Goal: Information Seeking & Learning: Learn about a topic

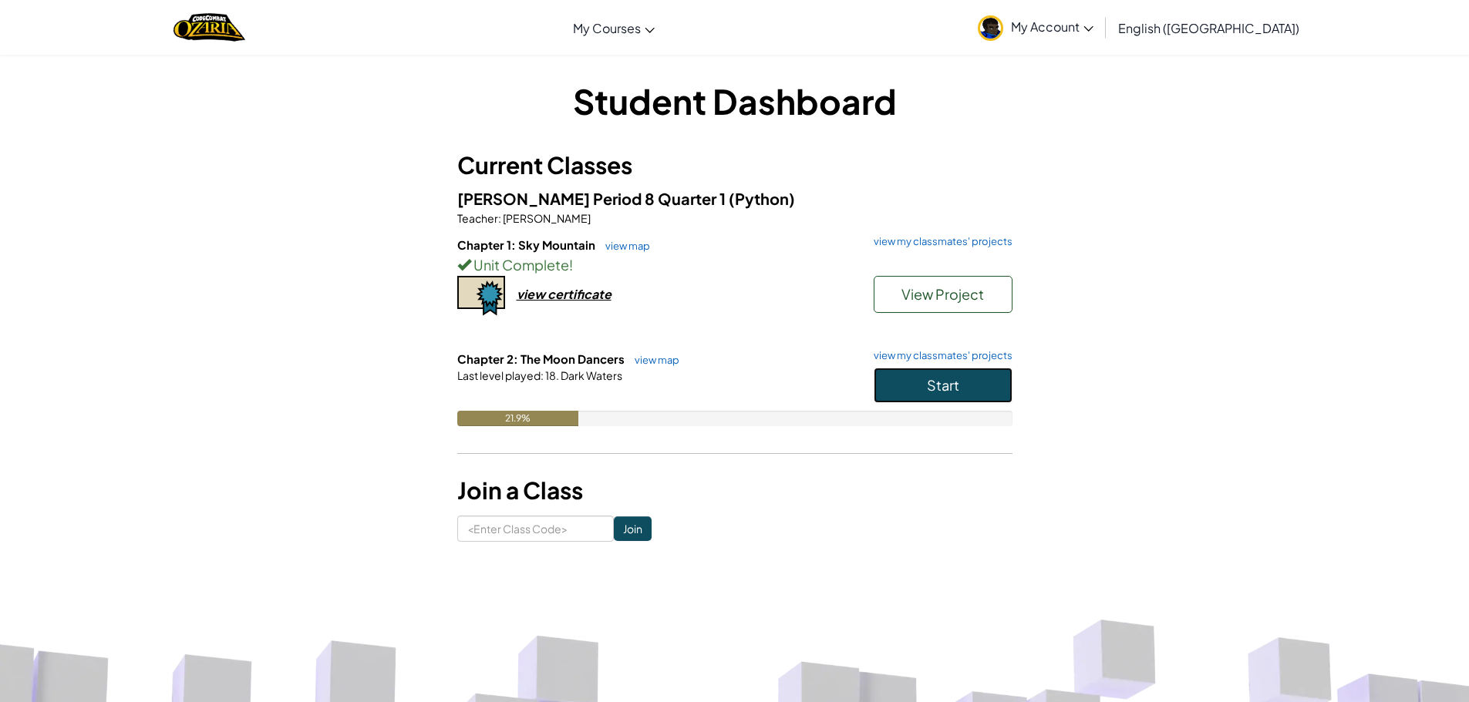
click at [920, 384] on button "Start" at bounding box center [943, 385] width 139 height 35
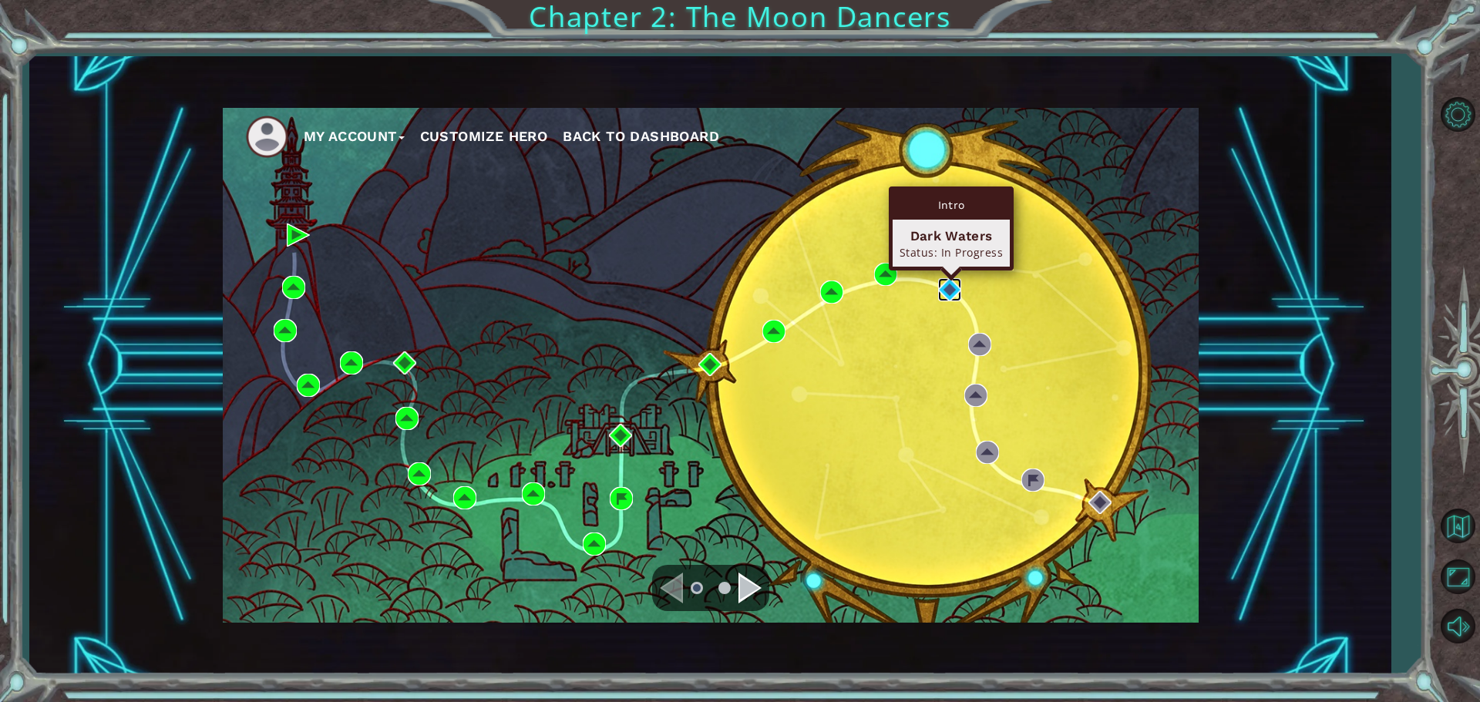
click at [945, 297] on img at bounding box center [949, 289] width 23 height 23
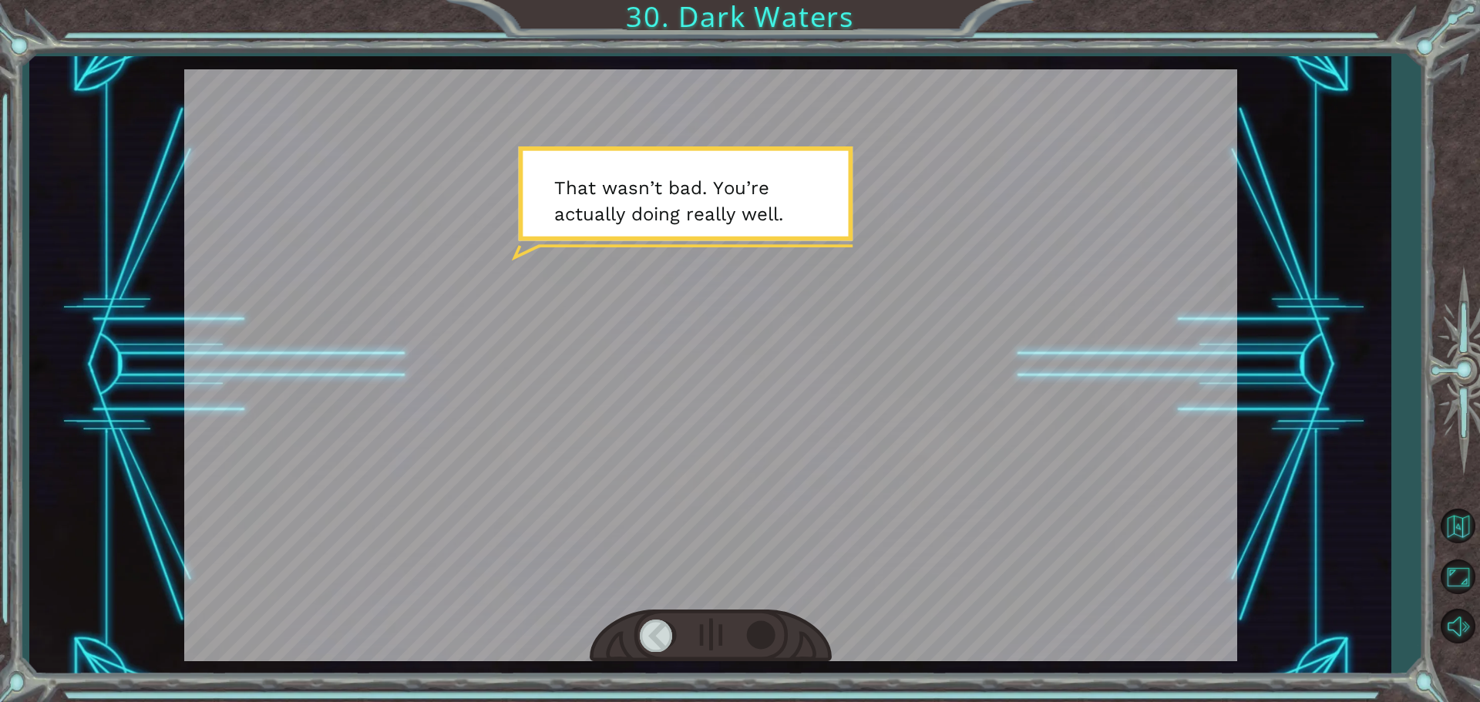
drag, startPoint x: 766, startPoint y: 624, endPoint x: 791, endPoint y: 611, distance: 28.6
click at [781, 615] on div at bounding box center [711, 636] width 242 height 53
click at [773, 618] on div at bounding box center [711, 636] width 242 height 53
click at [767, 621] on div at bounding box center [764, 636] width 35 height 32
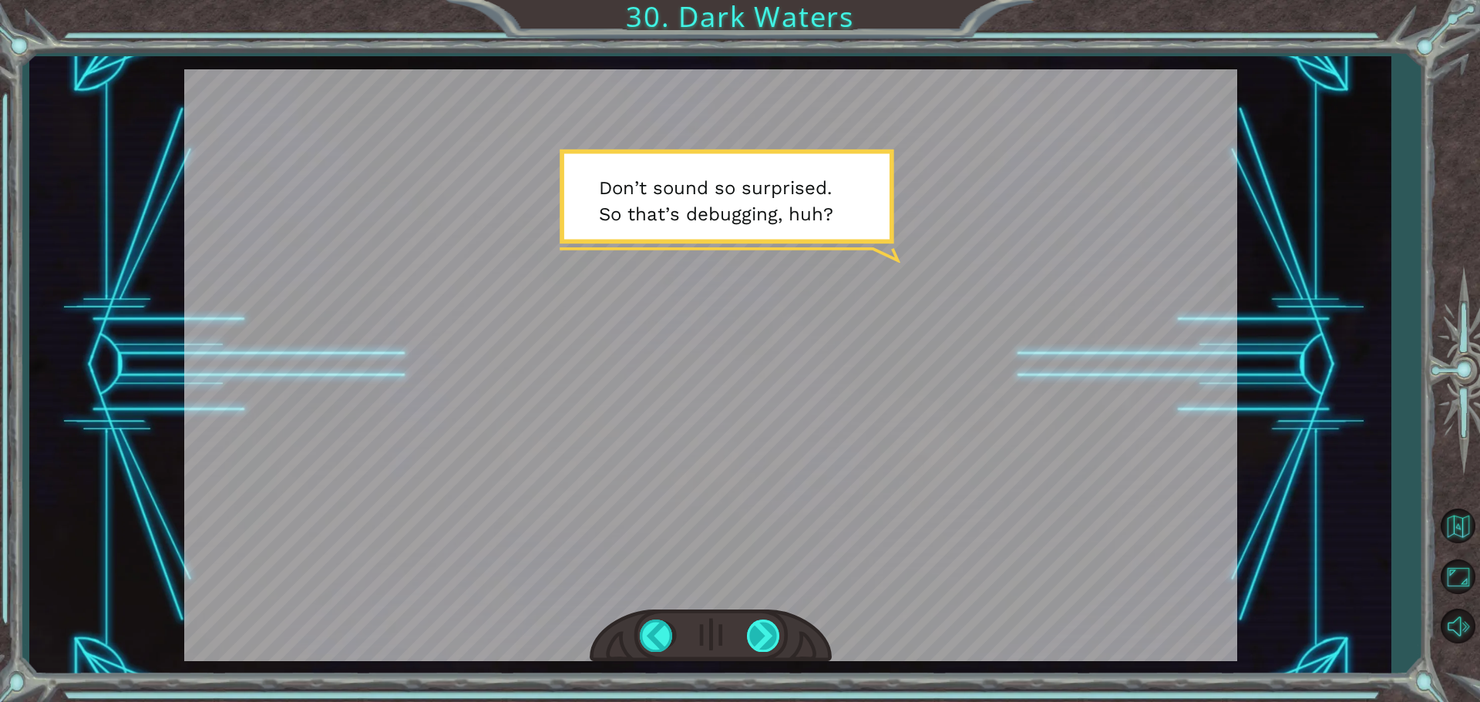
click at [776, 648] on div at bounding box center [764, 636] width 35 height 32
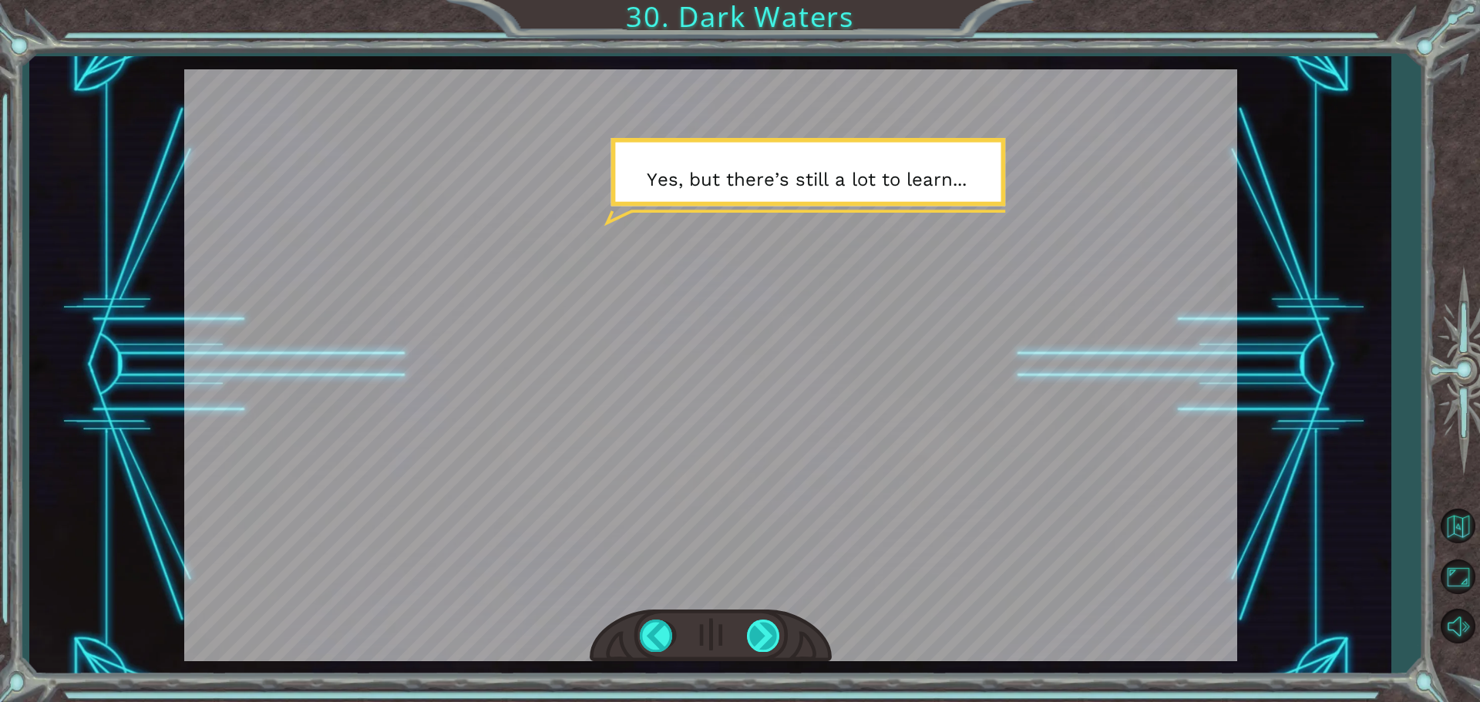
click at [776, 648] on div at bounding box center [764, 636] width 35 height 32
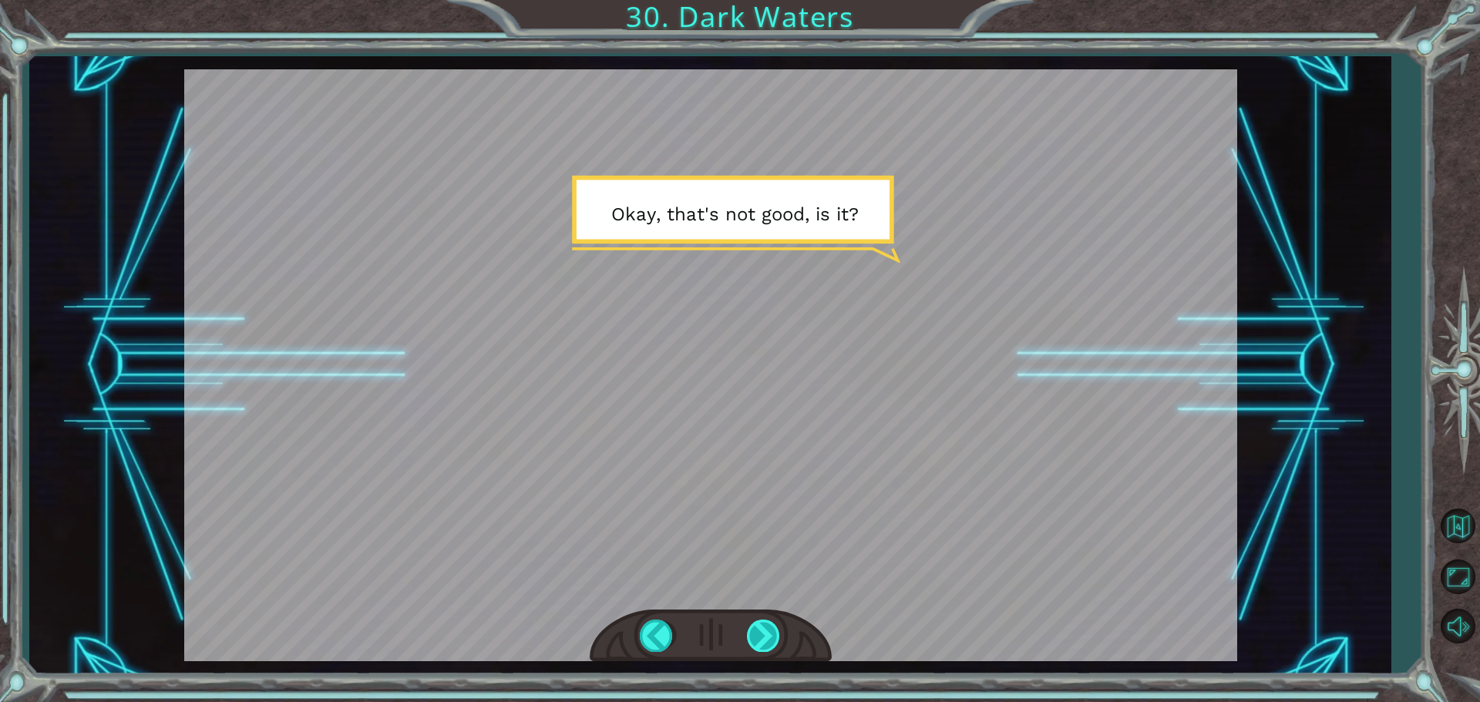
click at [768, 639] on div at bounding box center [764, 636] width 35 height 32
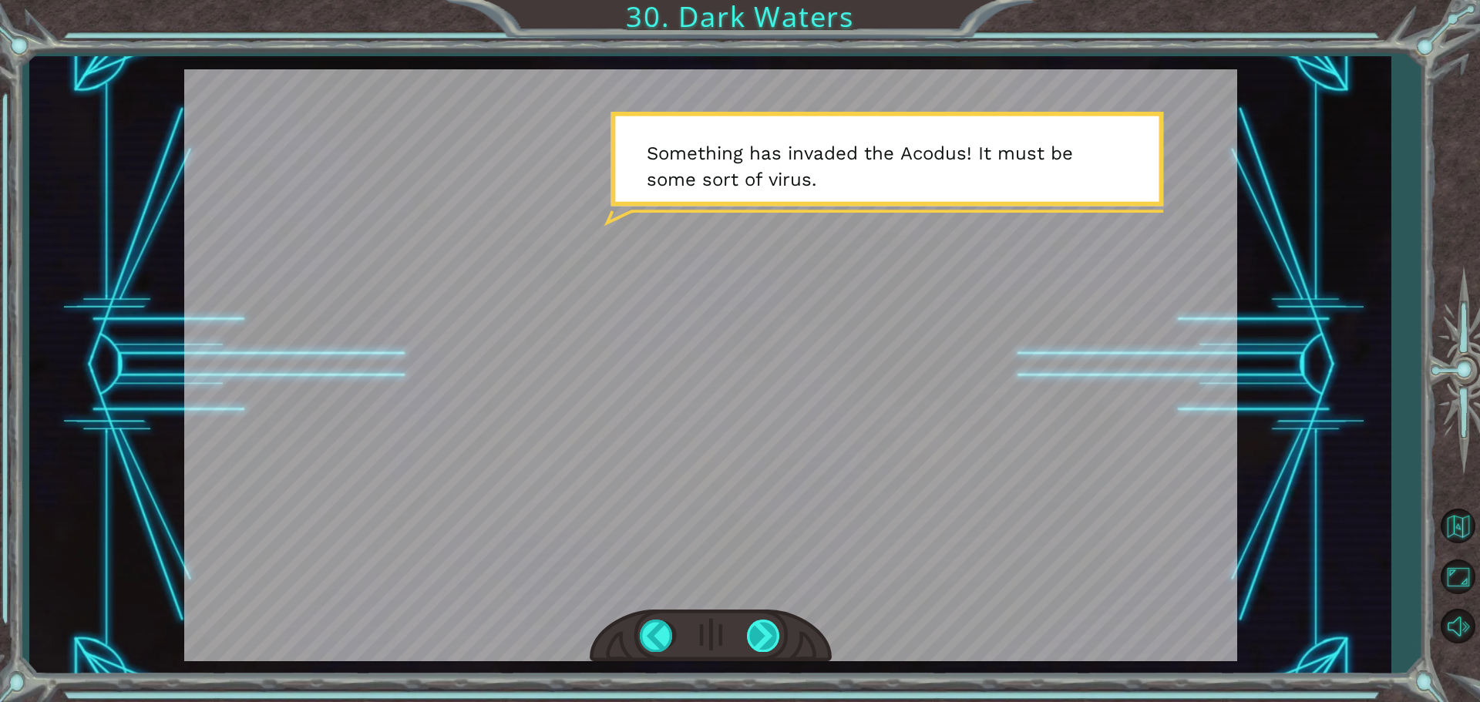
click at [768, 639] on div at bounding box center [764, 636] width 35 height 32
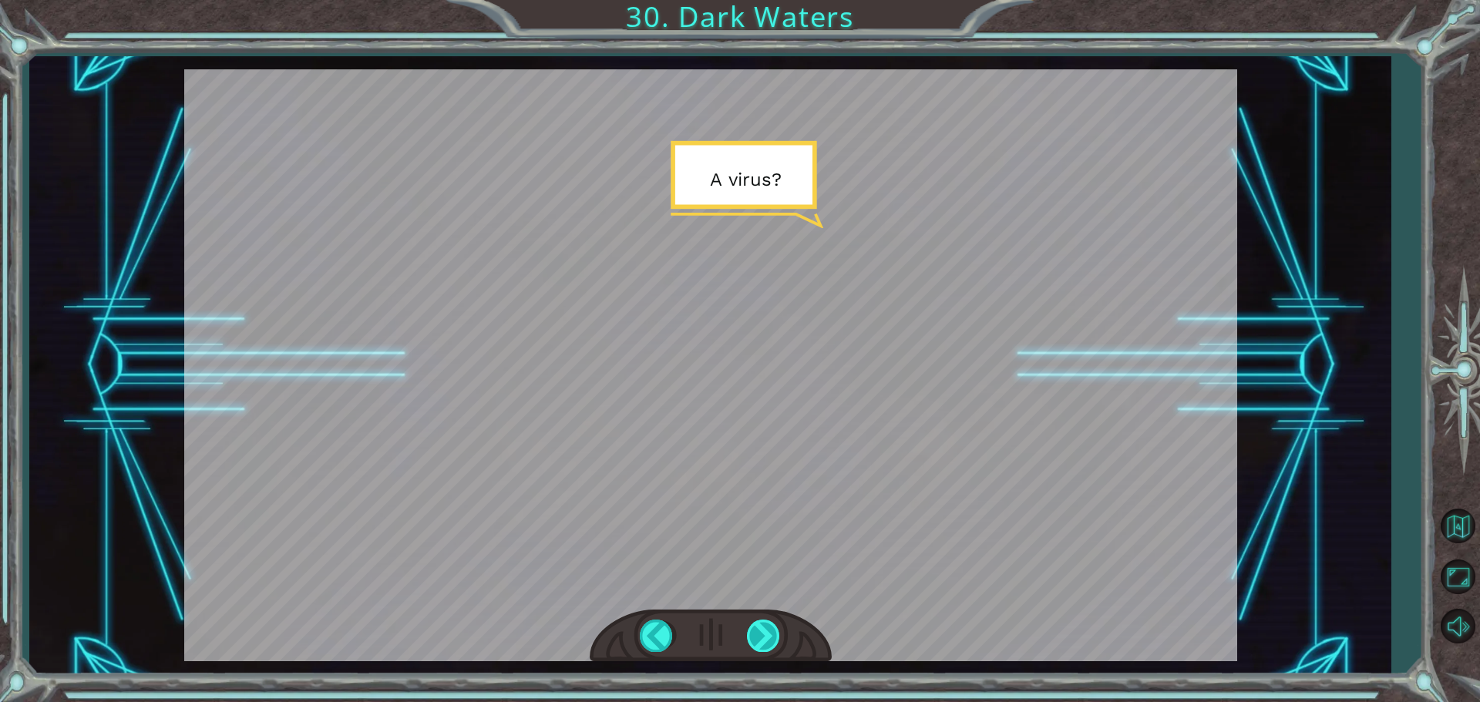
click at [768, 639] on div at bounding box center [764, 636] width 35 height 32
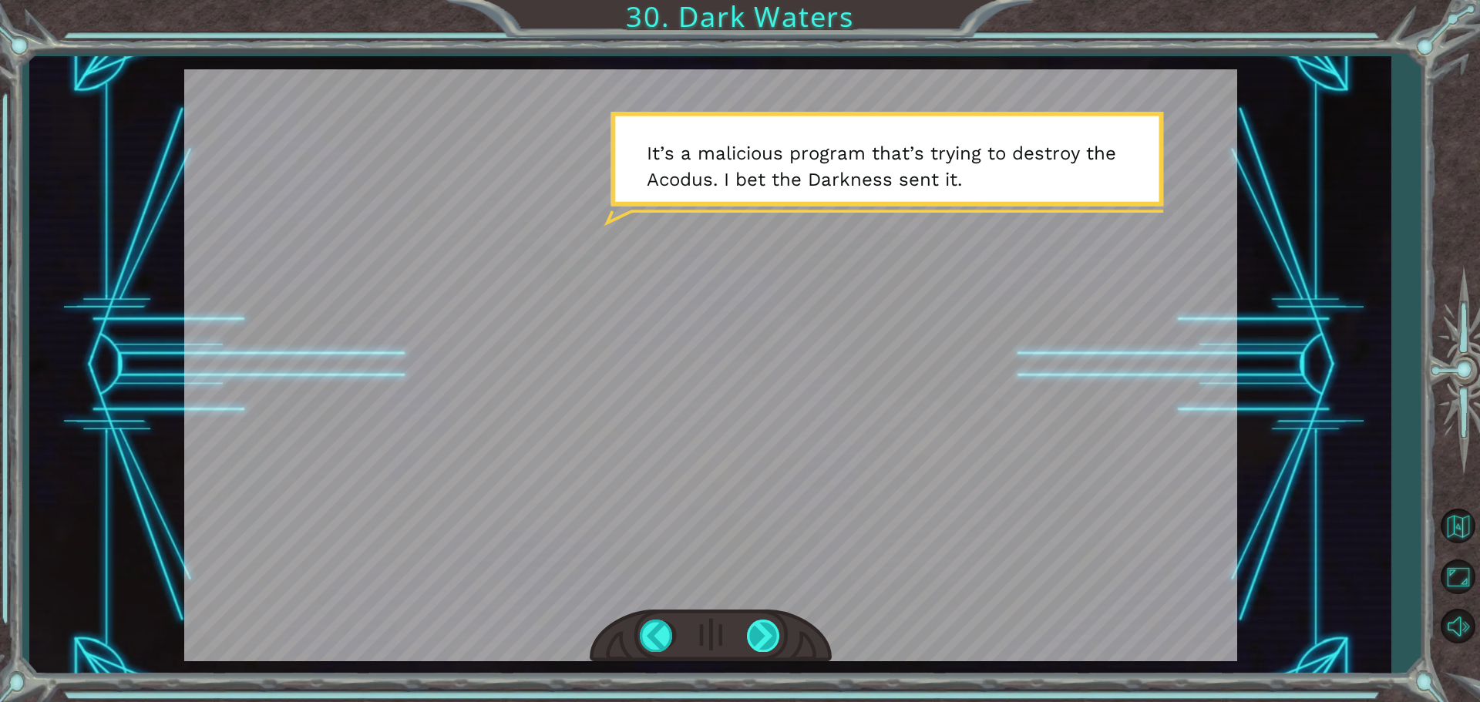
click at [766, 631] on div at bounding box center [764, 636] width 35 height 32
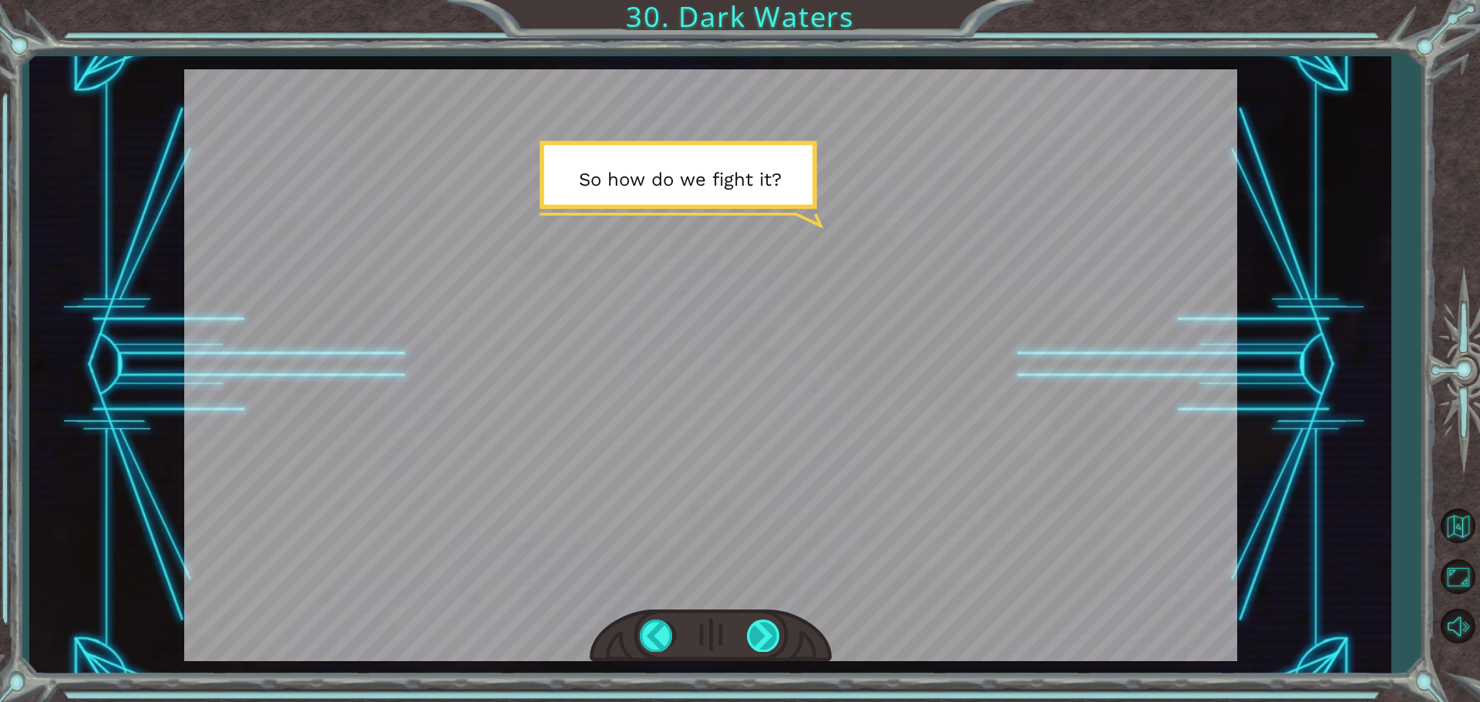
click at [766, 631] on div at bounding box center [764, 636] width 35 height 32
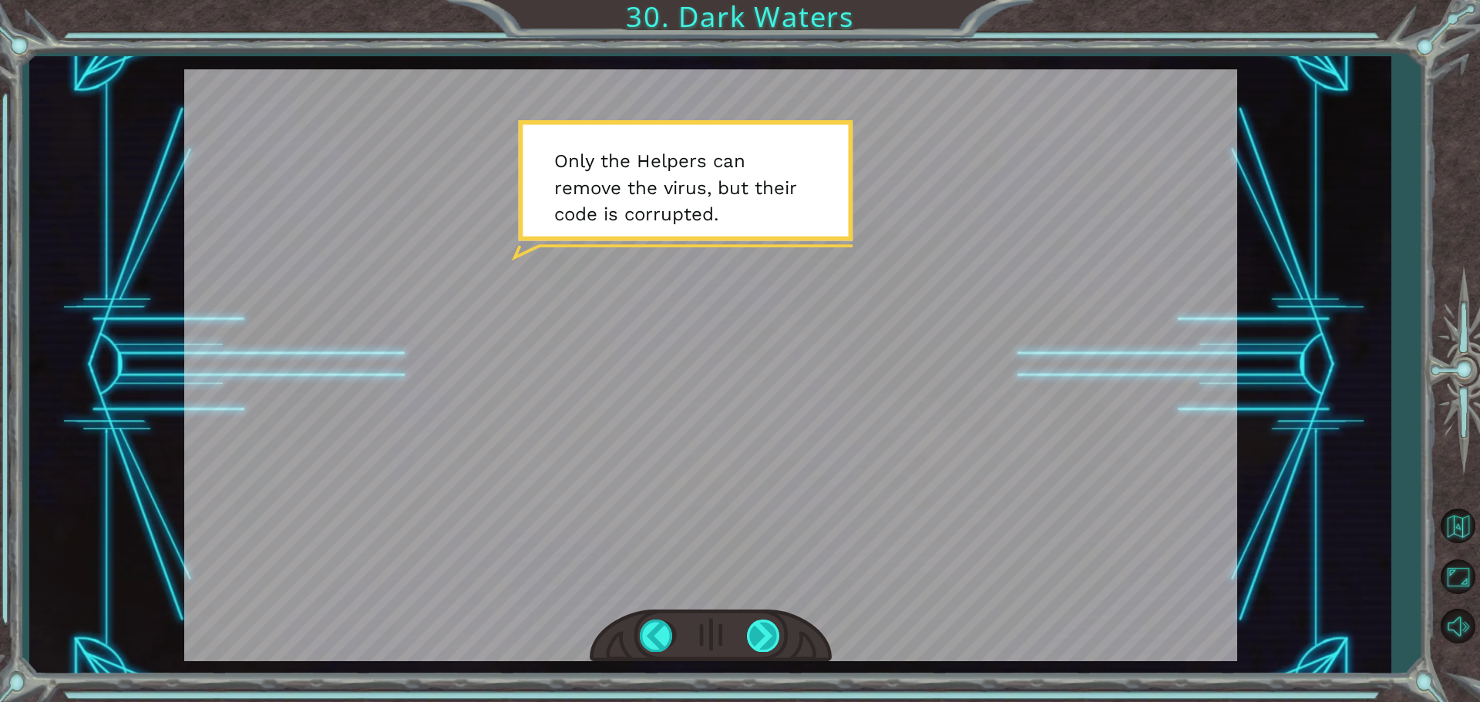
click at [766, 631] on div at bounding box center [764, 636] width 35 height 32
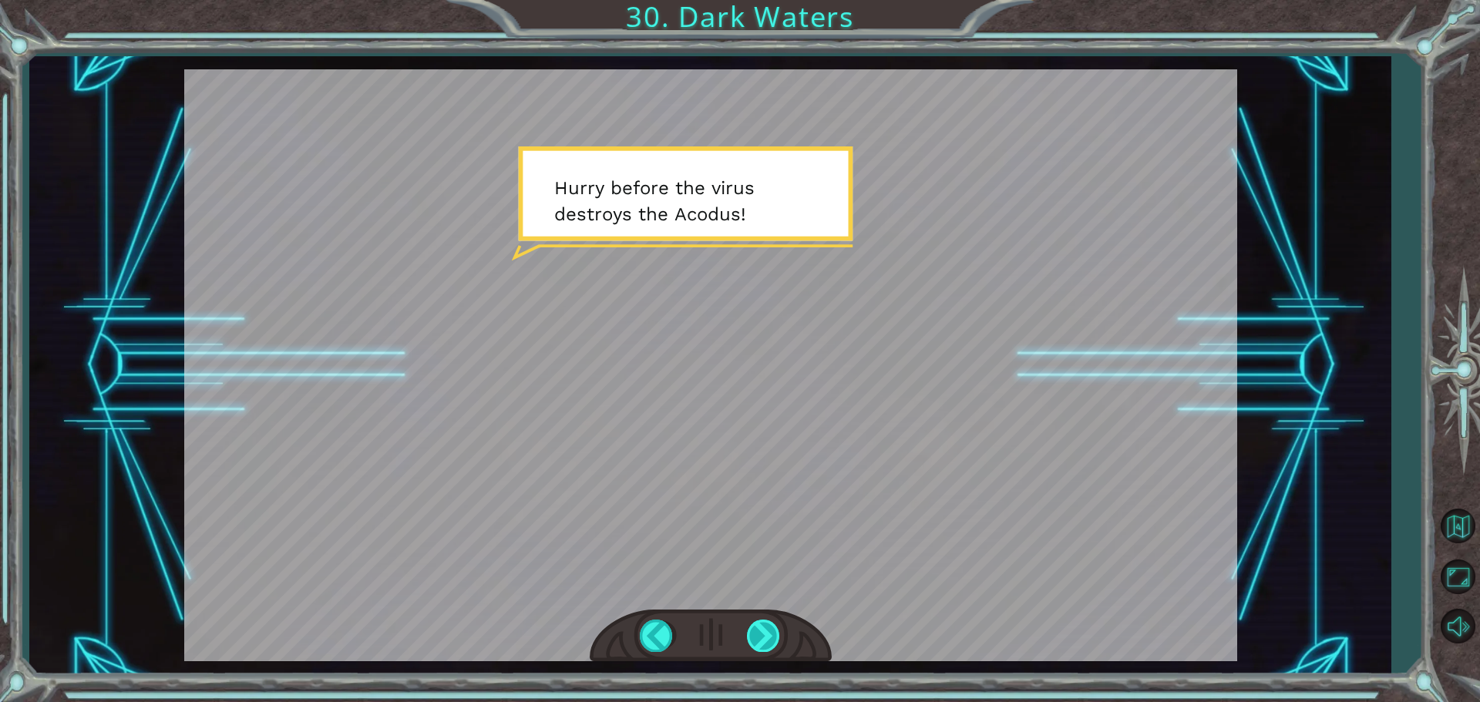
click at [766, 631] on div at bounding box center [764, 636] width 35 height 32
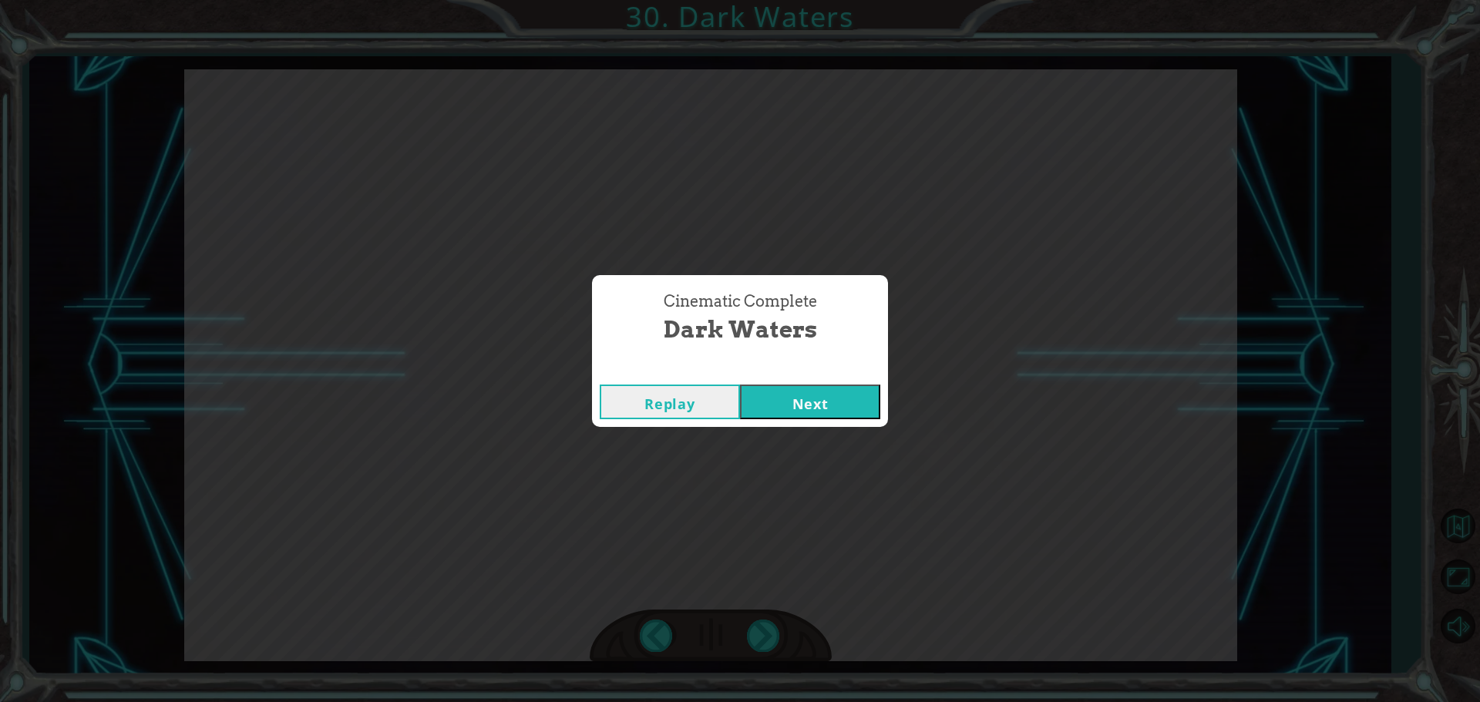
click at [777, 412] on button "Next" at bounding box center [810, 402] width 140 height 35
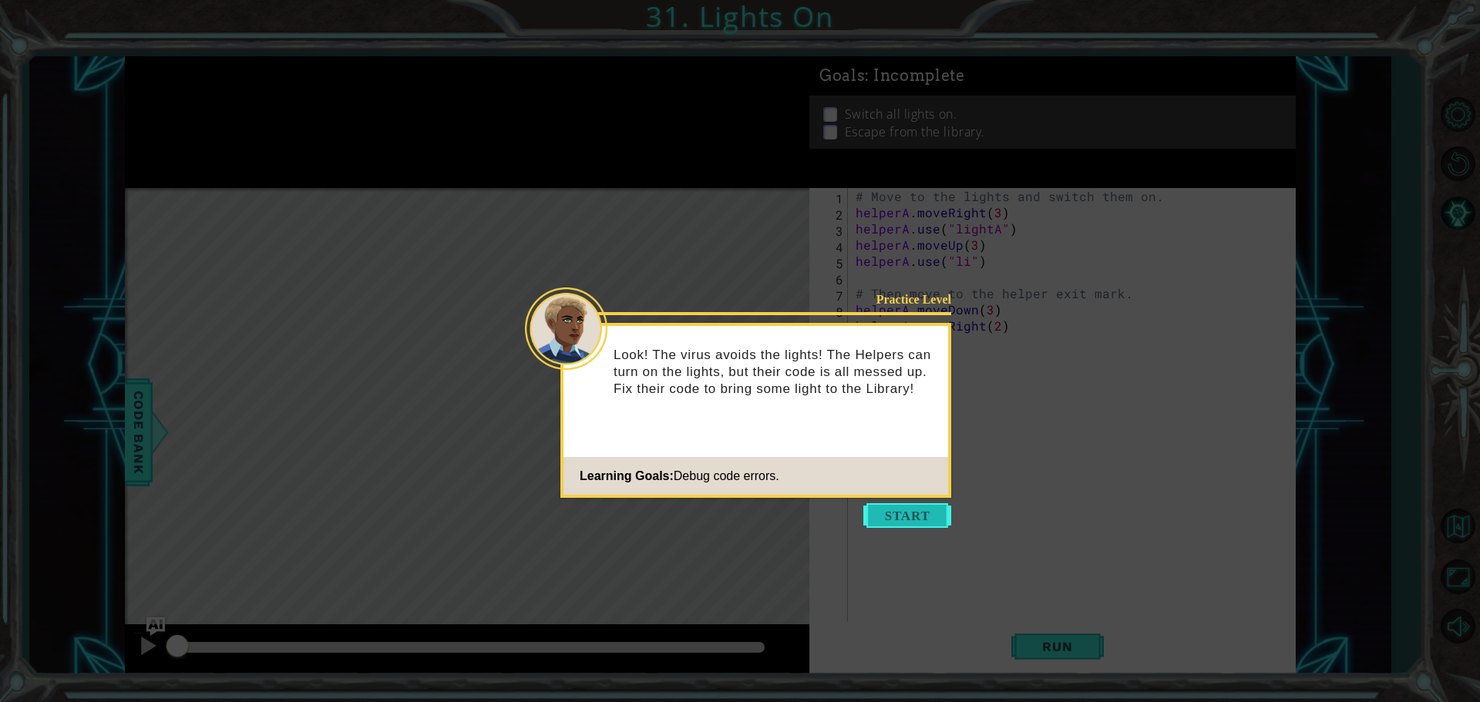
click at [880, 521] on button "Start" at bounding box center [908, 515] width 88 height 25
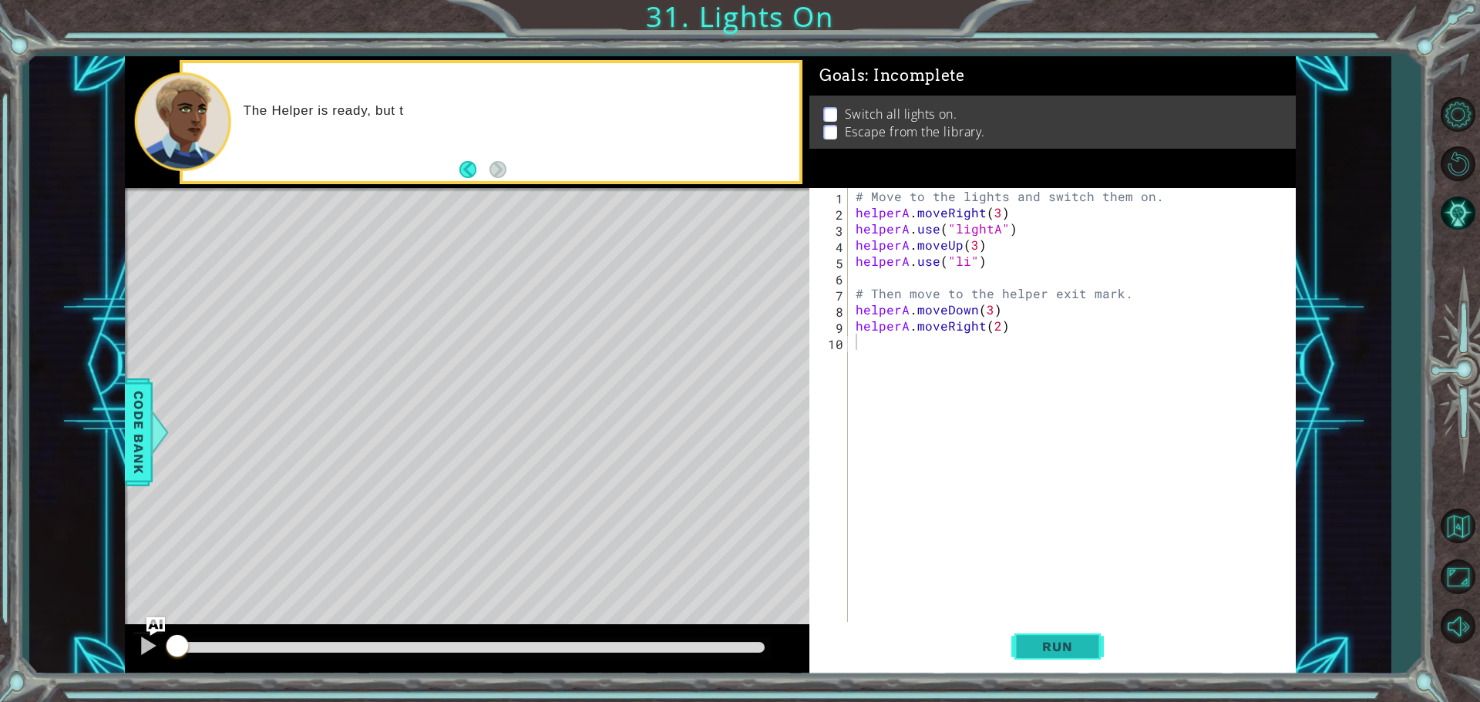
click at [1031, 648] on span "Run" at bounding box center [1057, 646] width 61 height 15
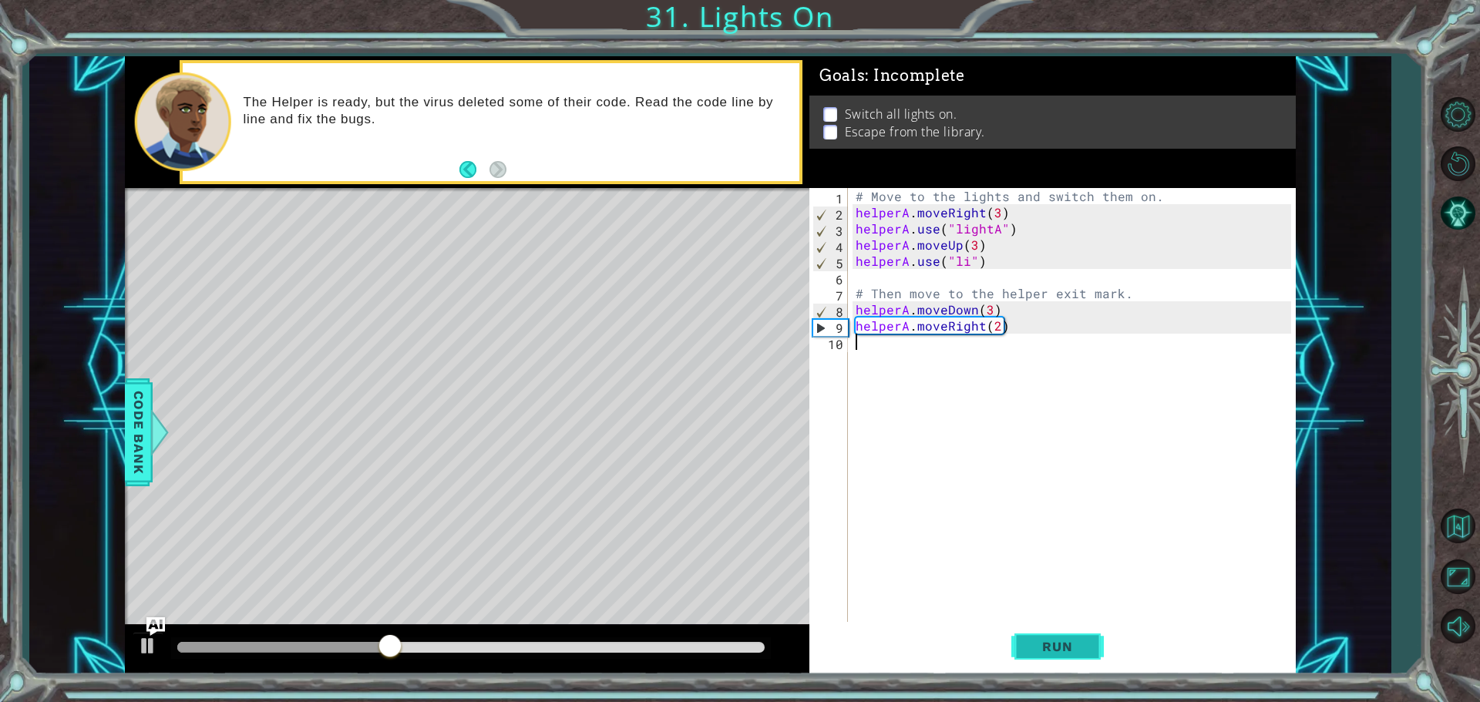
click at [1049, 646] on span "Run" at bounding box center [1057, 646] width 61 height 15
click at [967, 264] on div "# Move to the lights and switch them on. helperA . moveRight ( 3 ) helperA . us…" at bounding box center [1076, 423] width 446 height 470
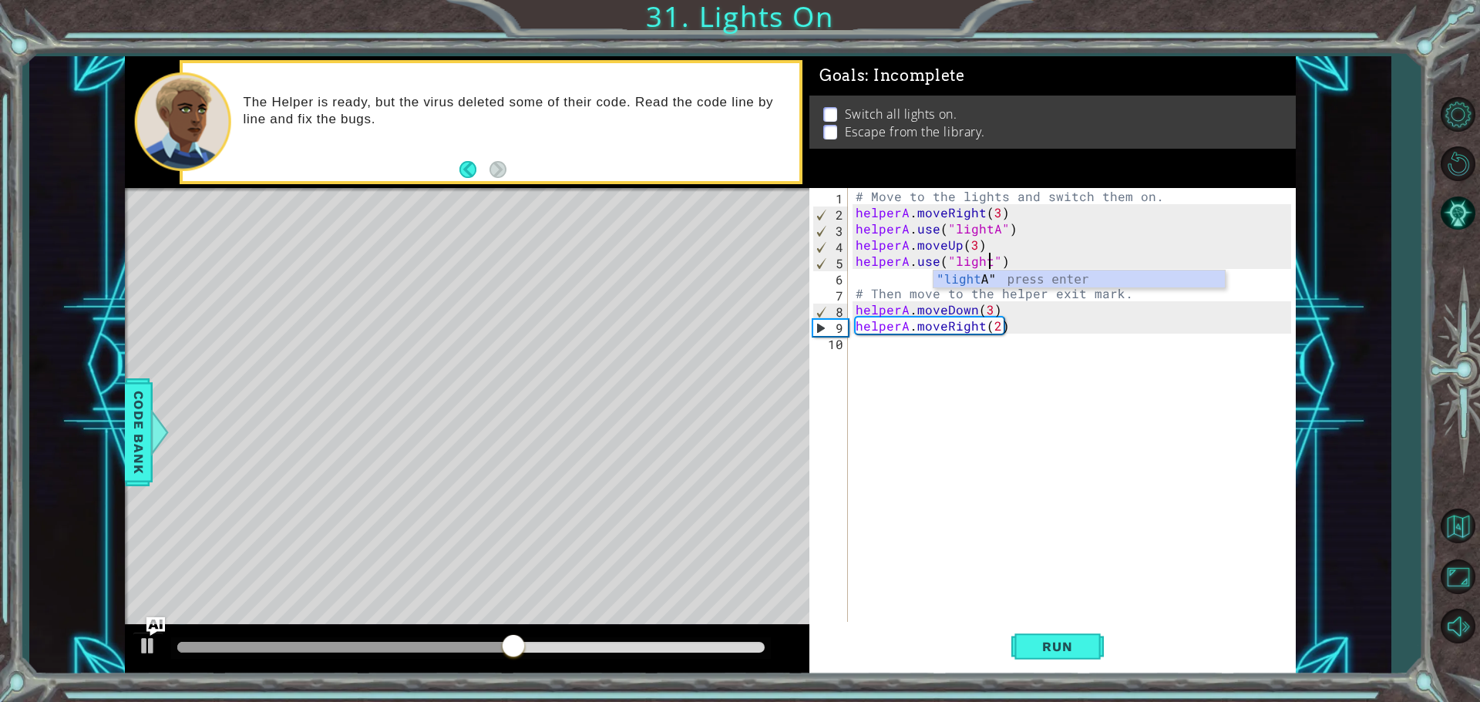
scroll to position [0, 8]
click at [959, 262] on div "# Move to the lights and switch them on. helperA . moveRight ( 3 ) helperA . us…" at bounding box center [1076, 423] width 446 height 470
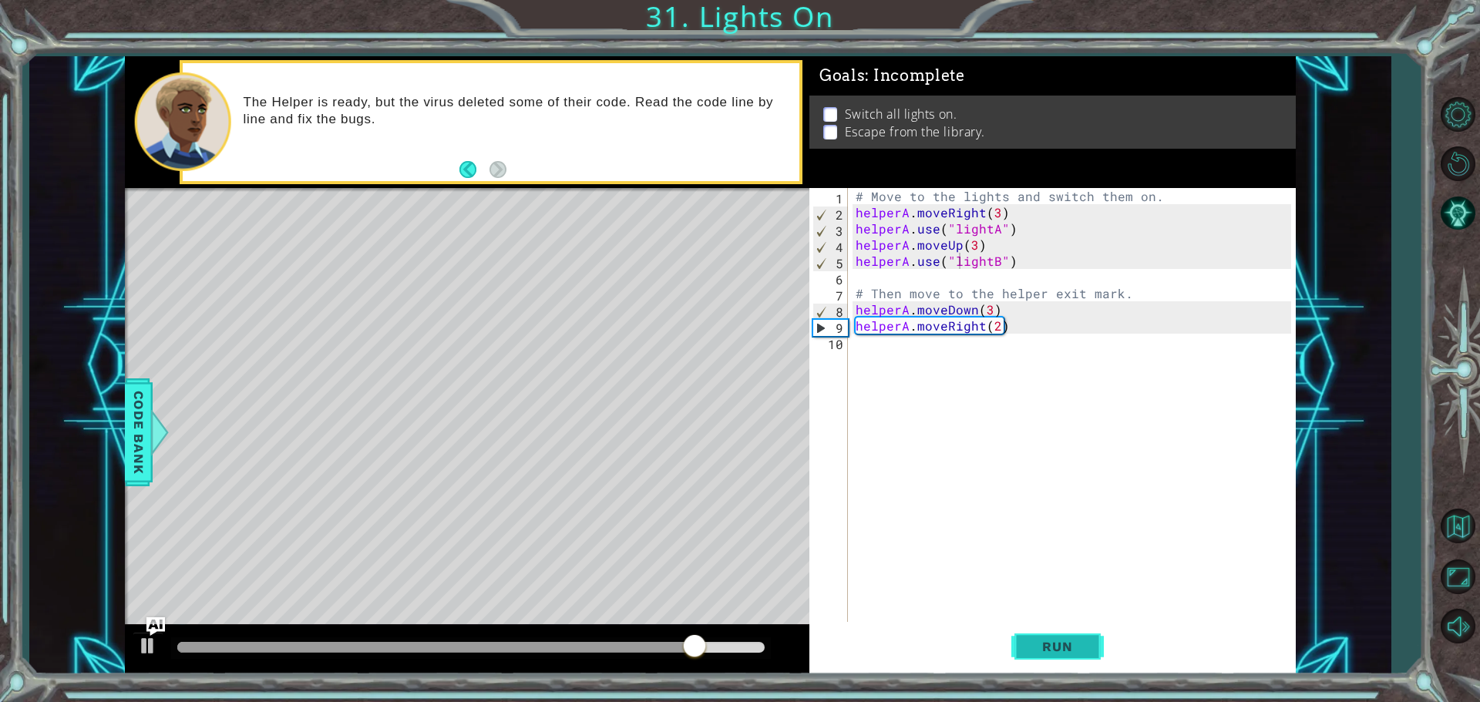
click at [1068, 655] on button "Run" at bounding box center [1058, 646] width 93 height 49
click at [987, 310] on div "# Move to the lights and switch them on. helperA . moveRight ( 3 ) helperA . us…" at bounding box center [1076, 423] width 446 height 470
type textarea "helperA.moveDown()"
click at [1036, 645] on span "Run" at bounding box center [1057, 646] width 61 height 15
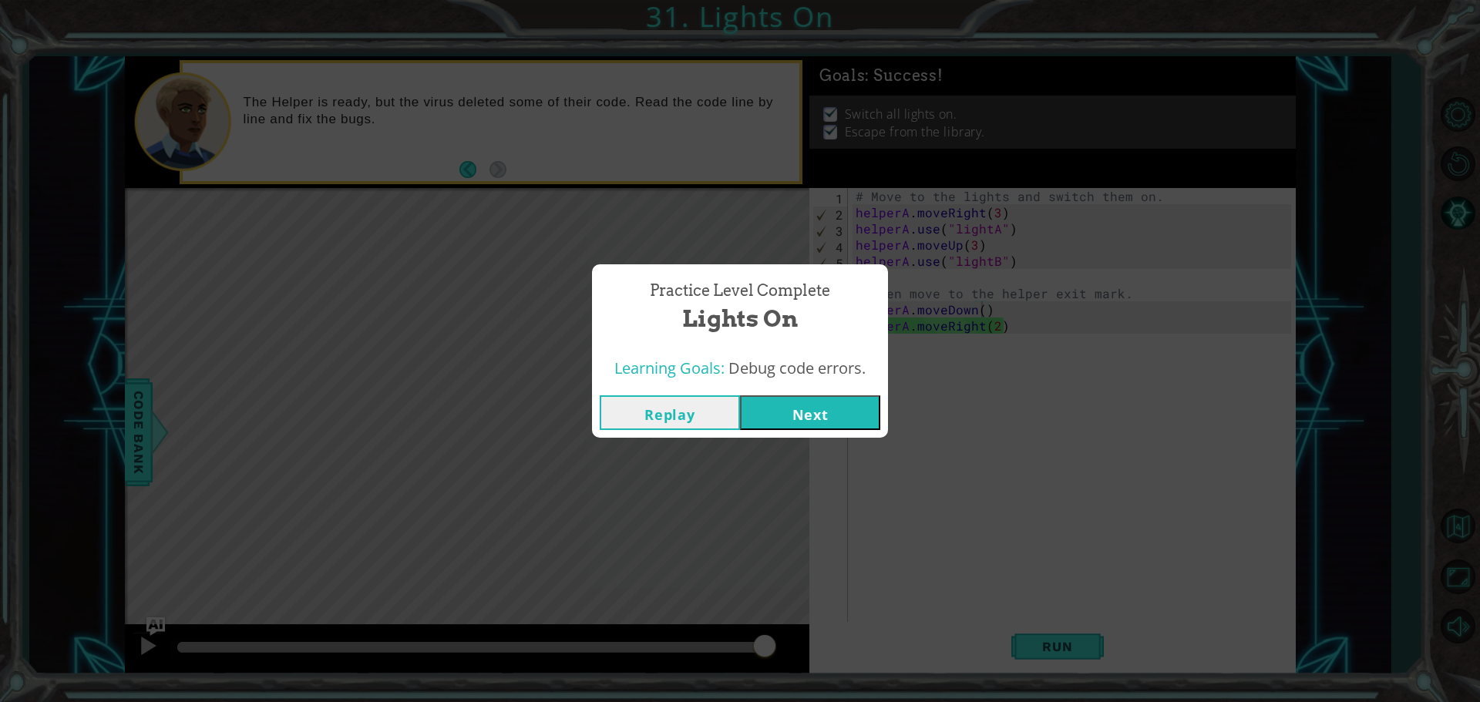
click at [756, 396] on button "Next" at bounding box center [810, 413] width 140 height 35
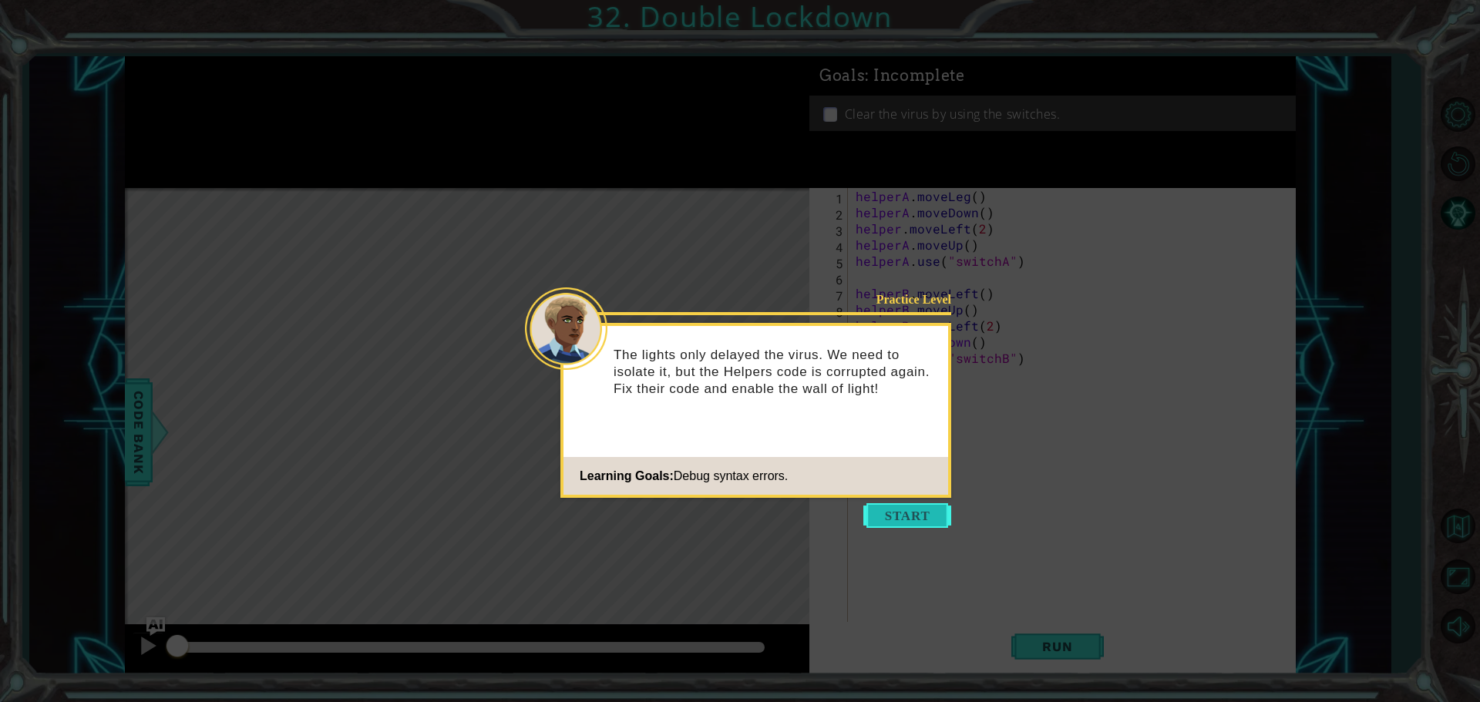
click at [931, 510] on button "Start" at bounding box center [908, 515] width 88 height 25
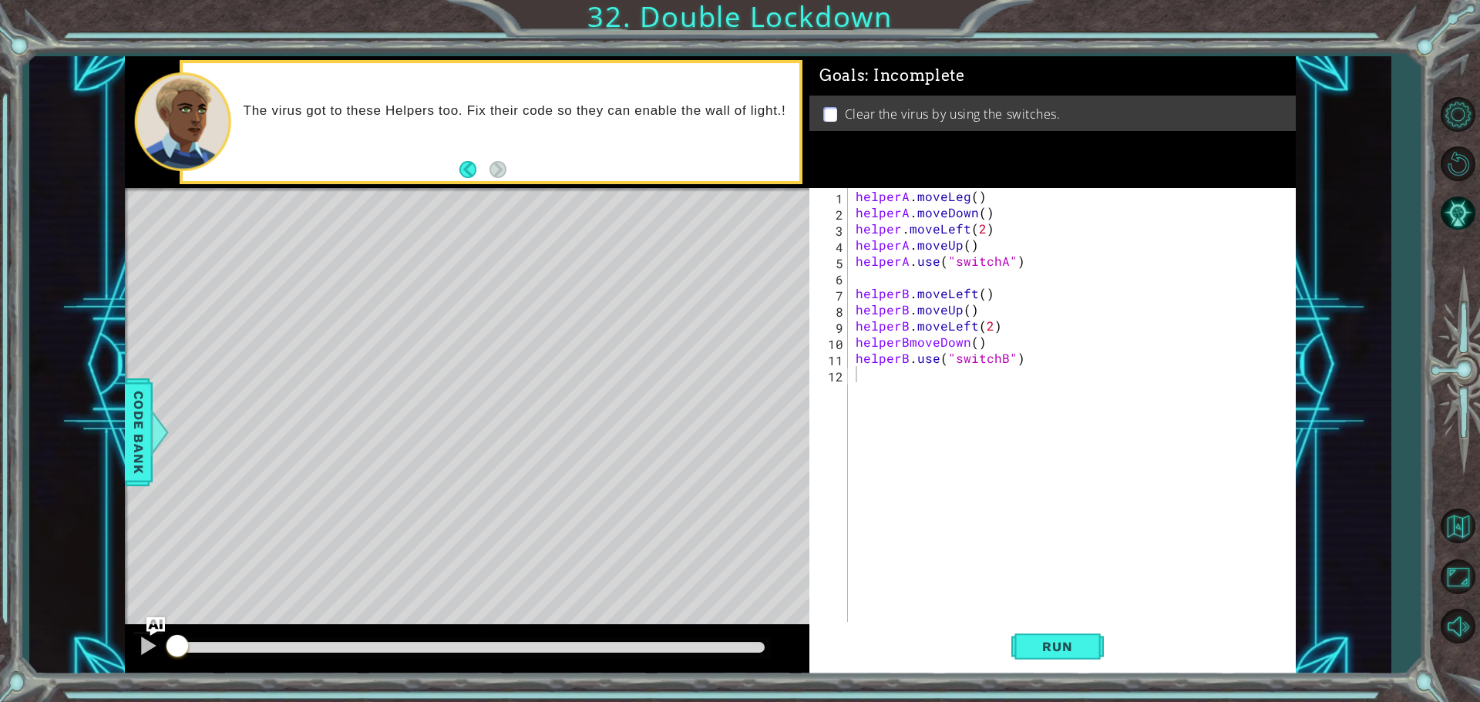
click at [1010, 652] on div "Run" at bounding box center [1057, 646] width 487 height 49
drag, startPoint x: 1032, startPoint y: 639, endPoint x: 1042, endPoint y: 645, distance: 11.1
click at [1034, 639] on span "Run" at bounding box center [1057, 646] width 61 height 15
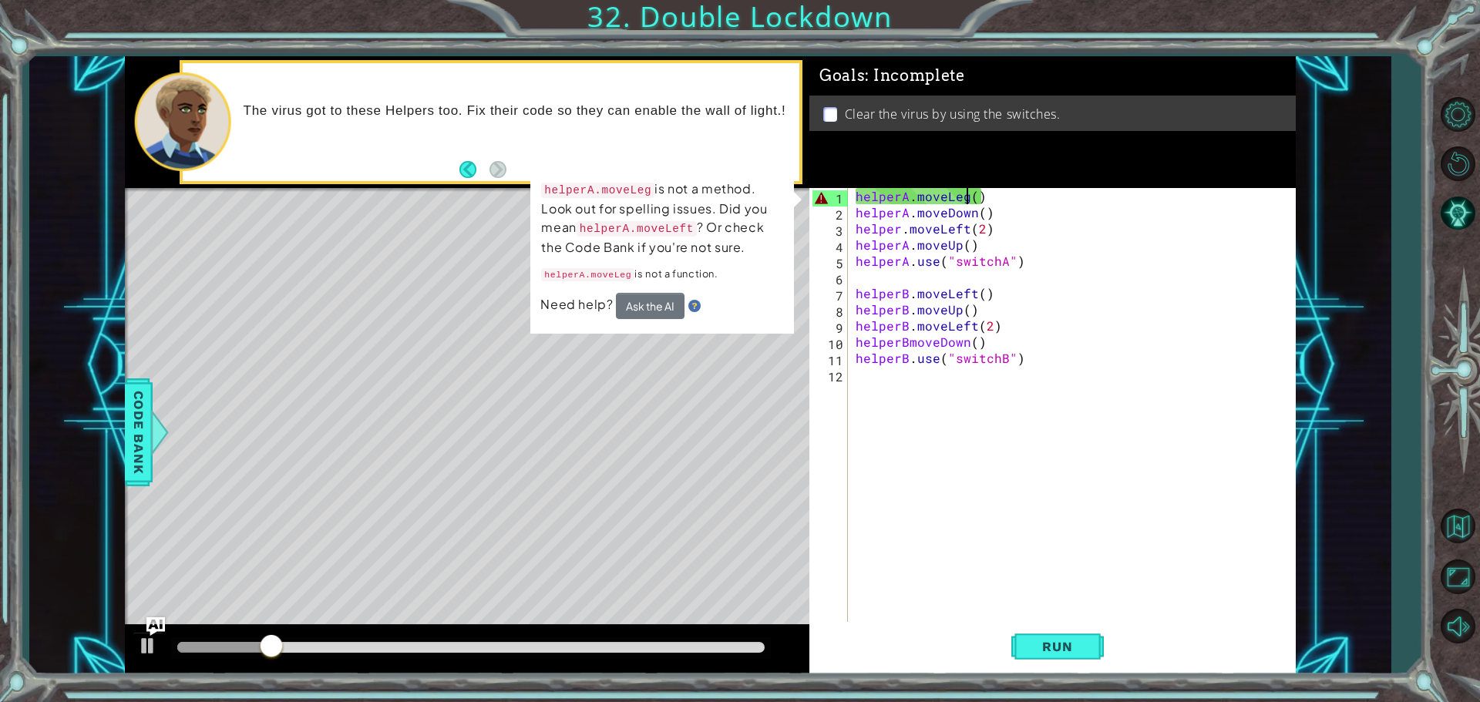
click at [965, 201] on div "helperA . moveLeg ( ) helperA . moveDown ( ) helper . moveLeft ( 2 ) helperA . …" at bounding box center [1076, 423] width 446 height 470
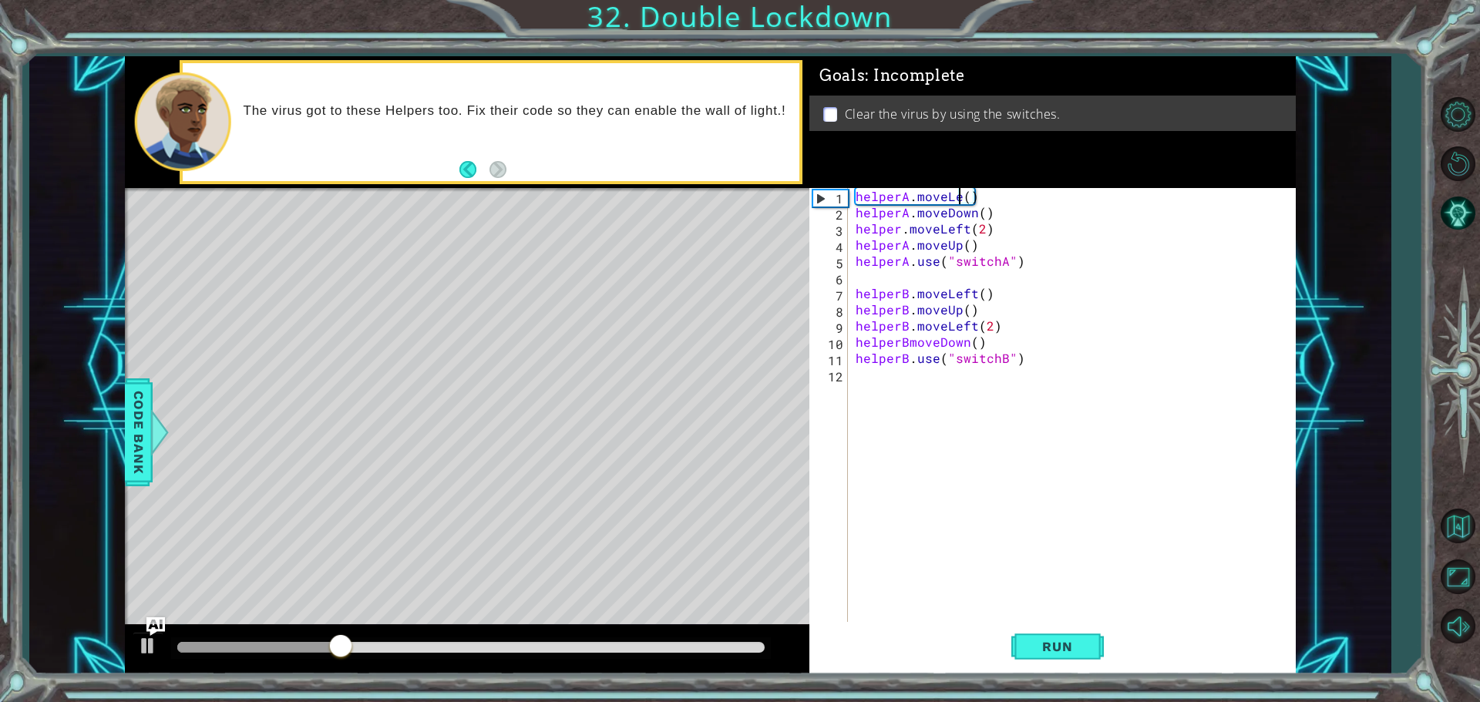
scroll to position [0, 7]
click at [1071, 652] on span "Run" at bounding box center [1057, 646] width 61 height 15
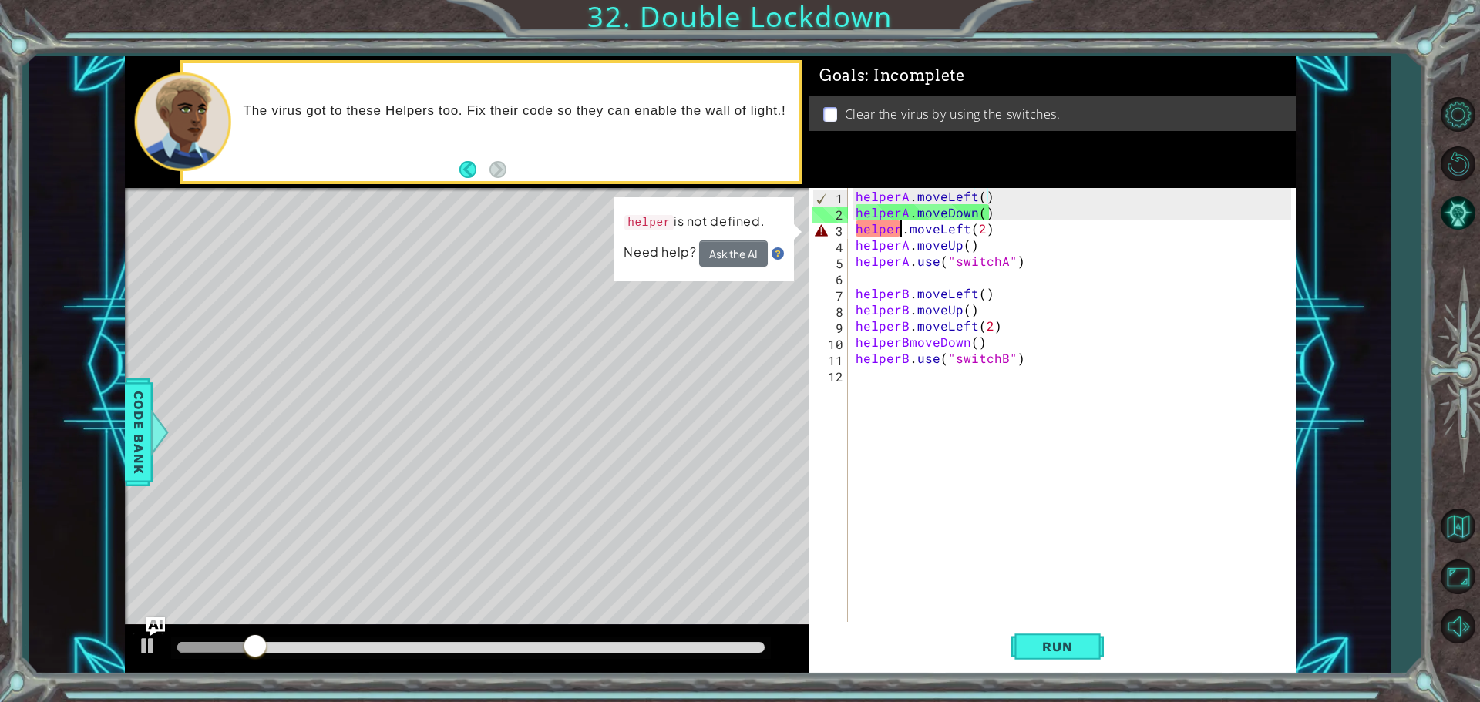
click at [897, 234] on div "helperA . moveLeft ( ) helperA . moveDown ( ) helper . moveLeft ( 2 ) helperA .…" at bounding box center [1076, 423] width 446 height 470
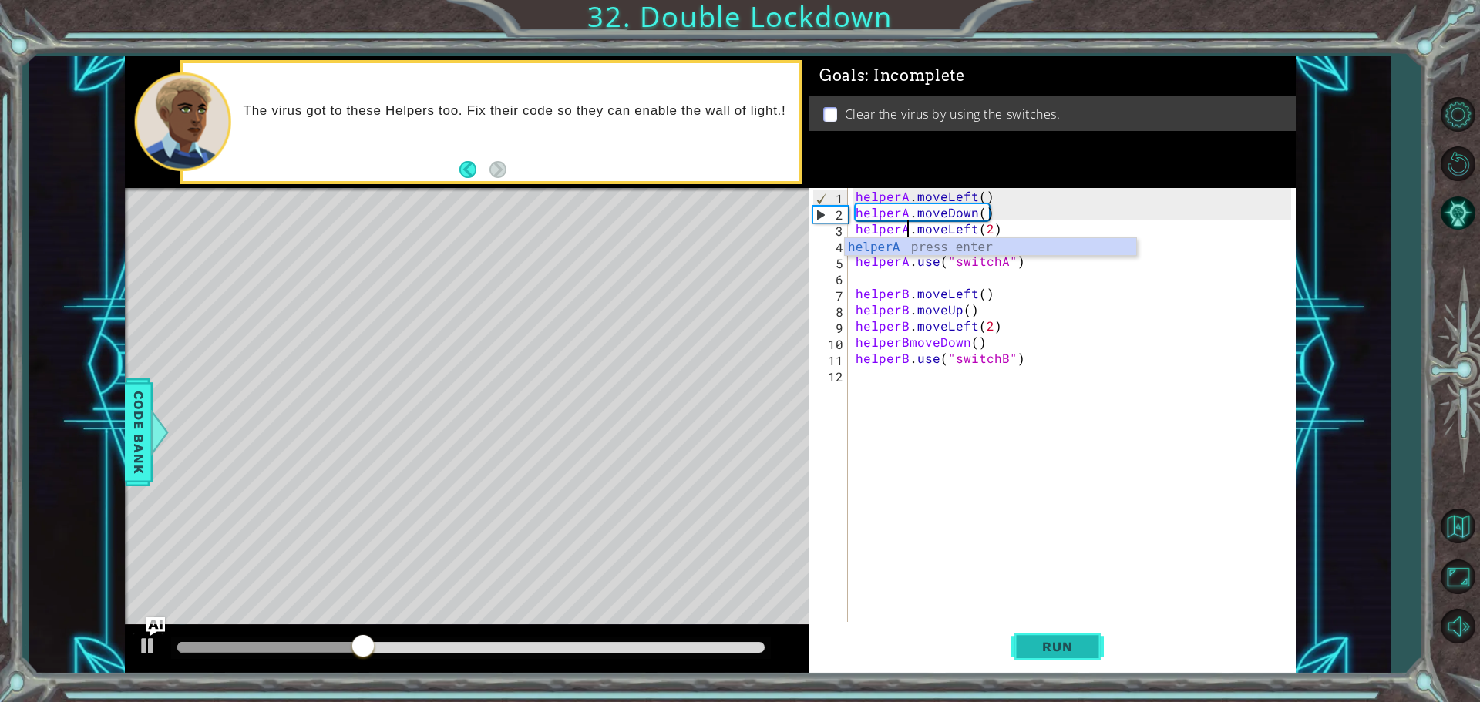
click at [1066, 650] on span "Run" at bounding box center [1057, 646] width 61 height 15
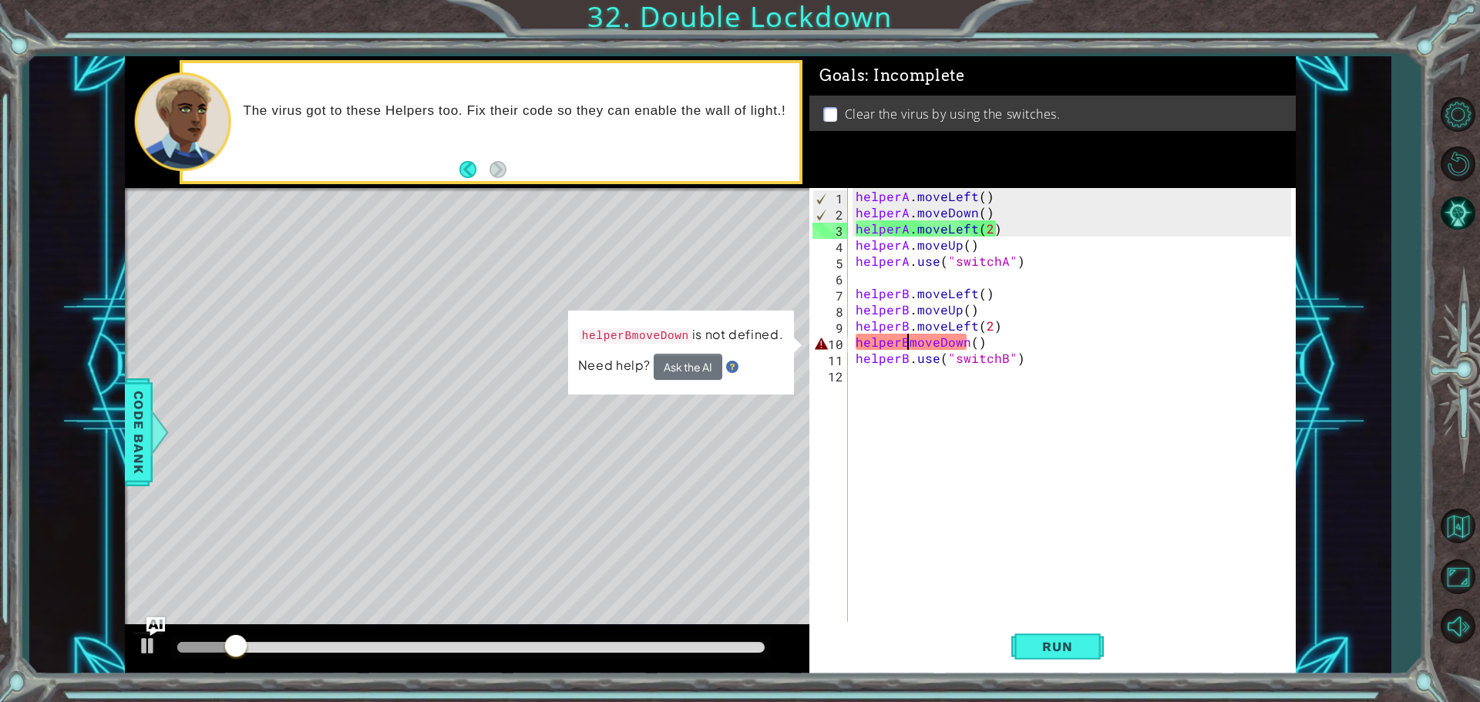
drag, startPoint x: 904, startPoint y: 345, endPoint x: 907, endPoint y: 358, distance: 13.3
click at [904, 346] on div "helperA . moveLeft ( ) helperA . moveDown ( ) helperA . moveLeft ( 2 ) helperA …" at bounding box center [1076, 423] width 446 height 470
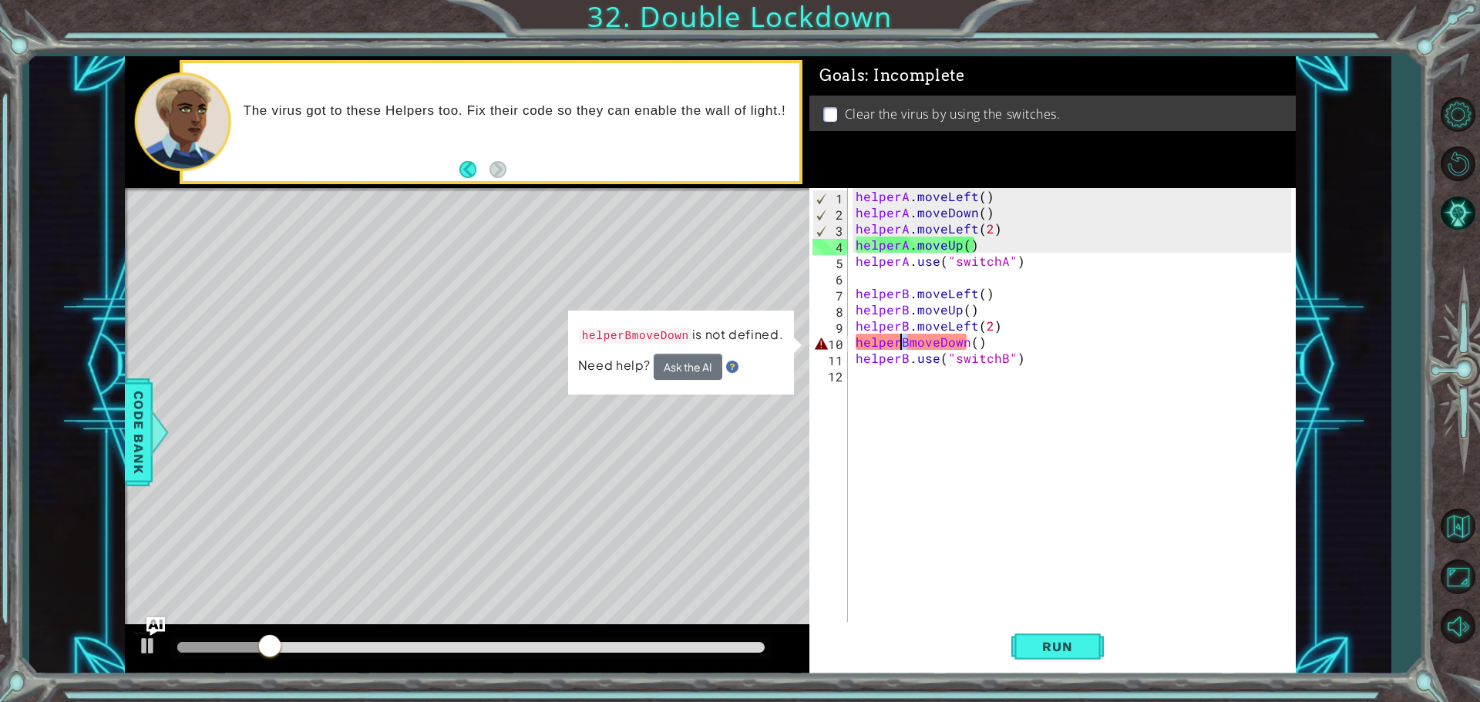
click at [901, 342] on div "helperA . moveLeft ( ) helperA . moveDown ( ) helperA . moveLeft ( 2 ) helperA …" at bounding box center [1072, 406] width 439 height 437
click at [905, 341] on div "helperA . moveLeft ( ) helperA . moveDown ( ) helperA . moveLeft ( 2 ) helperA …" at bounding box center [1076, 423] width 446 height 470
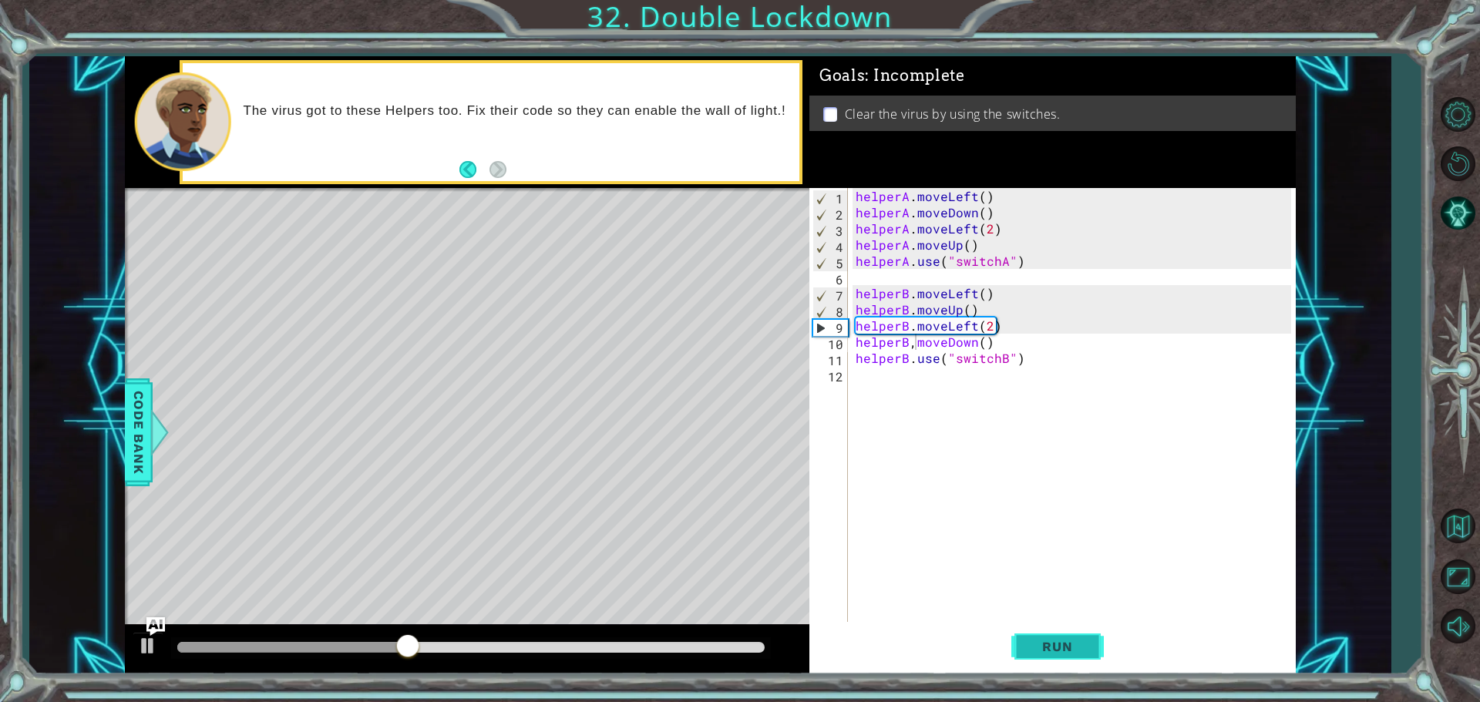
click at [1096, 643] on button "Run" at bounding box center [1058, 646] width 93 height 49
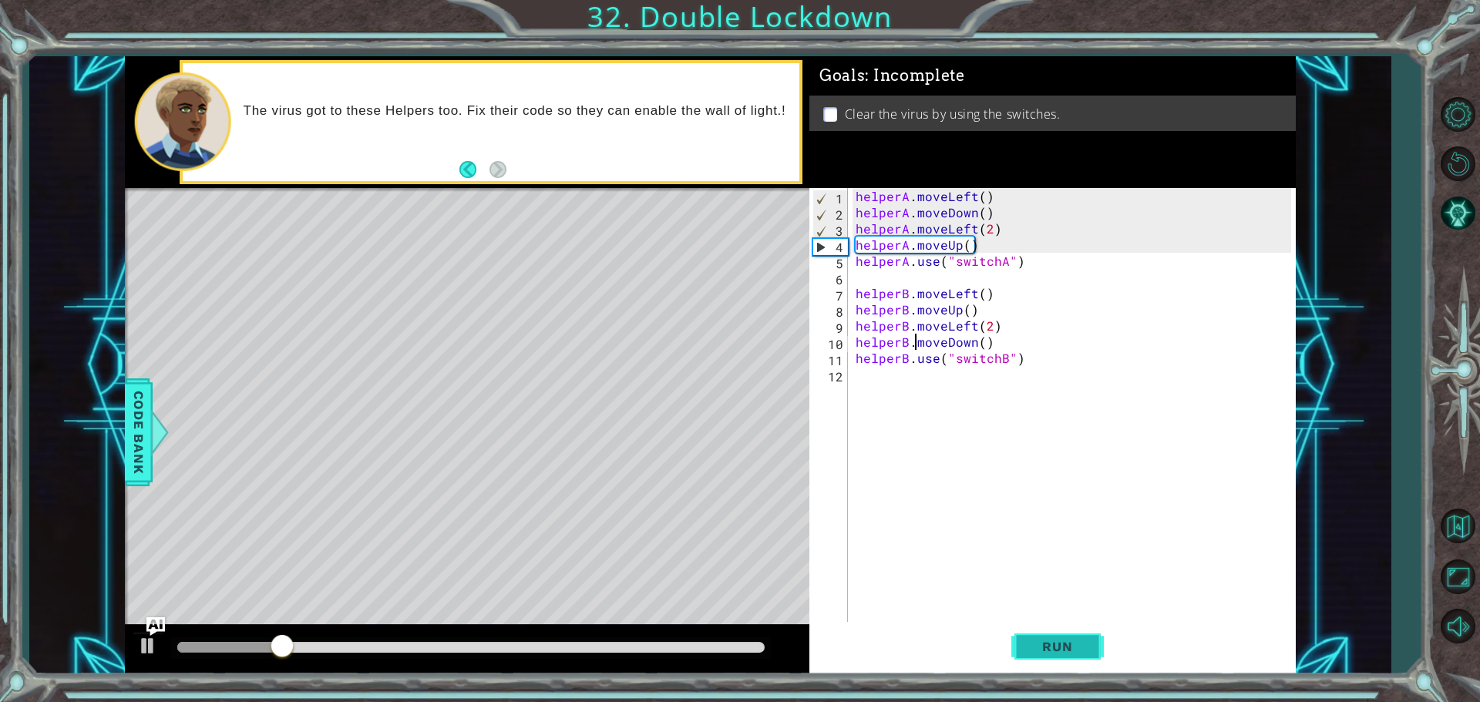
type textarea "helperB.moveDown()"
click at [1045, 656] on button "Run" at bounding box center [1058, 646] width 93 height 49
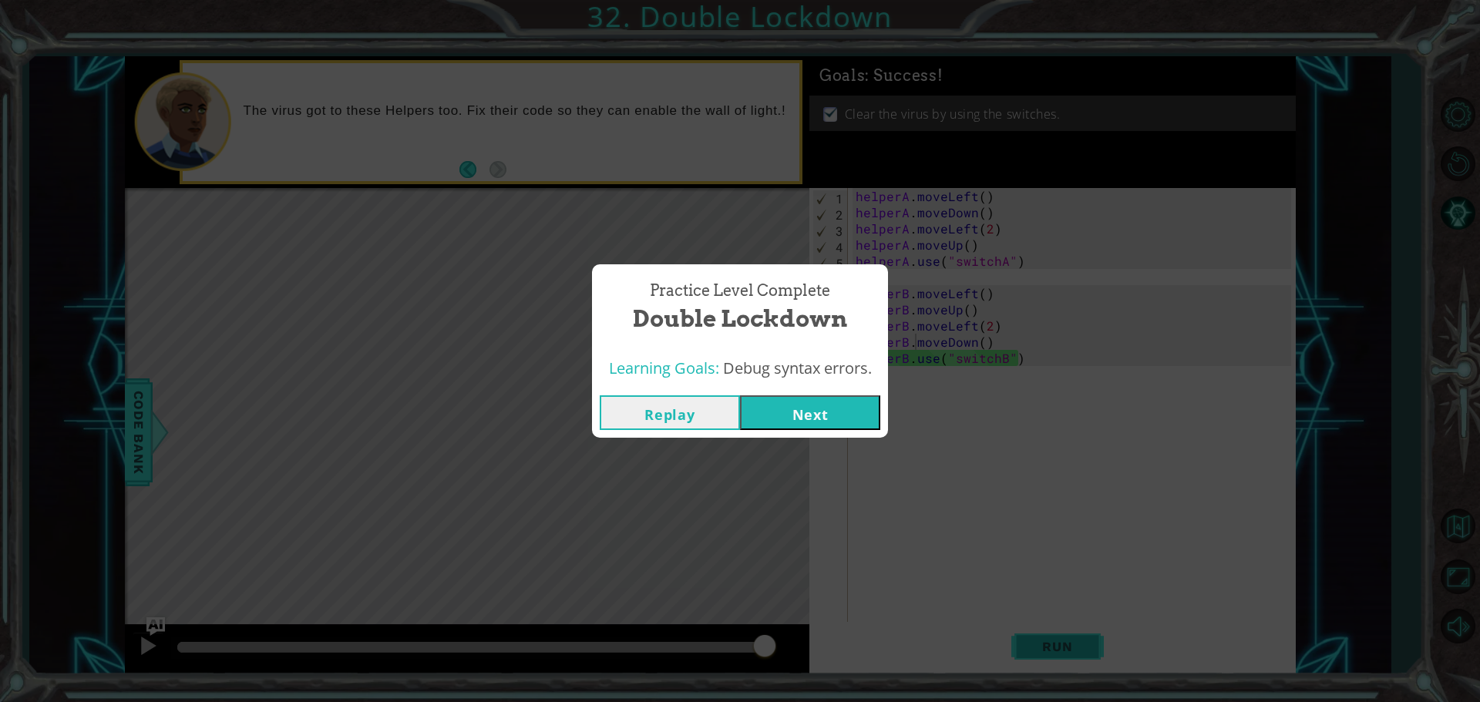
click at [1056, 658] on div "Practice Level Complete Double Lockdown Learning Goals: Debug syntax errors. Re…" at bounding box center [740, 351] width 1480 height 702
click at [786, 399] on button "Next" at bounding box center [810, 413] width 140 height 35
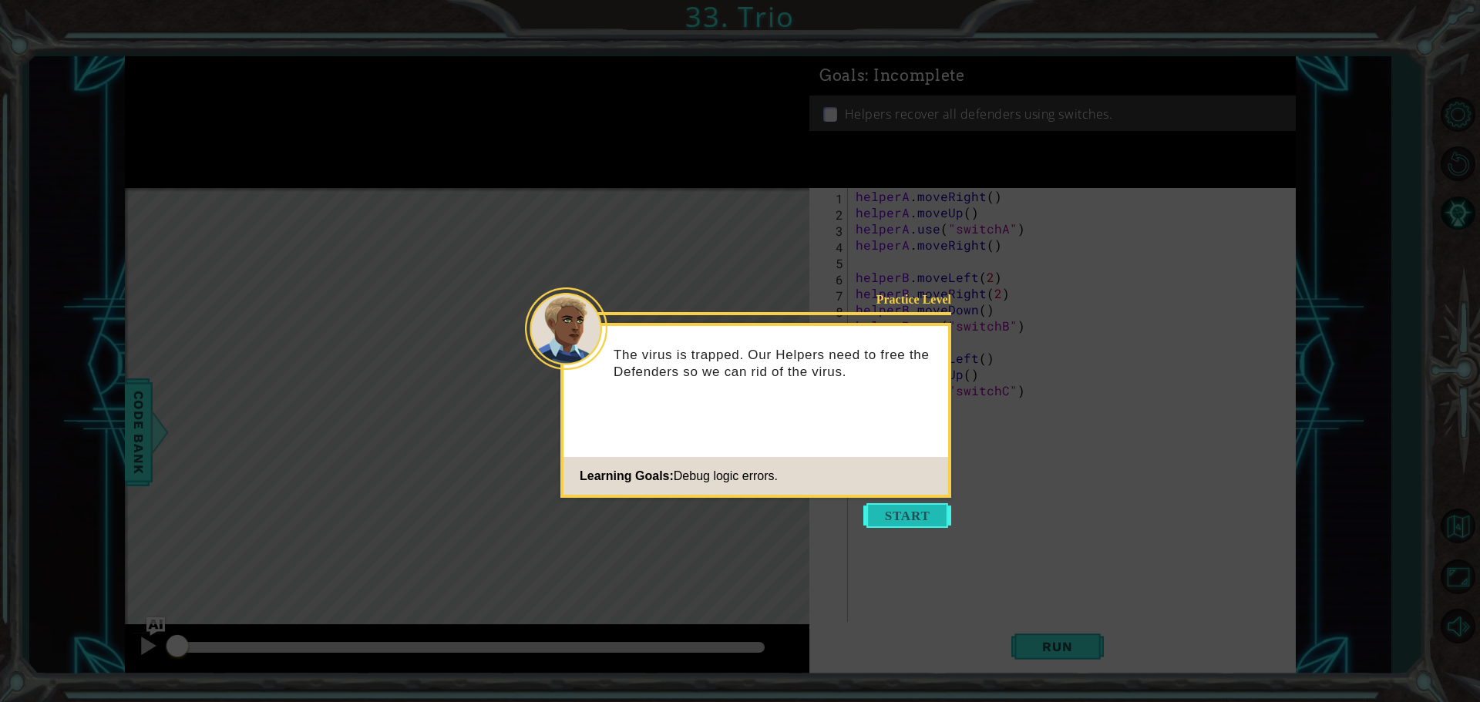
click at [931, 510] on button "Start" at bounding box center [908, 515] width 88 height 25
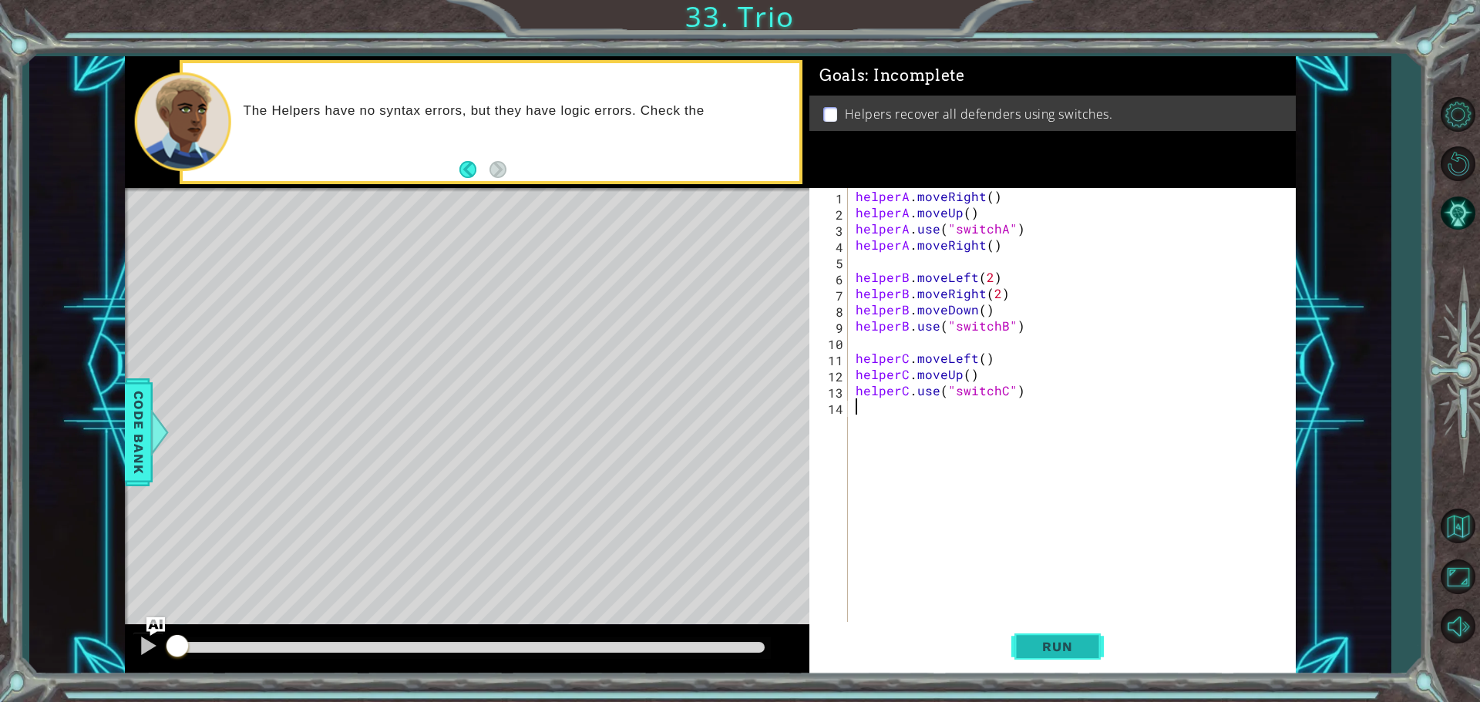
click at [1032, 643] on span "Run" at bounding box center [1057, 646] width 61 height 15
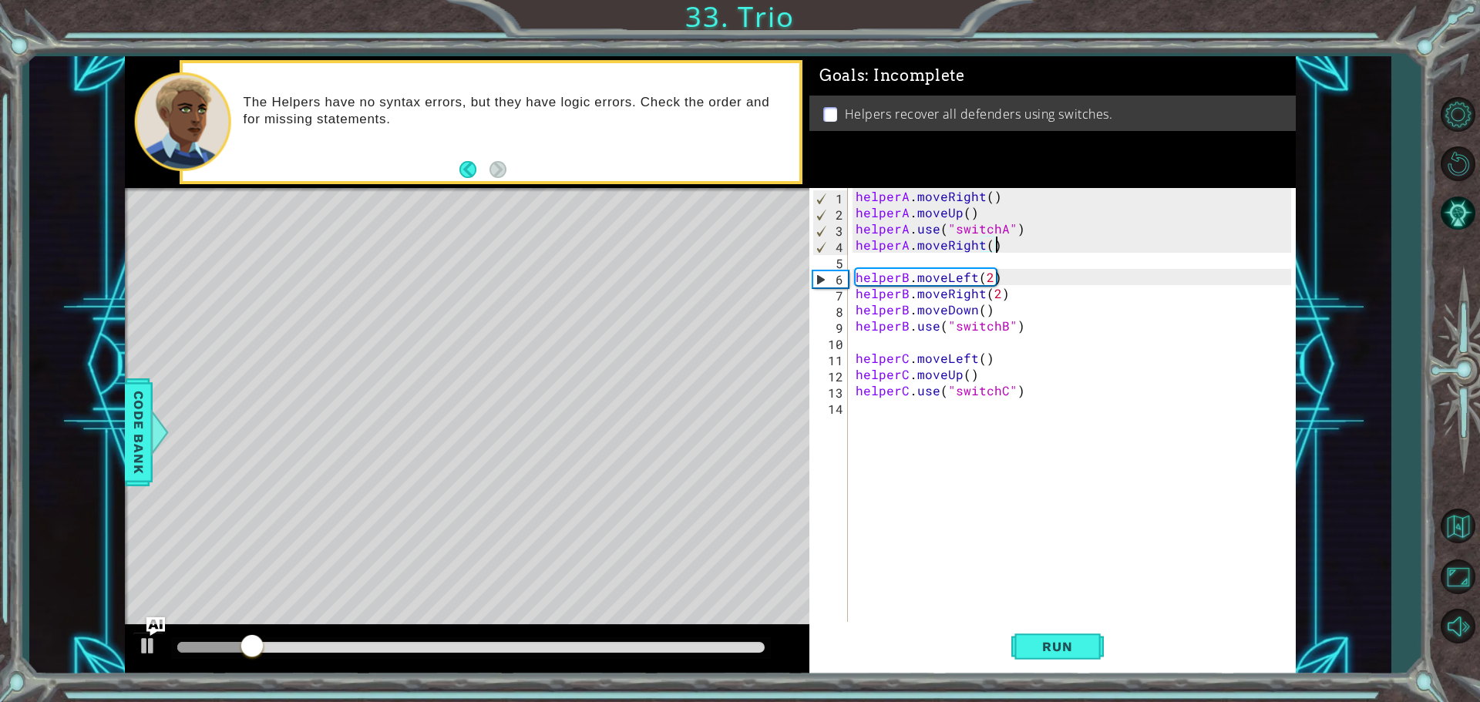
click at [1033, 245] on div "helperA . moveRight ( ) helperA . moveUp ( ) helperA . use ( "switchA" ) helper…" at bounding box center [1076, 423] width 446 height 470
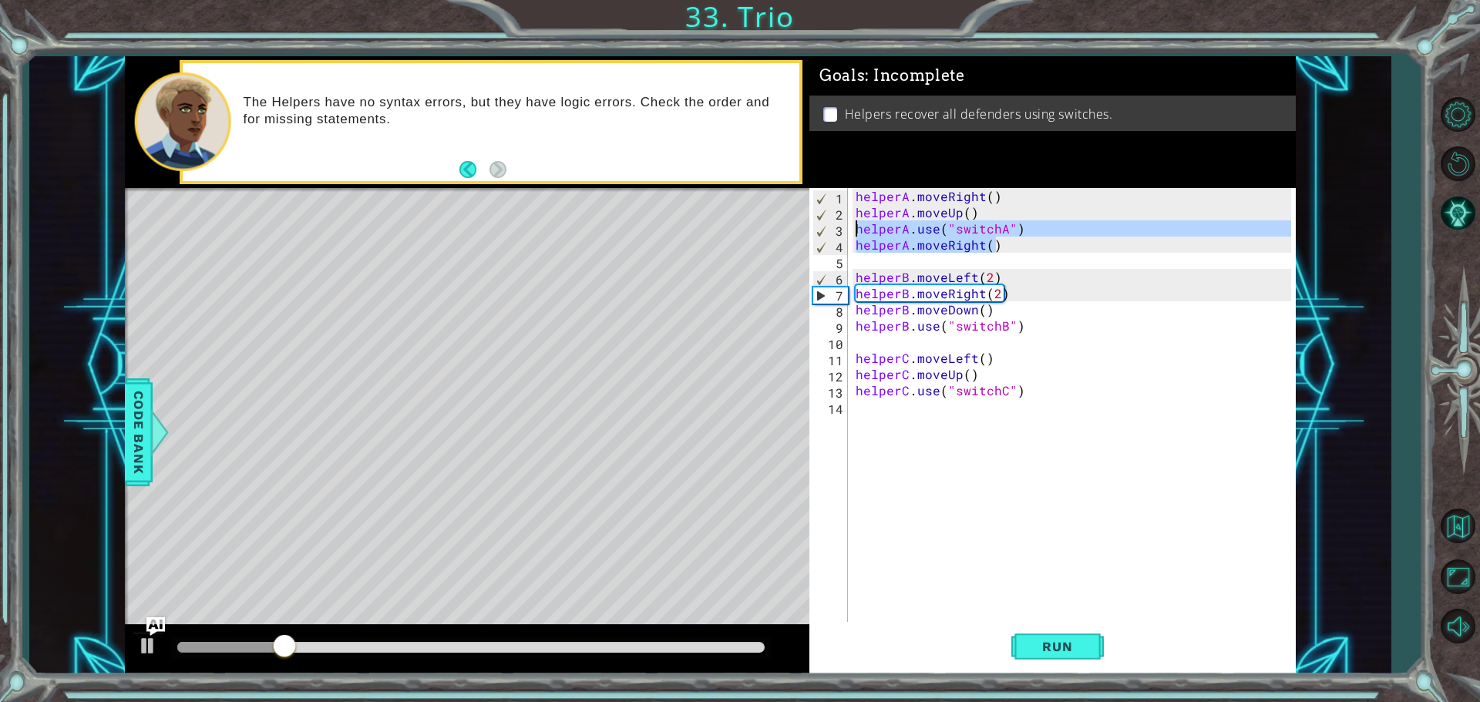
drag, startPoint x: 1035, startPoint y: 237, endPoint x: 855, endPoint y: 231, distance: 179.7
click at [855, 231] on div "helperA . moveRight ( ) helperA . moveUp ( ) helperA . use ( "switchA" ) helper…" at bounding box center [1076, 423] width 446 height 470
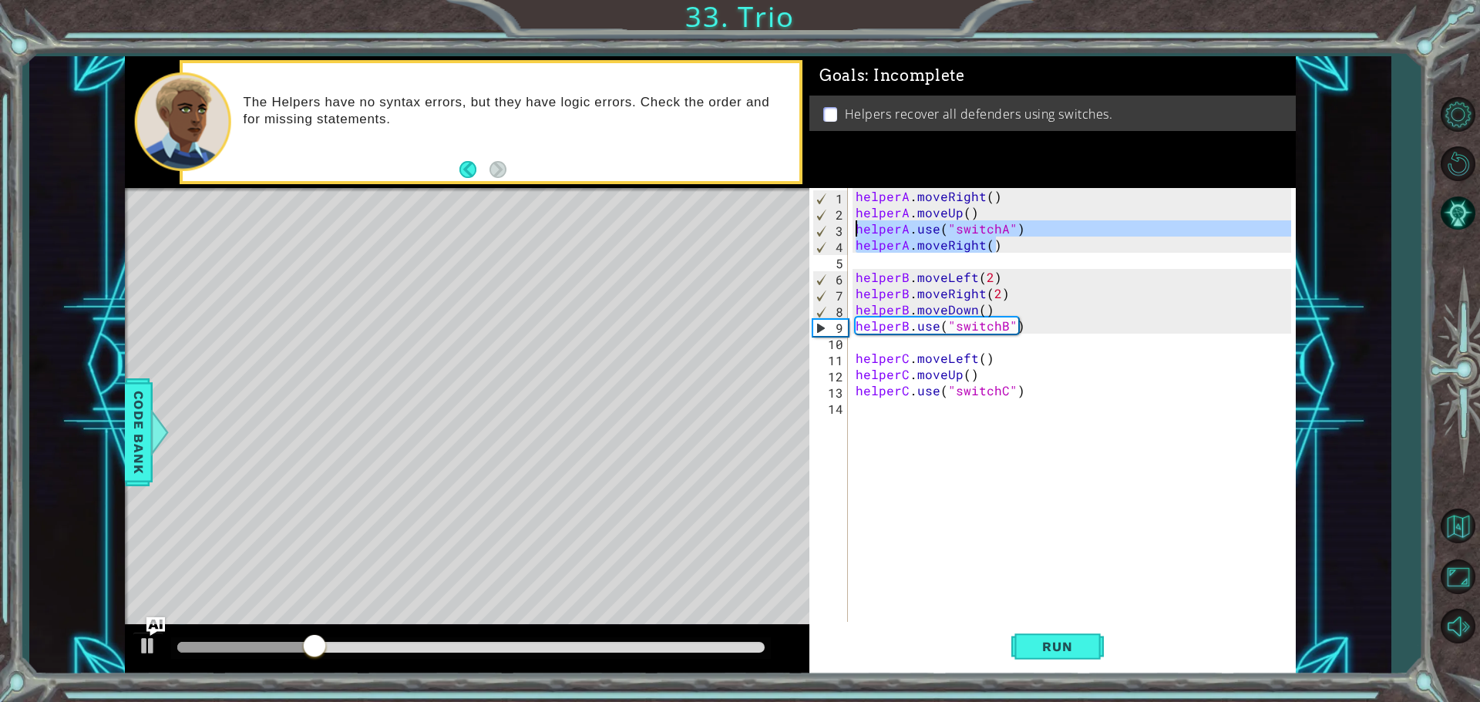
type textarea "helperA.moveRight()"
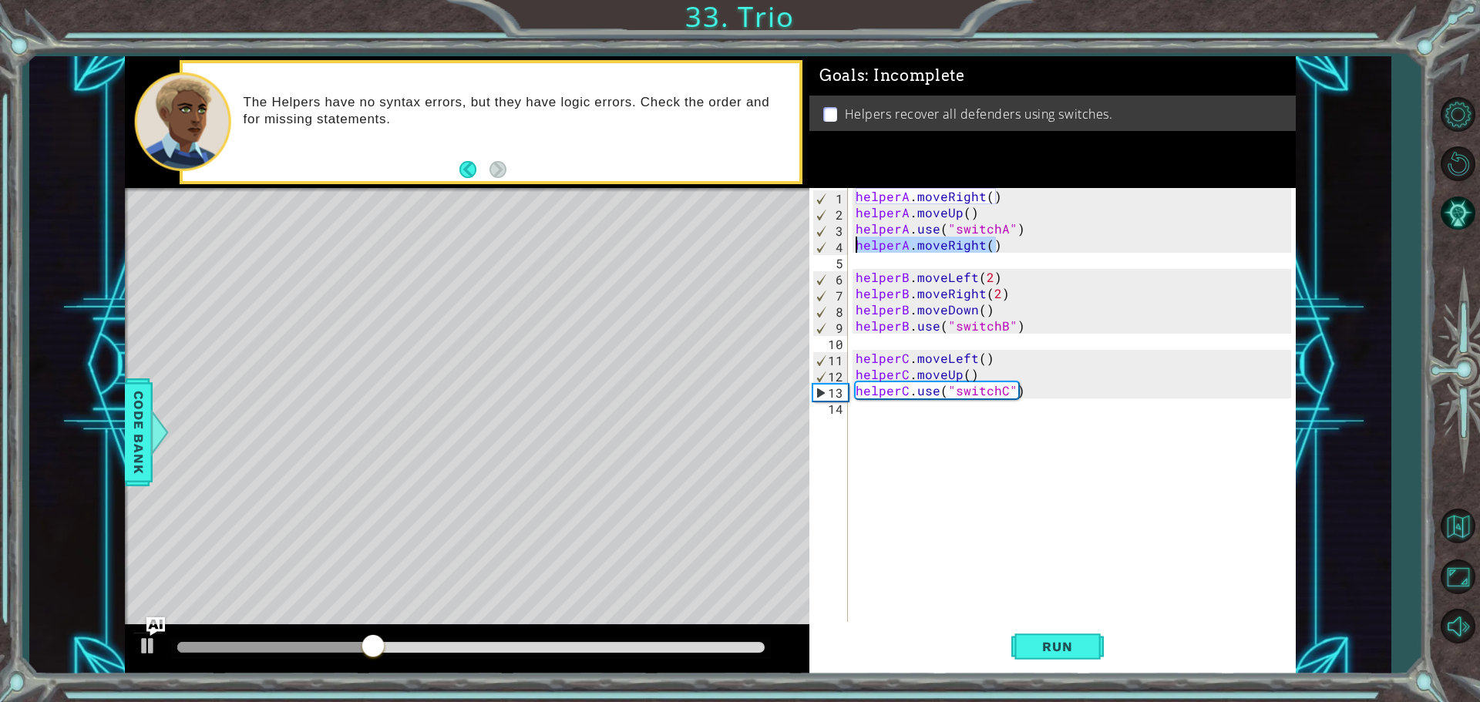
drag, startPoint x: 1001, startPoint y: 247, endPoint x: 852, endPoint y: 244, distance: 148.8
click at [852, 244] on div "helperA.moveRight() 1 2 3 4 5 6 7 8 9 10 11 12 13 14 helperA . moveRight ( ) he…" at bounding box center [1051, 406] width 482 height 437
drag, startPoint x: 1049, startPoint y: 241, endPoint x: 998, endPoint y: 233, distance: 50.8
click at [998, 233] on div "helperA . moveRight ( ) helperA . moveUp ( ) helperA . use ( "switchA" ) helper…" at bounding box center [1076, 423] width 446 height 470
drag, startPoint x: 1047, startPoint y: 240, endPoint x: 1038, endPoint y: 240, distance: 9.3
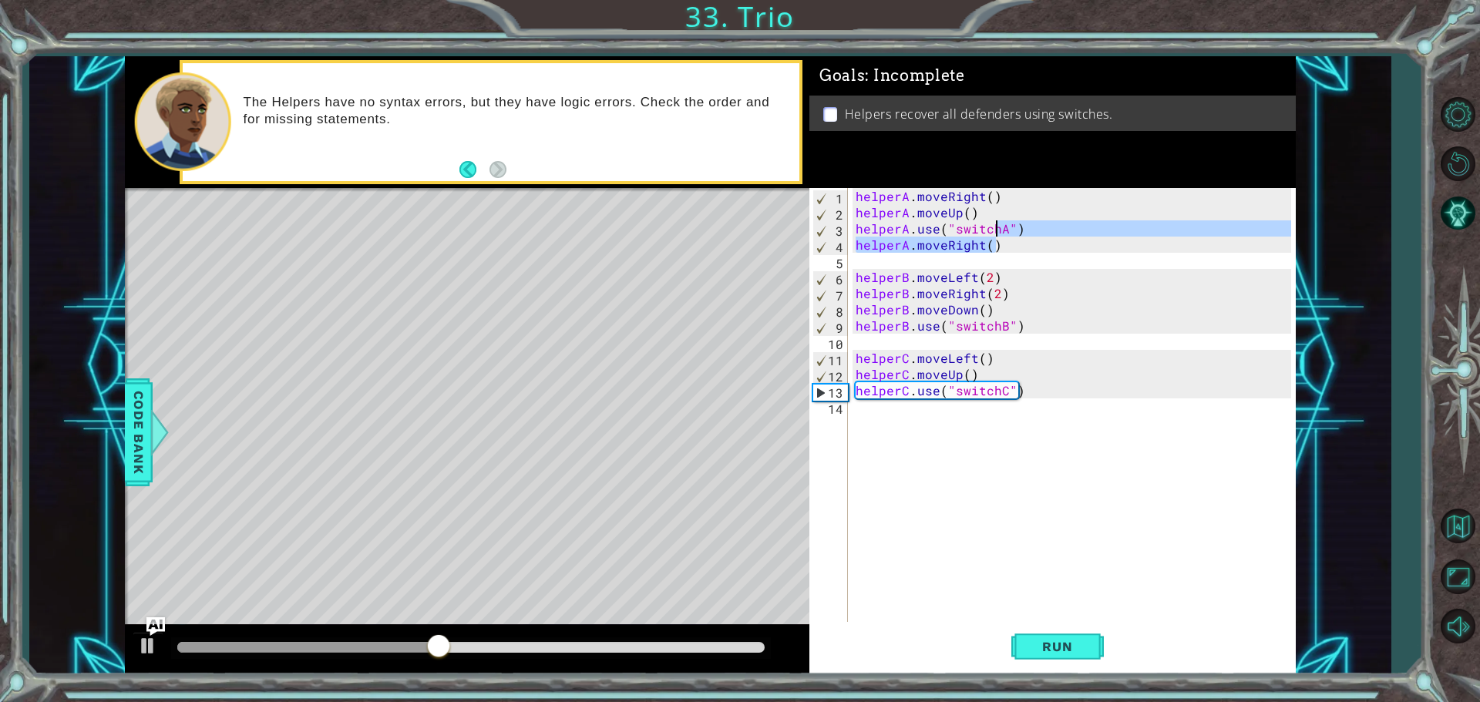
click at [1045, 240] on div "helperA . moveRight ( ) helperA . moveUp ( ) helperA . use ( "switchA" ) helper…" at bounding box center [1072, 406] width 439 height 437
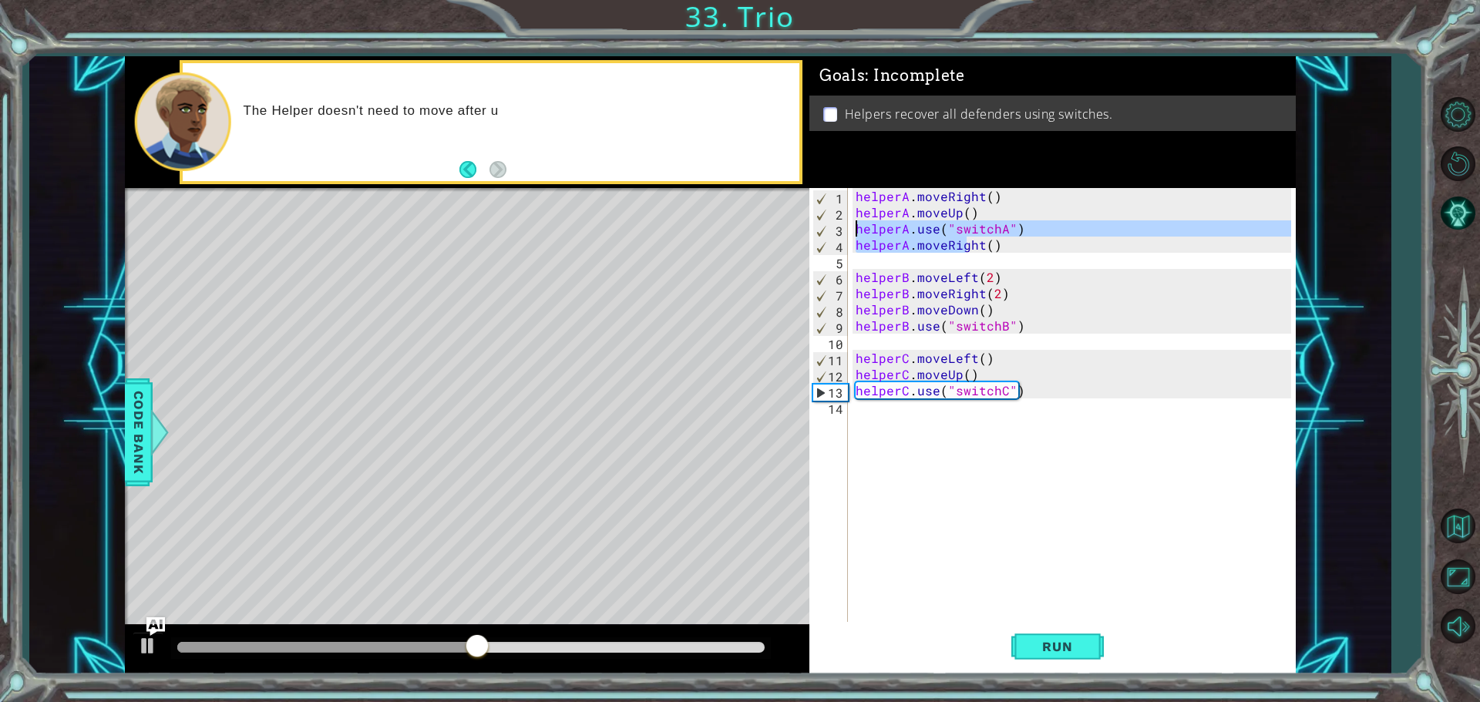
drag, startPoint x: 1028, startPoint y: 227, endPoint x: 853, endPoint y: 225, distance: 175.0
click at [853, 225] on div "helperA . moveRight ( ) helperA . moveUp ( ) helperA . use ( "switchA" ) helper…" at bounding box center [1076, 423] width 446 height 470
click at [997, 248] on div "helperA . moveRight ( ) helperA . moveUp ( ) helperA . use ( "switchA" ) helper…" at bounding box center [1076, 423] width 446 height 470
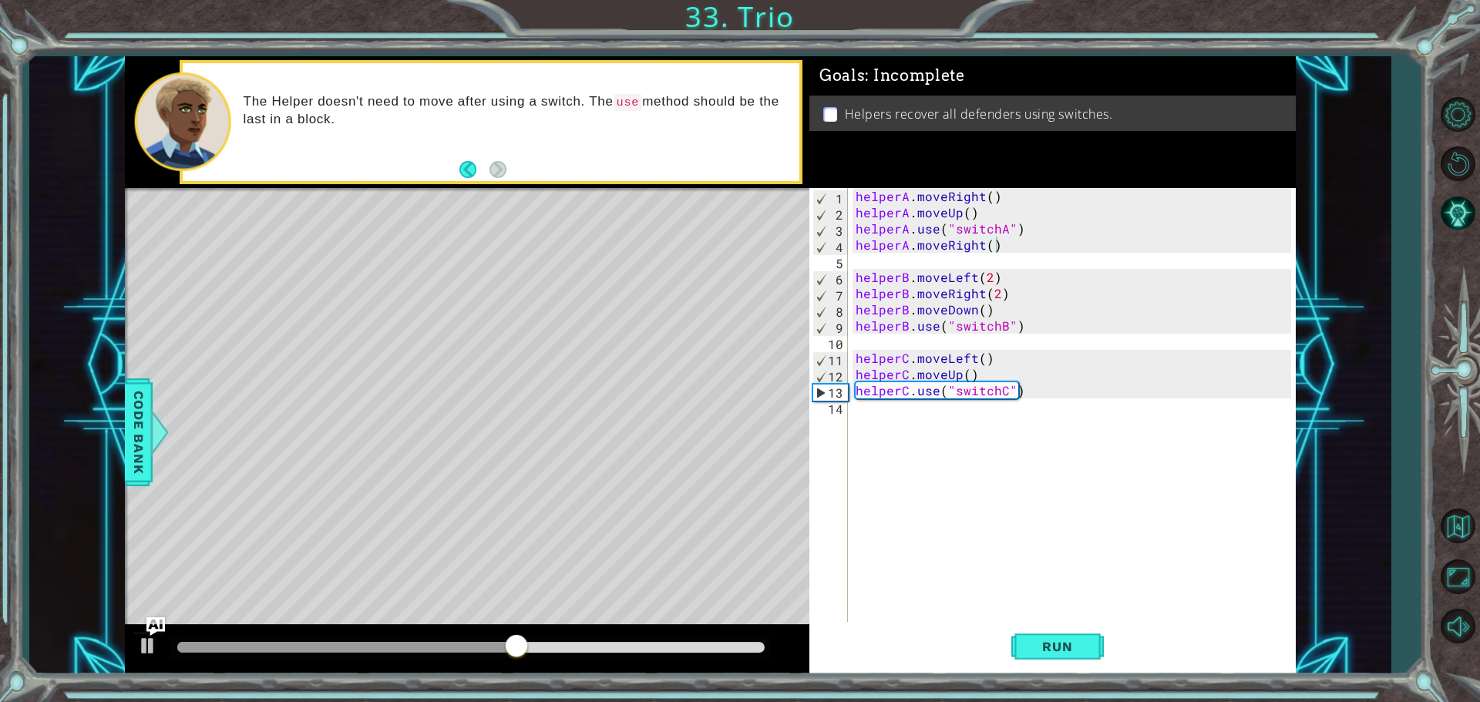
drag, startPoint x: 850, startPoint y: 227, endPoint x: 881, endPoint y: 231, distance: 31.1
click at [893, 231] on div "helperA.moveRight() 1 2 3 4 5 6 7 8 9 10 11 12 13 14 helperA . moveRight ( ) he…" at bounding box center [1051, 406] width 482 height 437
drag, startPoint x: 855, startPoint y: 226, endPoint x: 1042, endPoint y: 223, distance: 187.4
click at [1042, 223] on div "helperA . moveRight ( ) helperA . moveUp ( ) helperA . use ( "switchA" ) helper…" at bounding box center [1076, 423] width 446 height 470
type textarea "helperA.use("switchA")"
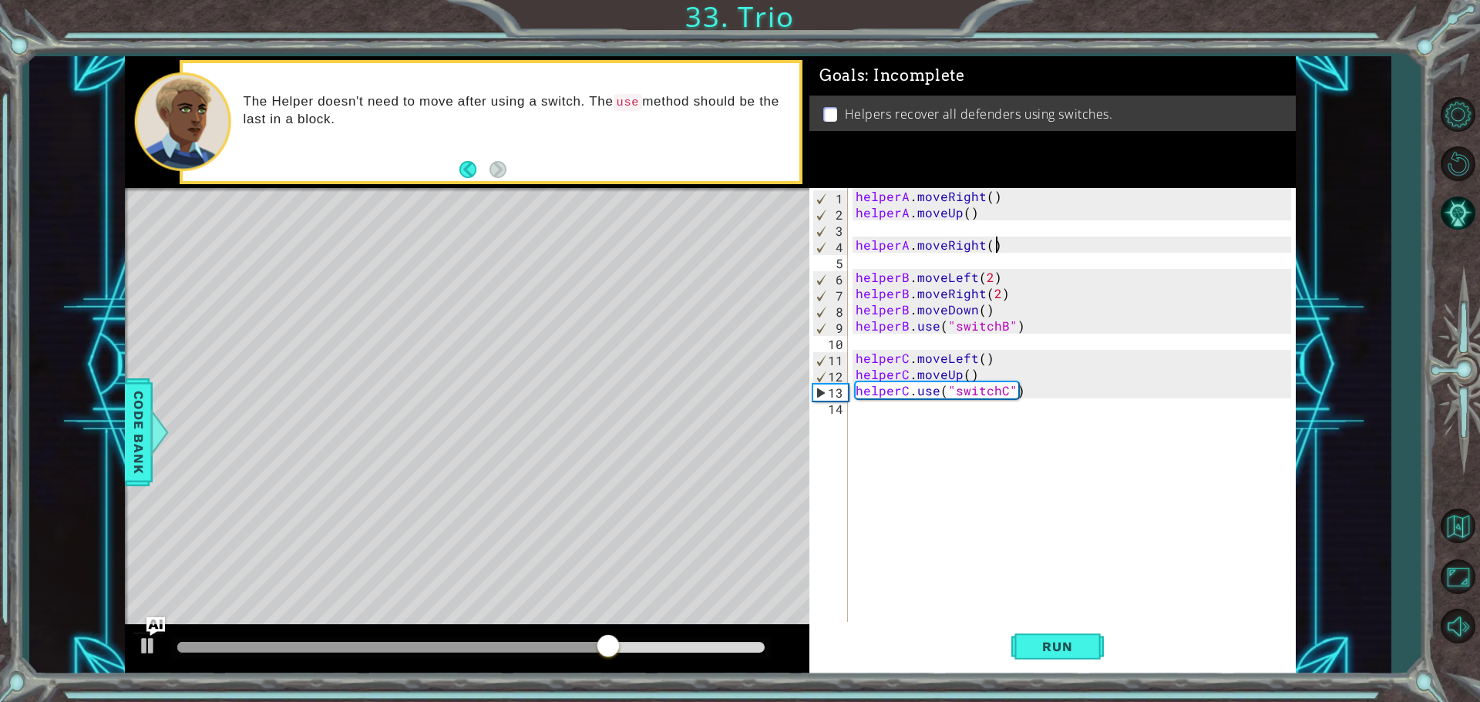
click at [1020, 247] on div "helperA . moveRight ( ) helperA . moveUp ( ) helperA . moveRight ( ) helperB . …" at bounding box center [1076, 423] width 446 height 470
paste textarea "helperA.use("switchA")"
type textarea "helperA.moveRight()helperA.use("switchA")"
drag, startPoint x: 996, startPoint y: 244, endPoint x: 856, endPoint y: 243, distance: 140.3
click at [856, 243] on div "helperA . moveRight ( ) helperA . moveUp ( ) helperA . moveRight ( ) helperA . …" at bounding box center [1076, 423] width 446 height 470
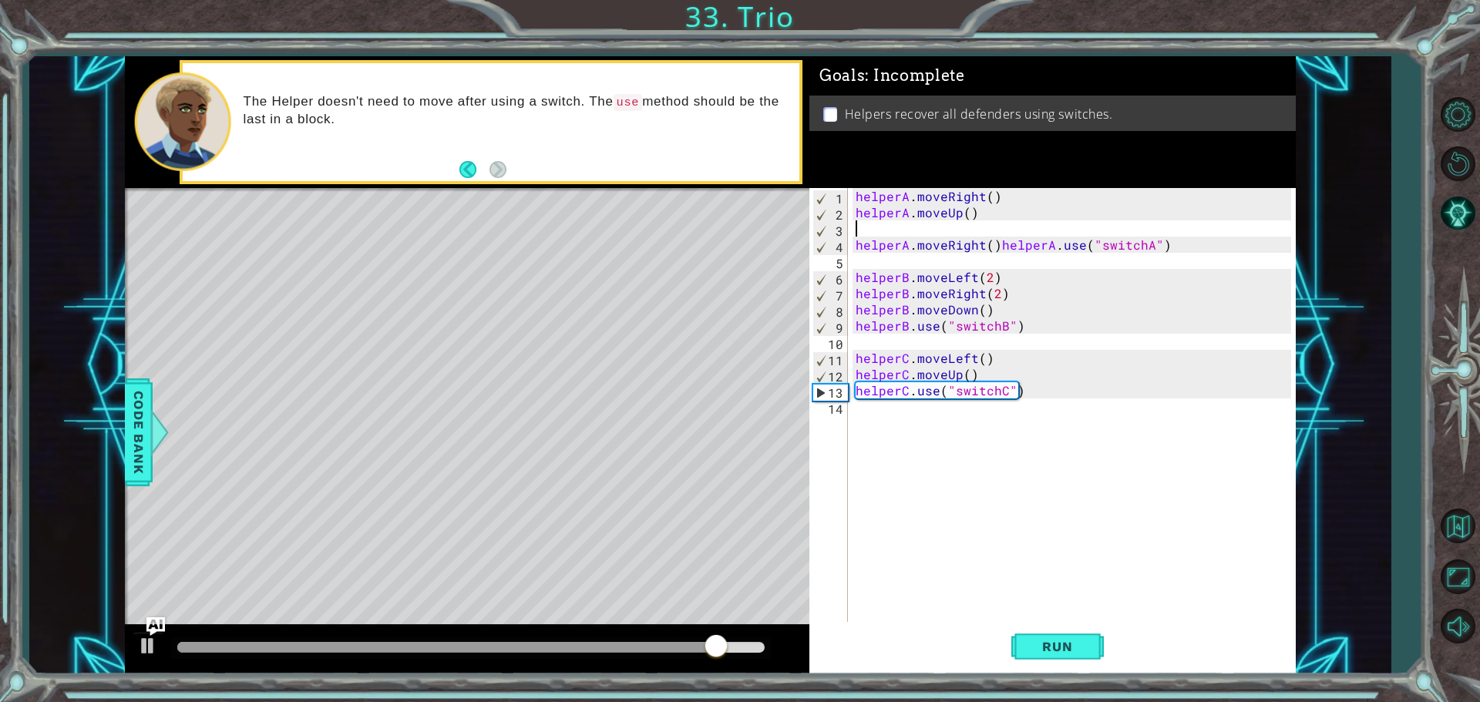
click at [863, 226] on div "helperA . moveRight ( ) helperA . moveUp ( ) helperA . moveRight ( ) helperA . …" at bounding box center [1076, 423] width 446 height 470
paste textarea "helperA.moveRight()"
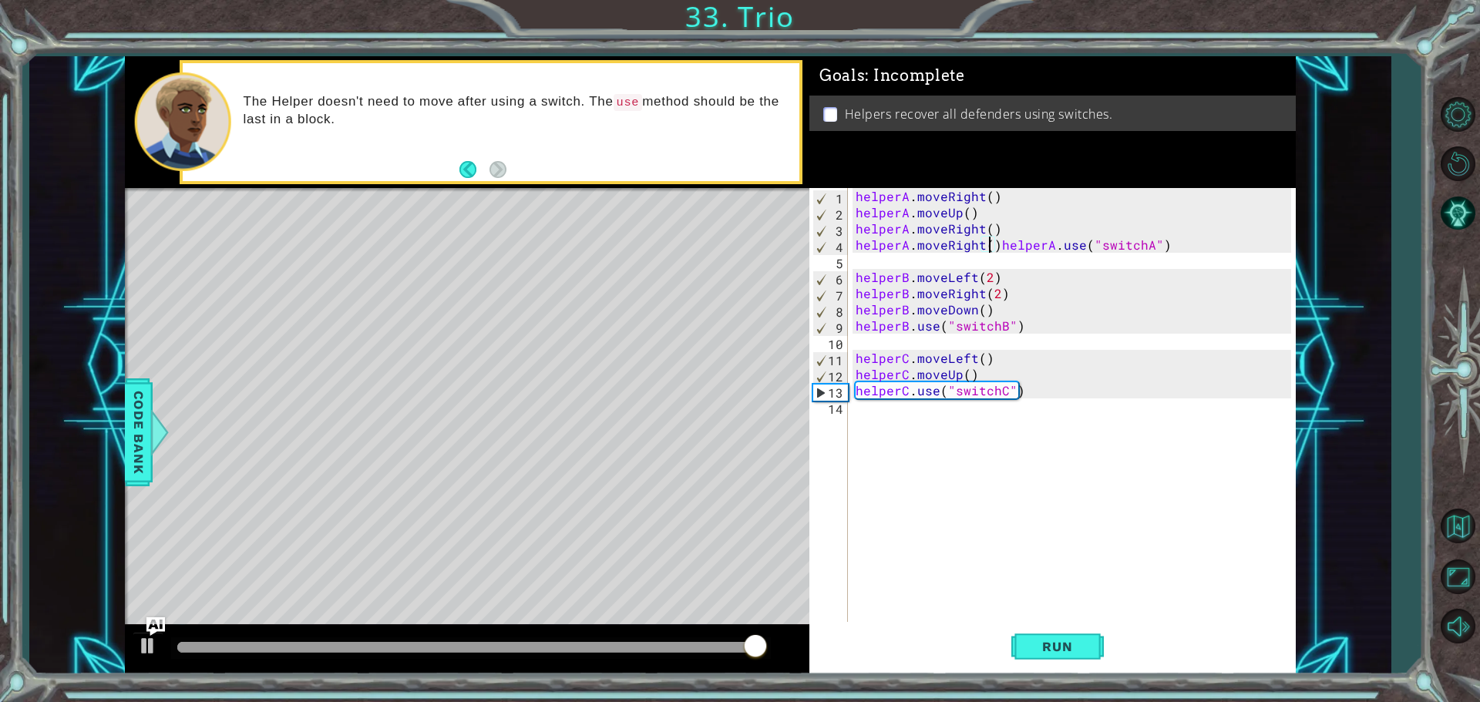
click at [993, 245] on div "helperA . moveRight ( ) helperA . moveUp ( ) helperA . moveRight ( ) helperA . …" at bounding box center [1076, 423] width 446 height 470
click at [994, 245] on div "helperA . moveRight ( ) helperA . moveUp ( ) helperA . moveRight ( ) helperA . …" at bounding box center [1076, 423] width 446 height 470
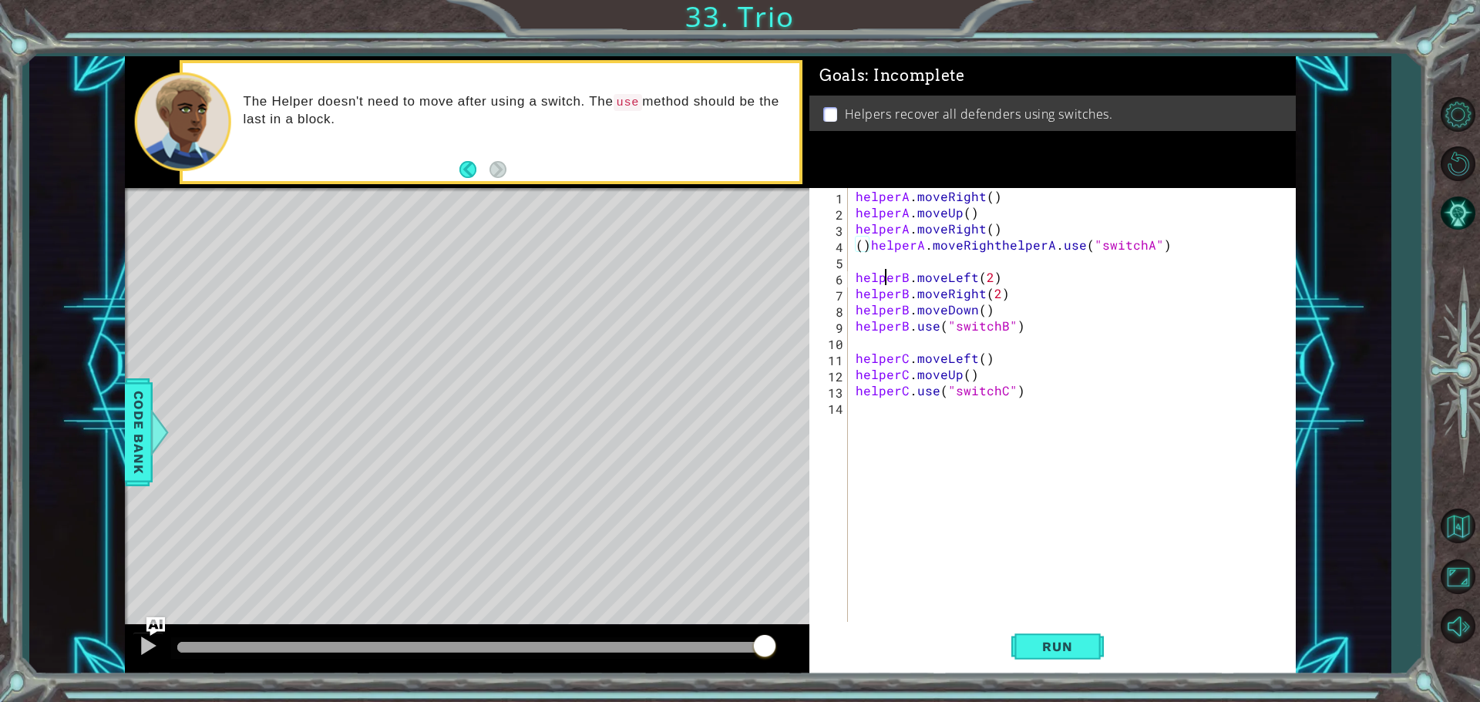
click at [882, 270] on div "helperA . moveRight ( ) helperA . moveUp ( ) helperA . moveRight ( ) ( ) helper…" at bounding box center [1076, 423] width 446 height 470
drag, startPoint x: 994, startPoint y: 245, endPoint x: 855, endPoint y: 245, distance: 138.8
click at [855, 245] on div "helperA . moveRight ( ) helperA . moveUp ( ) helperA . moveRight ( ) ( ) helper…" at bounding box center [1076, 423] width 446 height 470
click at [1066, 634] on button "Run" at bounding box center [1058, 646] width 93 height 49
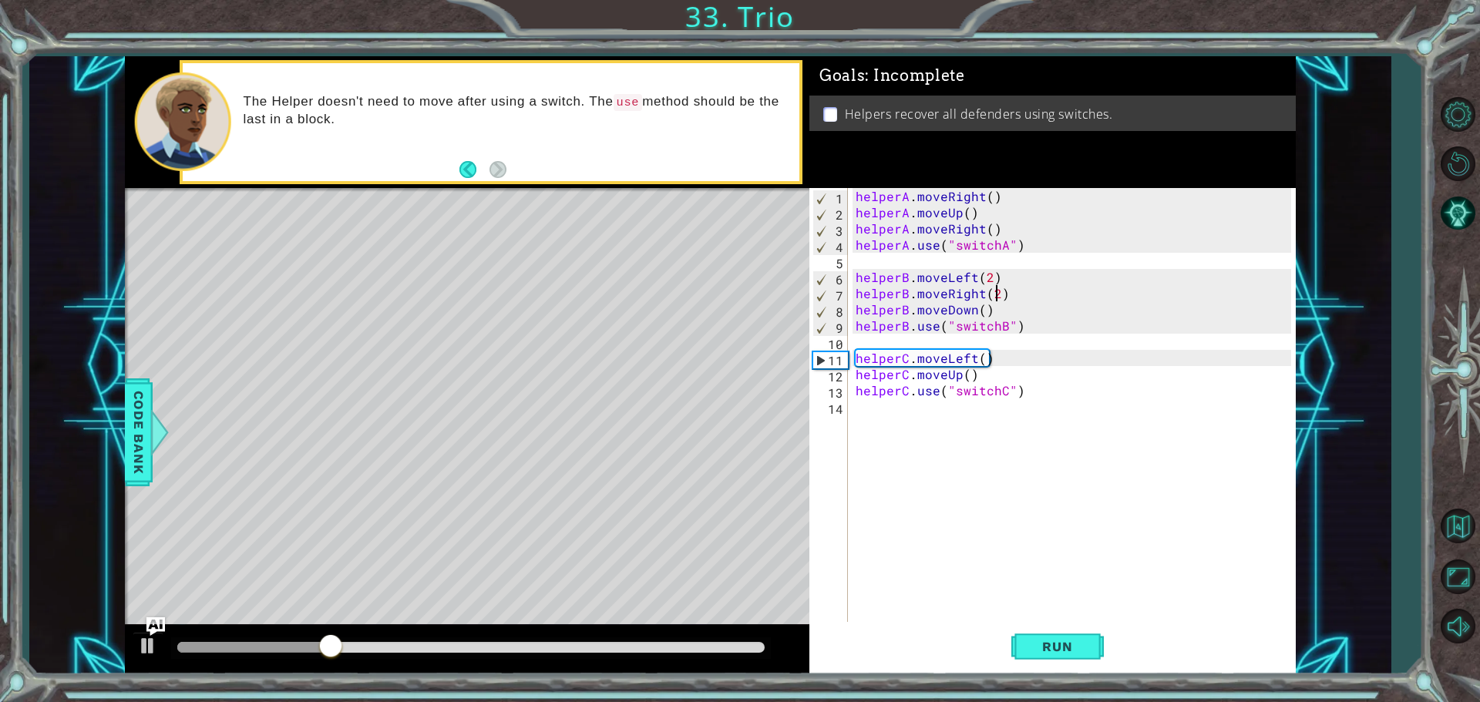
click at [1000, 294] on div "helperA . moveRight ( ) helperA . moveUp ( ) helperA . moveRight ( ) helperA . …" at bounding box center [1076, 423] width 446 height 470
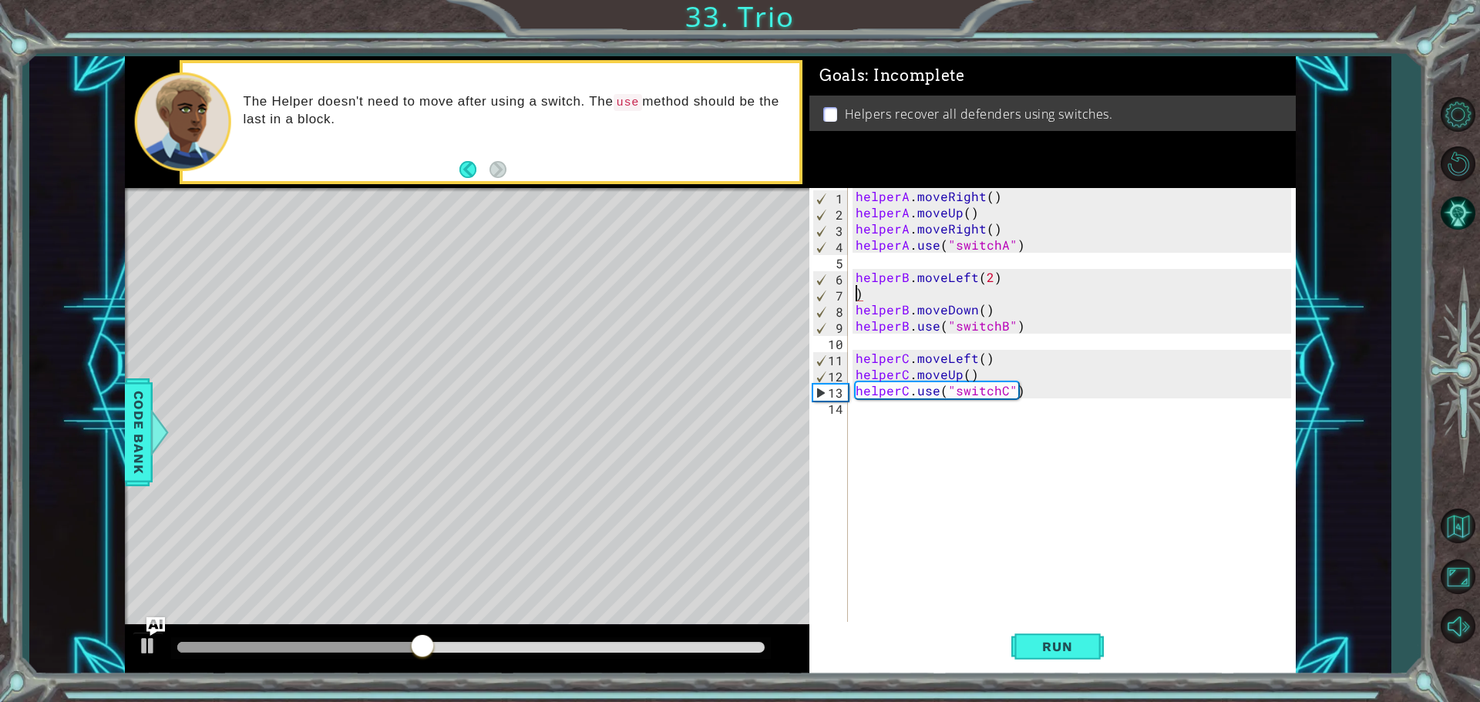
click at [923, 304] on div "helperA . moveRight ( ) helperA . moveUp ( ) helperA . moveRight ( ) helperA . …" at bounding box center [1076, 423] width 446 height 470
click at [924, 302] on div "helperA . moveRight ( ) helperA . moveUp ( ) helperA . moveRight ( ) helperA . …" at bounding box center [1076, 423] width 446 height 470
drag, startPoint x: 907, startPoint y: 288, endPoint x: 899, endPoint y: 291, distance: 8.3
click at [899, 291] on div "helperA . moveRight ( ) helperA . moveUp ( ) helperA . moveRight ( ) helperA . …" at bounding box center [1076, 423] width 446 height 470
type textarea ")"
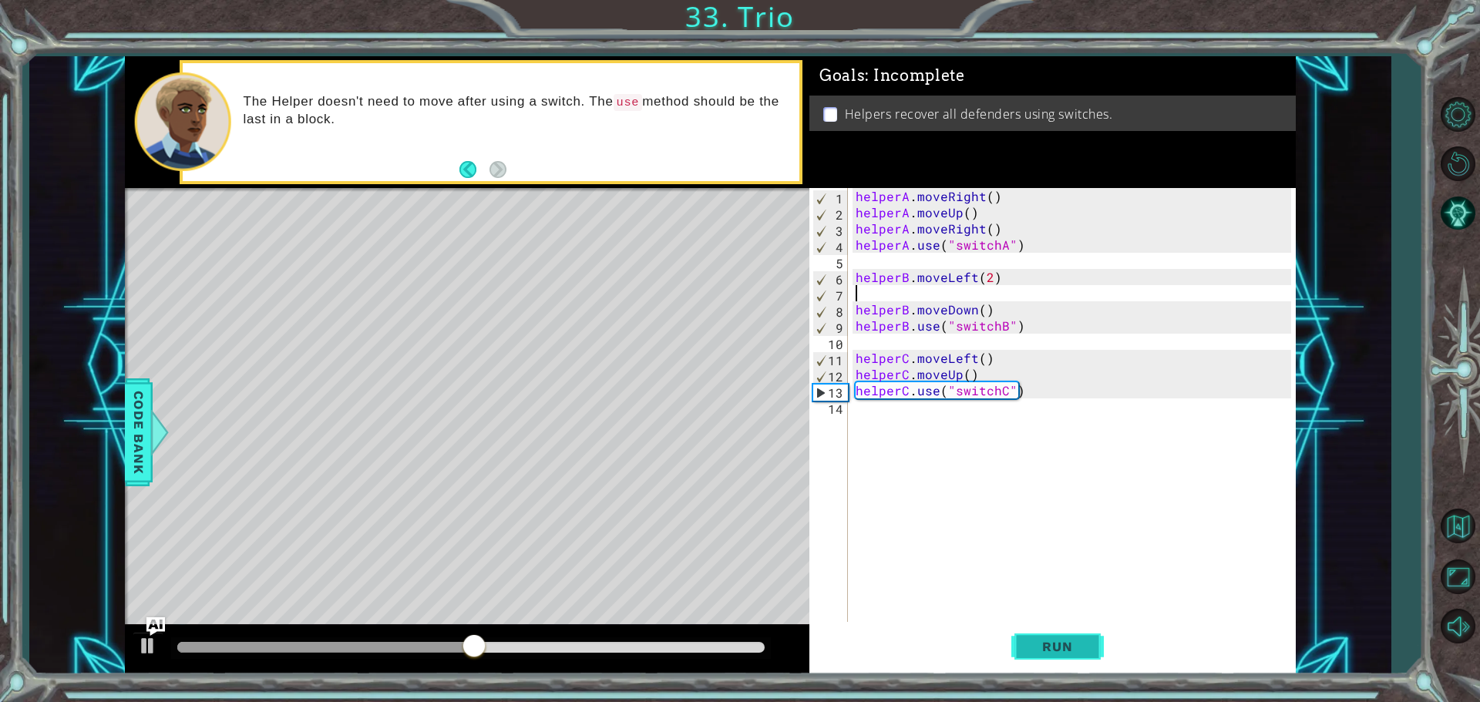
click at [1013, 627] on button "Run" at bounding box center [1058, 646] width 93 height 49
click at [983, 624] on div "Run" at bounding box center [1057, 646] width 487 height 49
click at [1025, 648] on button "Run" at bounding box center [1058, 646] width 93 height 49
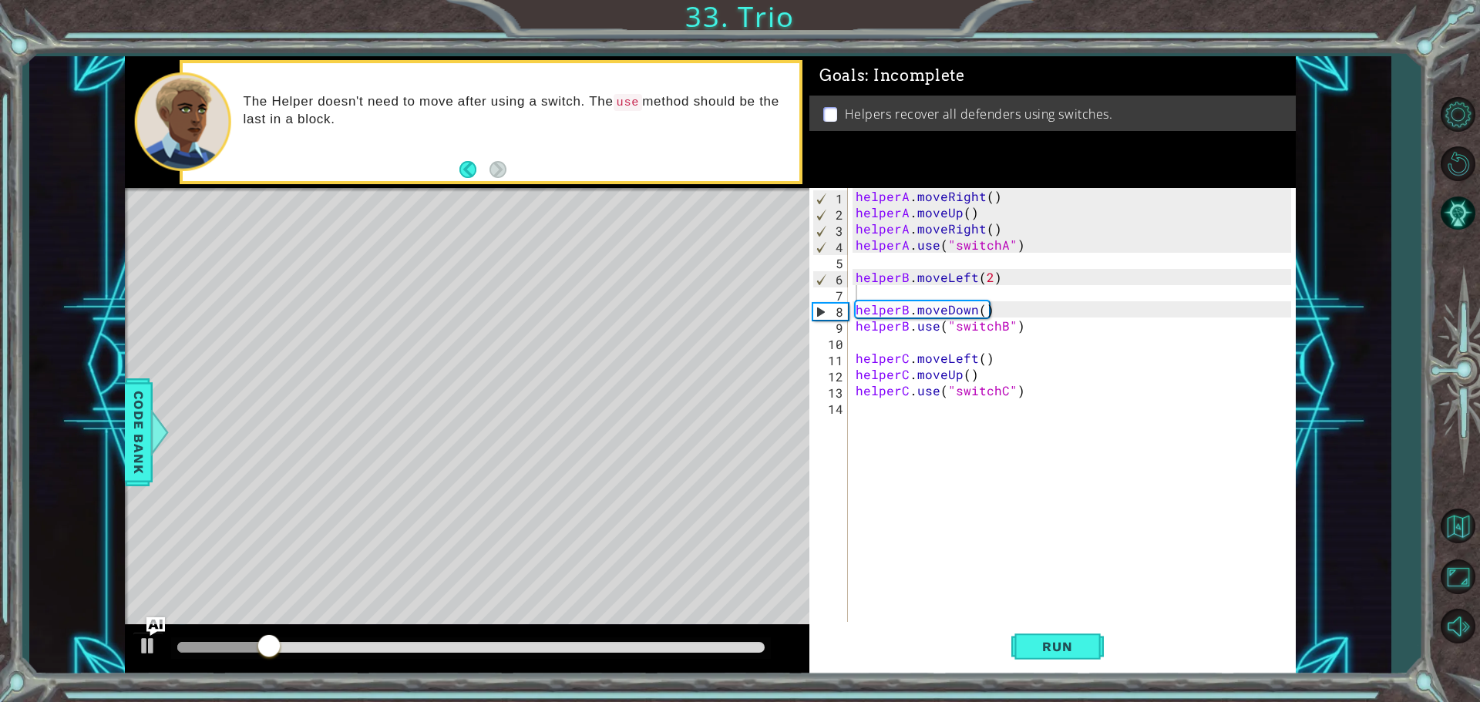
drag, startPoint x: 849, startPoint y: 326, endPoint x: 1003, endPoint y: 331, distance: 154.3
click at [1003, 331] on div "1 2 3 4 5 6 7 8 9 10 11 12 13 14 helperA . moveRight ( ) helperA . moveUp ( ) h…" at bounding box center [1051, 406] width 482 height 437
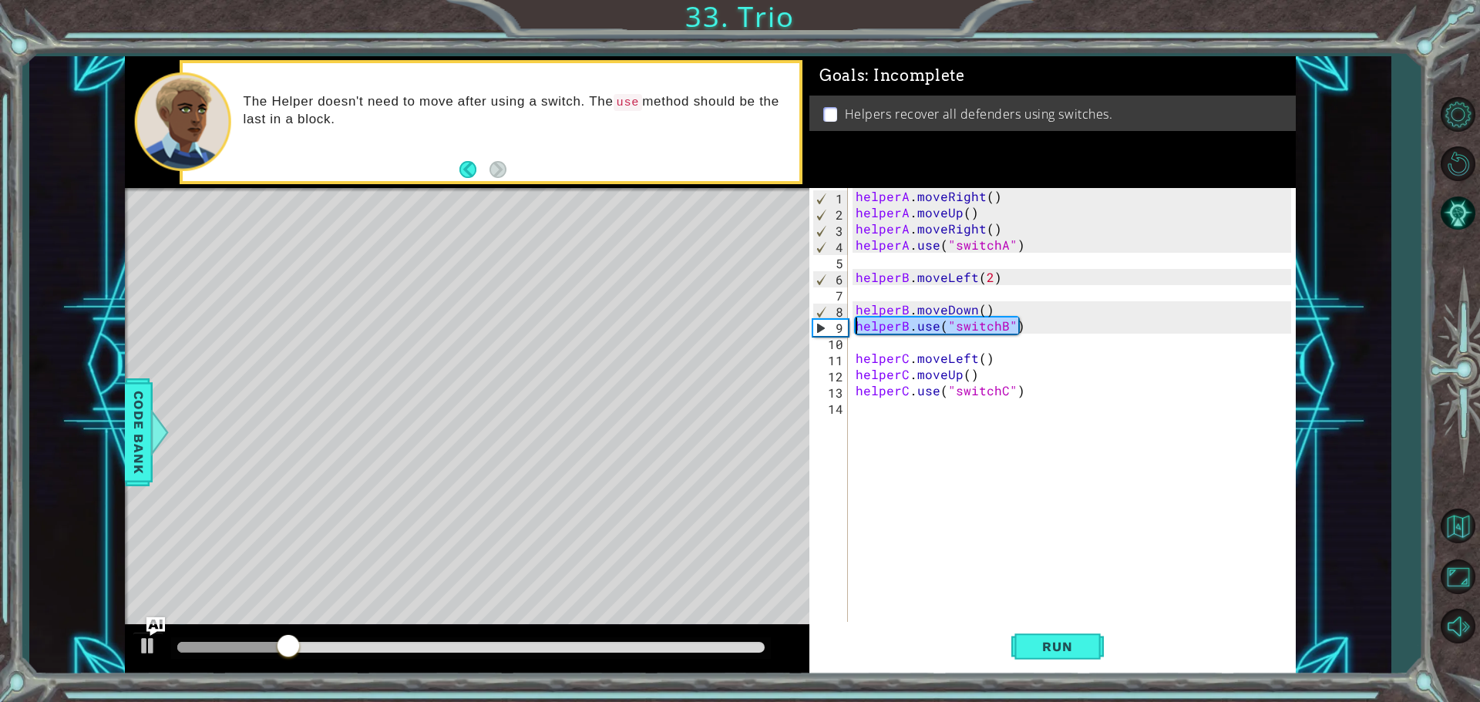
drag, startPoint x: 1012, startPoint y: 335, endPoint x: 849, endPoint y: 329, distance: 163.5
click at [849, 329] on div "1 2 3 4 5 6 7 8 9 10 11 12 13 14 helperA . moveRight ( ) helperA . moveUp ( ) h…" at bounding box center [1051, 406] width 482 height 437
type textarea "helperB.use("switchB")"
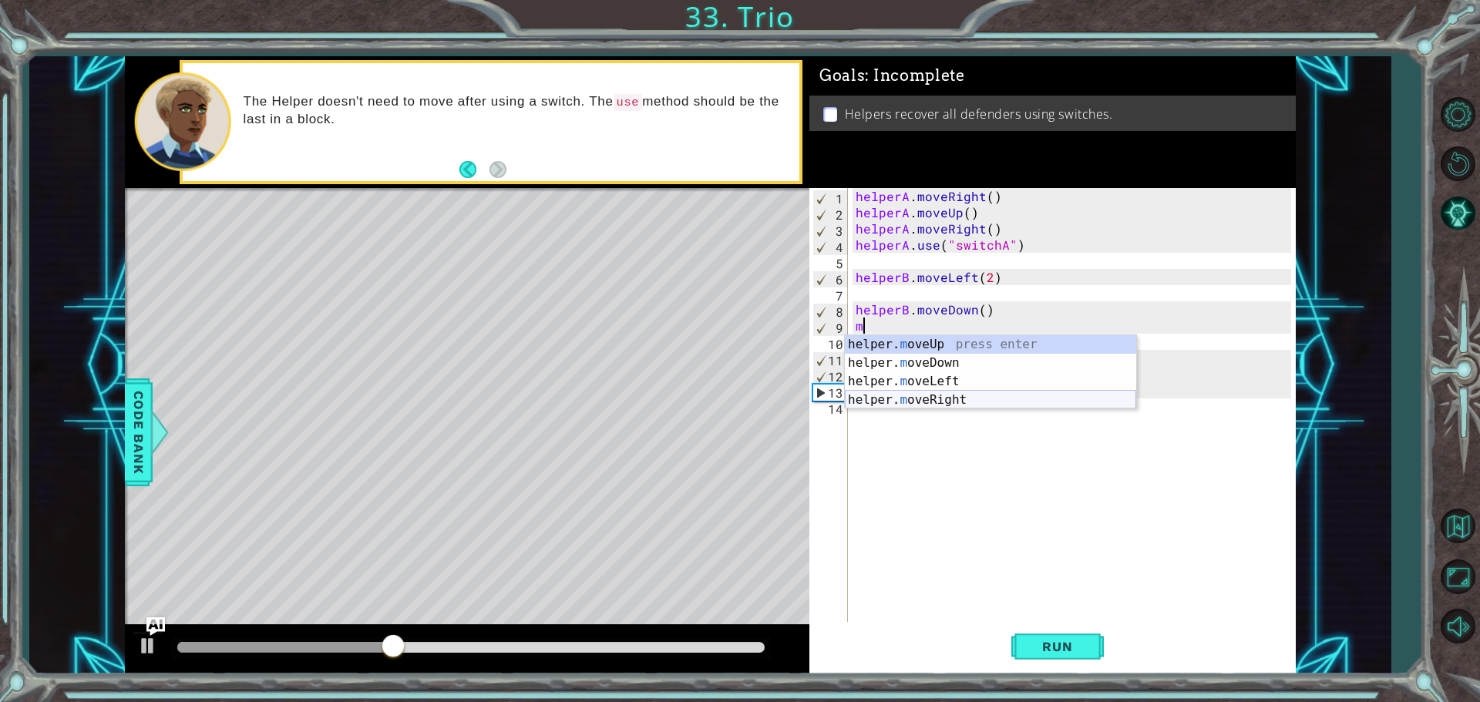
click at [967, 394] on div "helper. m oveUp press enter helper. m oveDown press enter helper. m oveLeft pre…" at bounding box center [990, 390] width 291 height 111
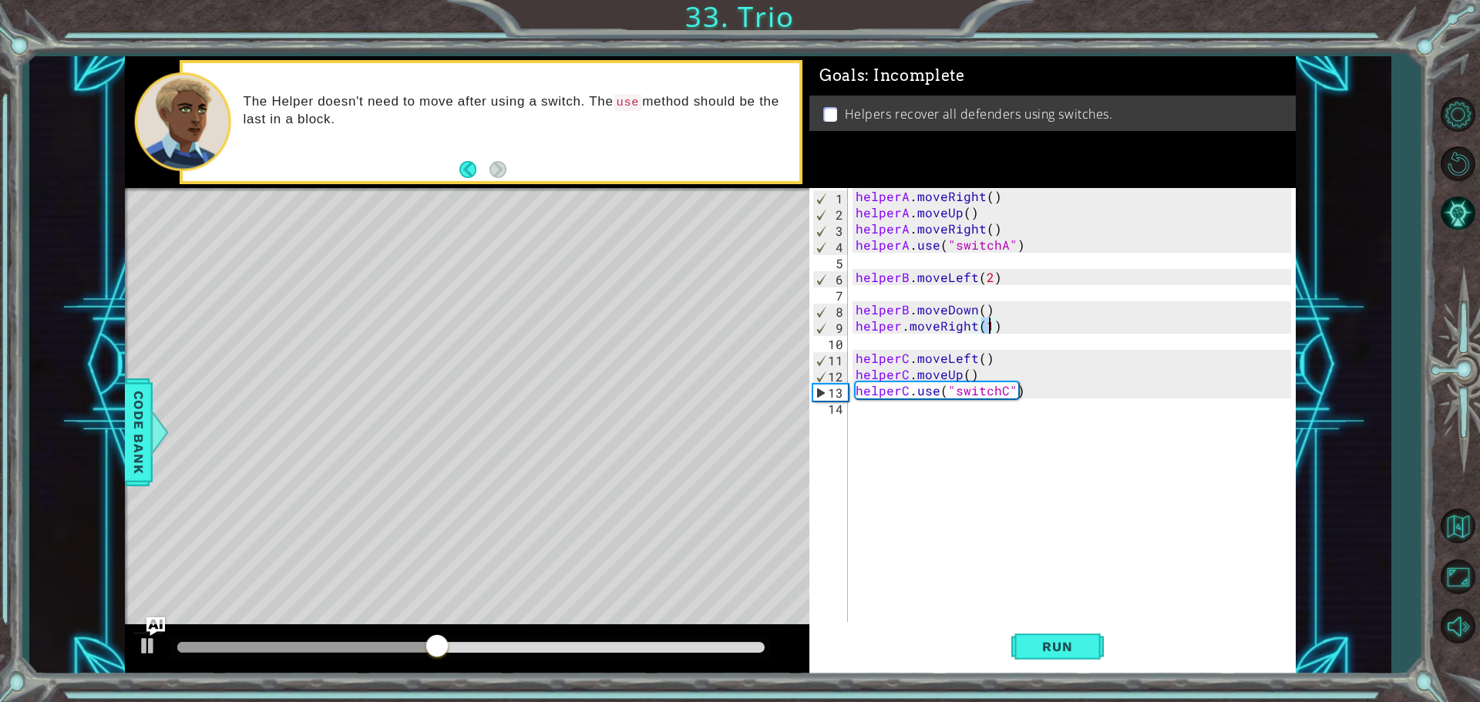
scroll to position [0, 8]
click at [1092, 658] on button "Run" at bounding box center [1058, 646] width 93 height 49
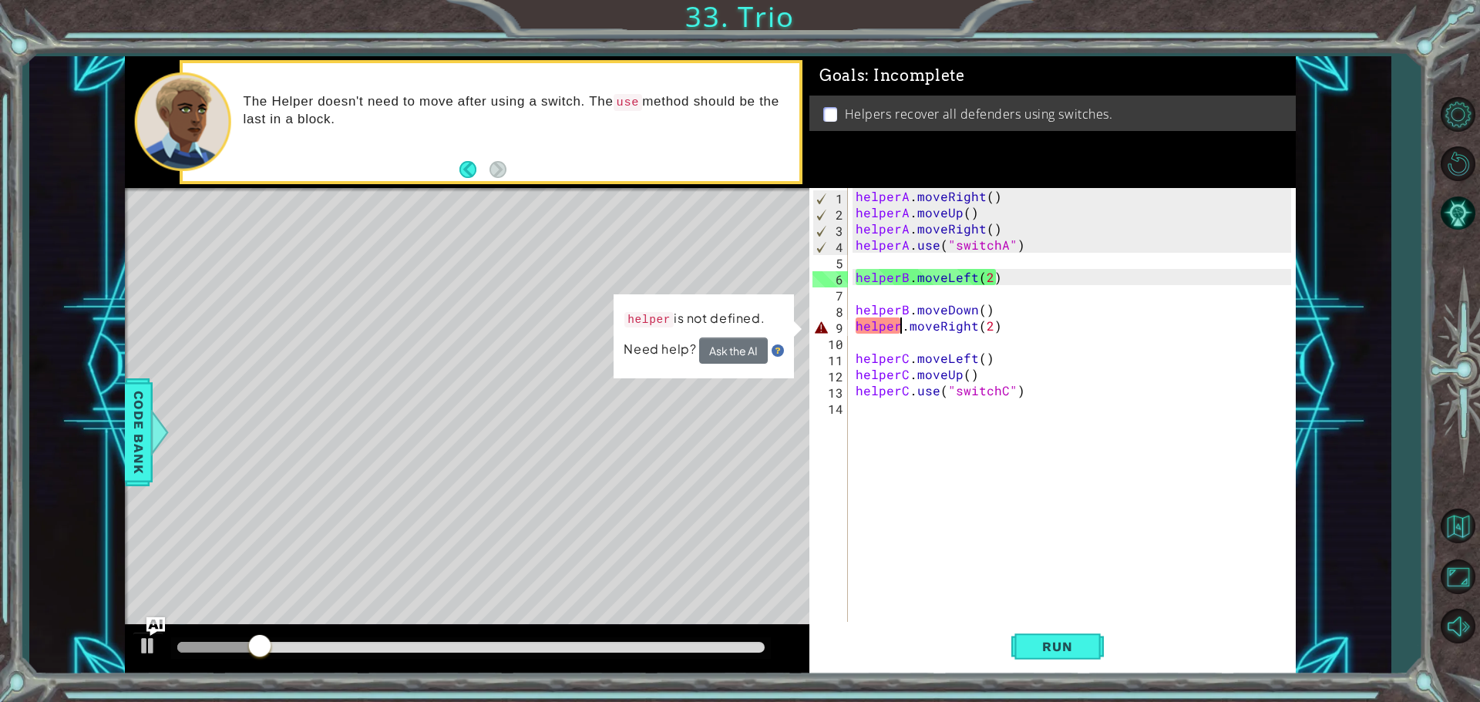
click at [898, 328] on div "helperA . moveRight ( ) helperA . moveUp ( ) helperA . moveRight ( ) helperA . …" at bounding box center [1076, 423] width 446 height 470
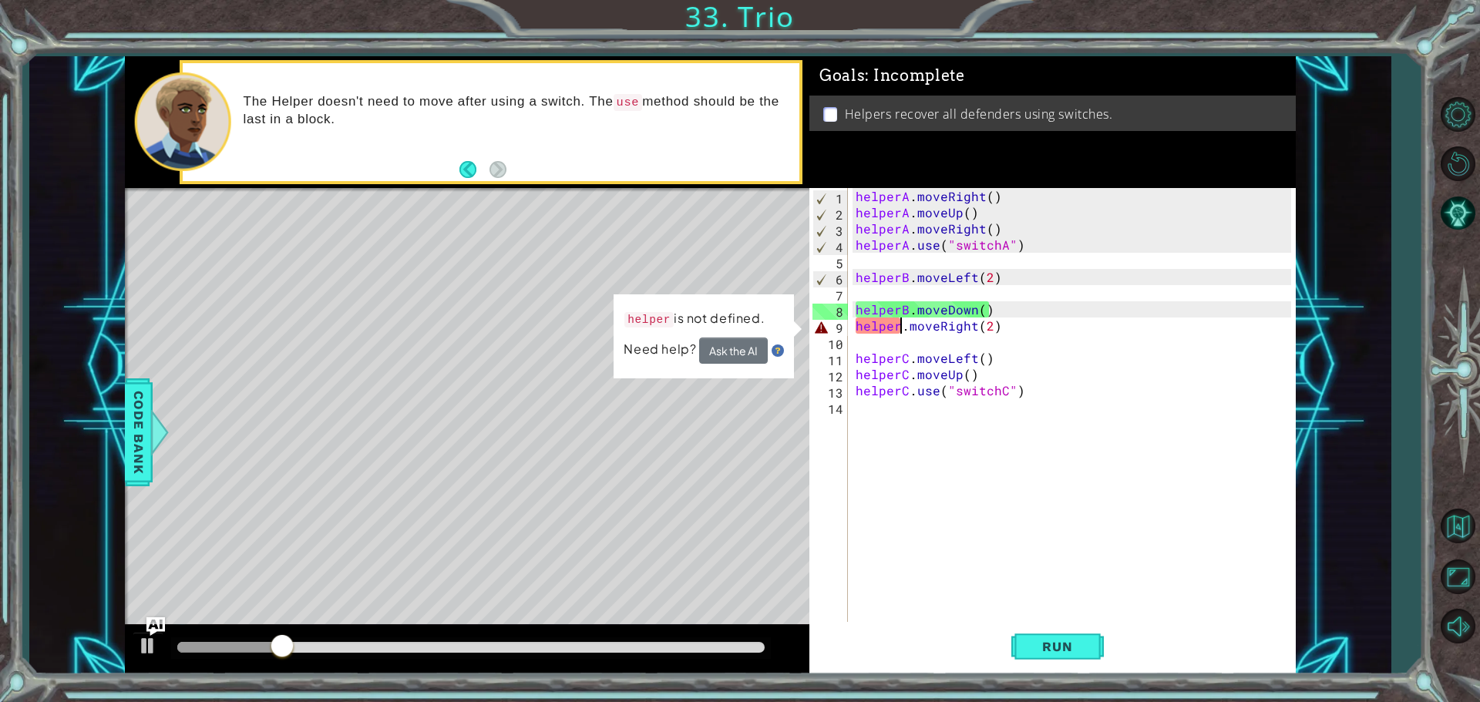
scroll to position [0, 4]
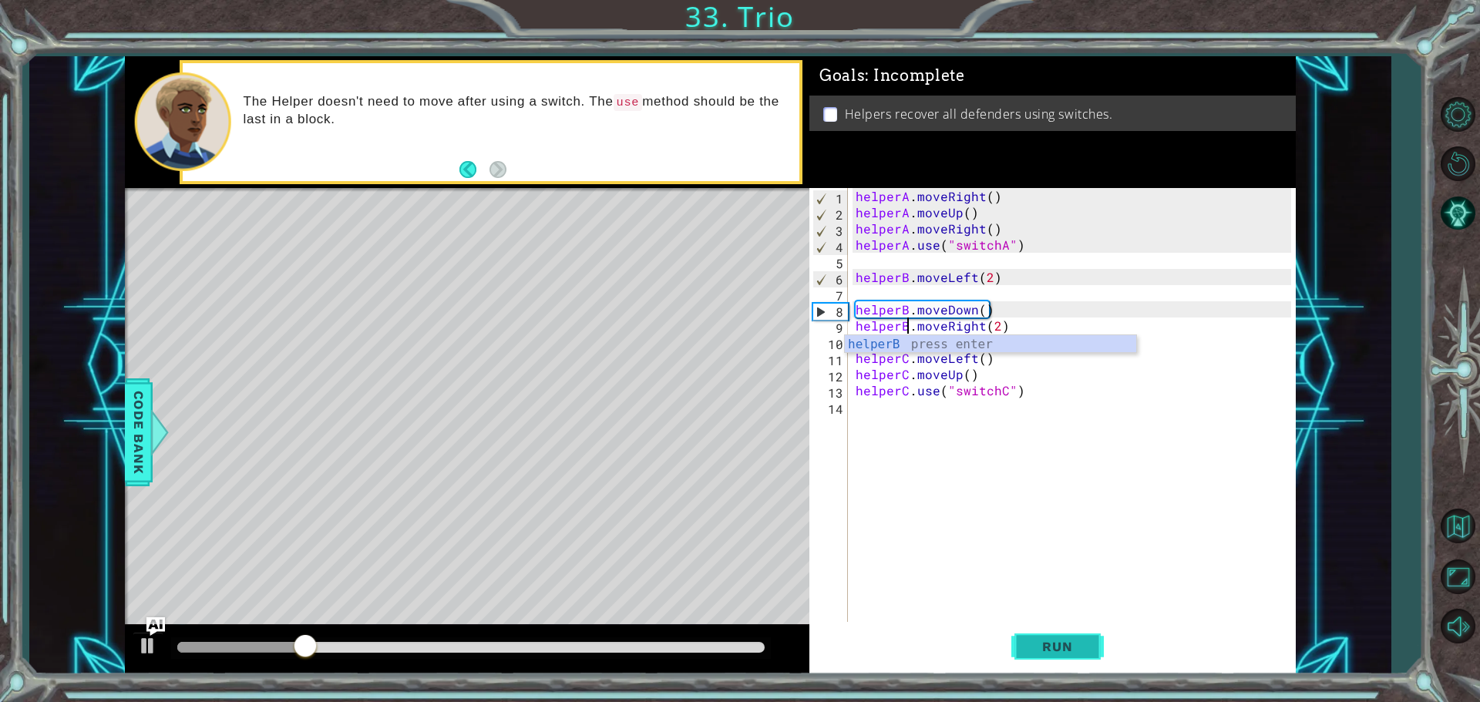
type textarea "helperB.moveRight(2)"
click at [1044, 640] on span "Run" at bounding box center [1057, 646] width 61 height 15
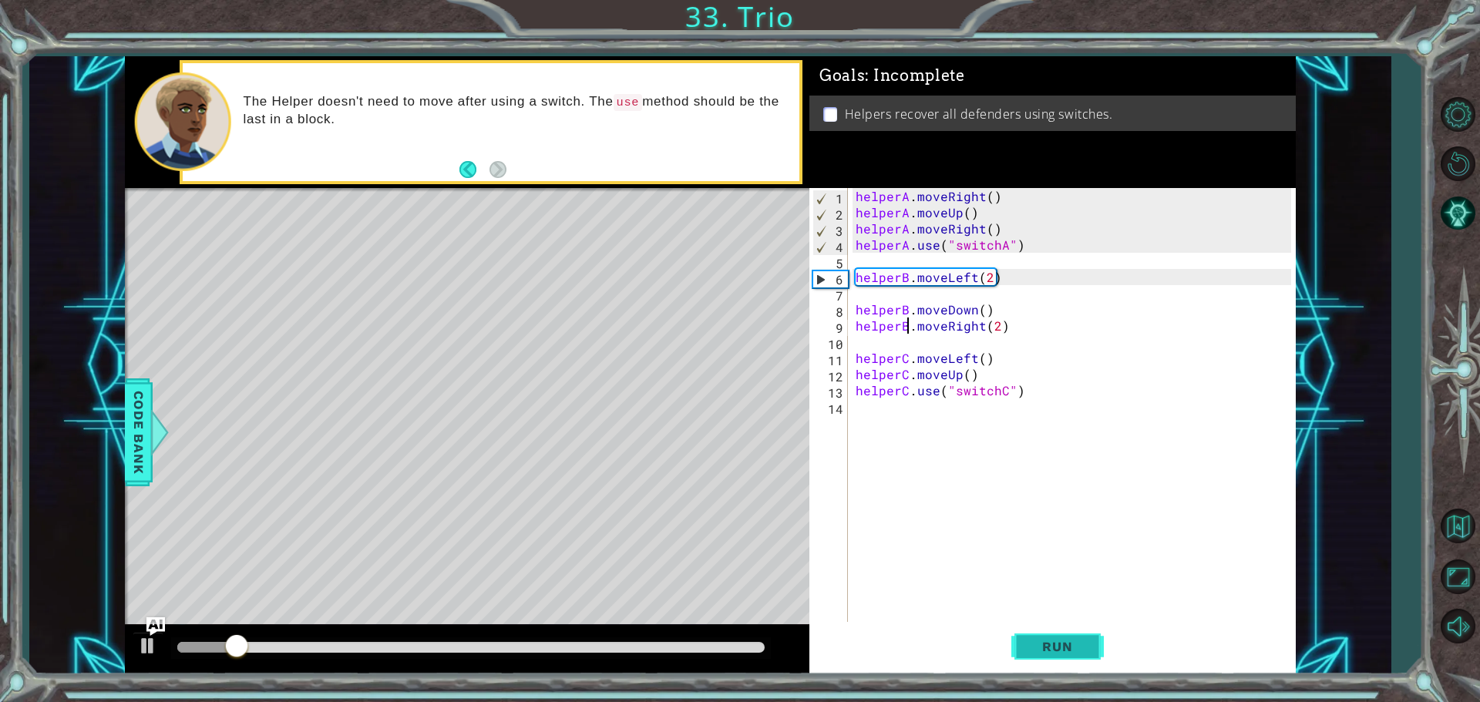
click at [1083, 643] on span "Run" at bounding box center [1057, 646] width 61 height 15
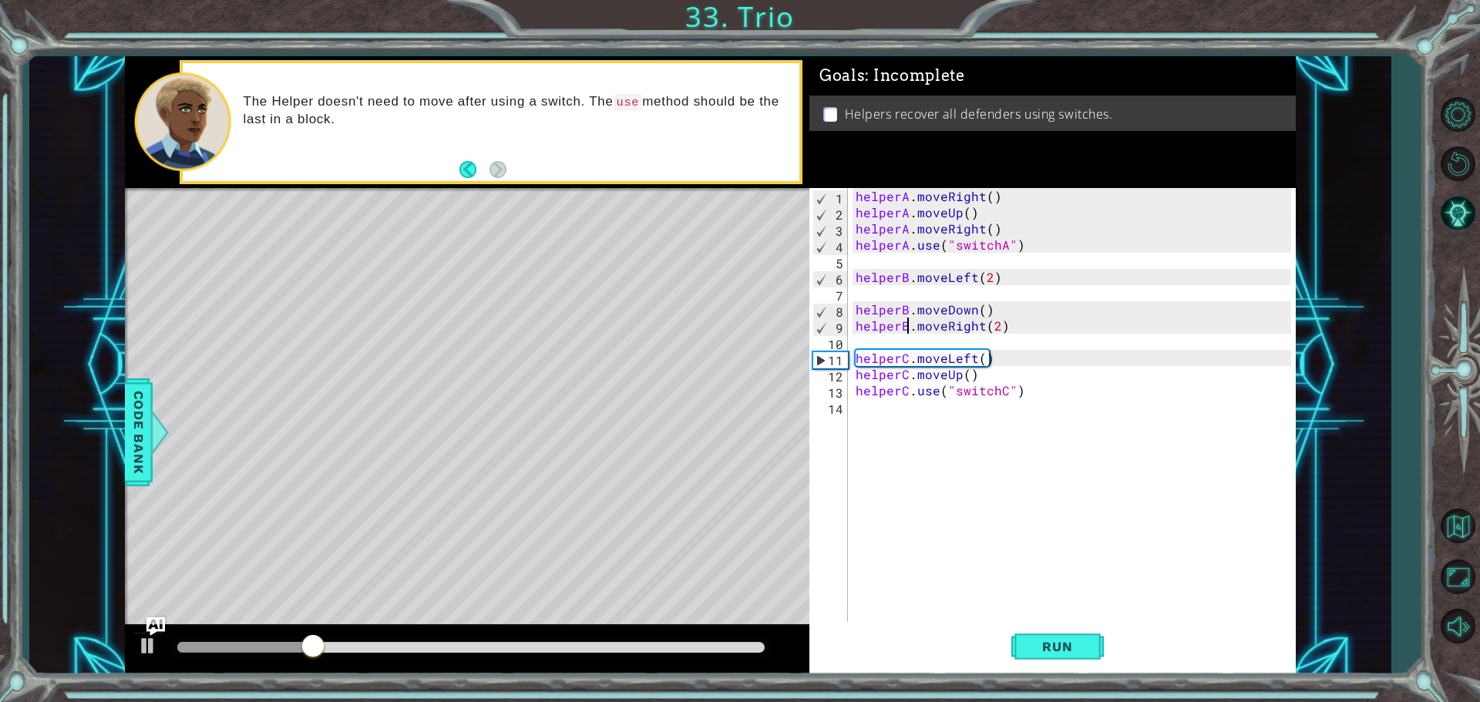
click at [859, 342] on div "helperA . moveRight ( ) helperA . moveUp ( ) helperA . moveRight ( ) helperA . …" at bounding box center [1076, 423] width 446 height 470
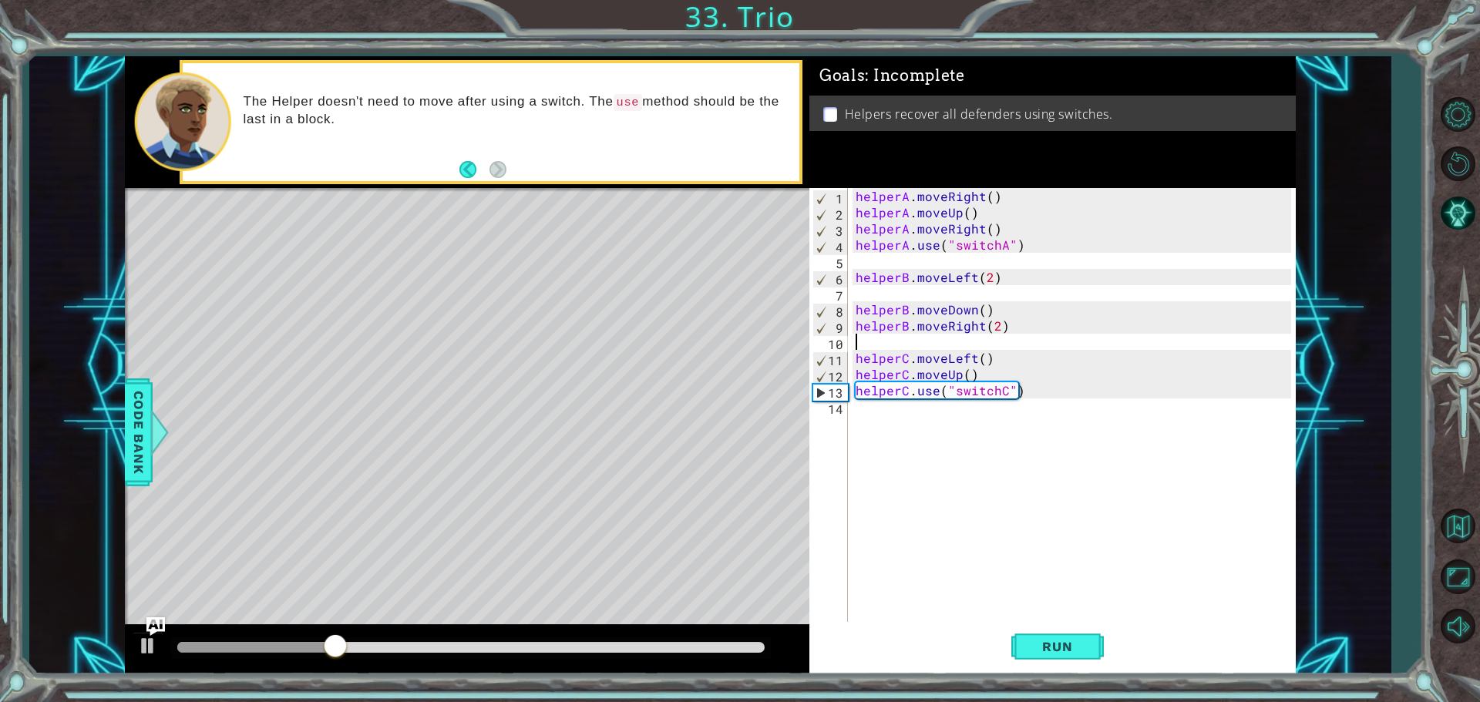
paste textarea "helperB.use("switchB")"
drag, startPoint x: 1040, startPoint y: 389, endPoint x: 863, endPoint y: 396, distance: 177.5
click at [863, 396] on div "helperA . moveRight ( ) helperA . moveUp ( ) helperA . moveRight ( ) helperA . …" at bounding box center [1076, 423] width 446 height 470
type textarea "helperC.use("switchC")"
click at [854, 391] on div "helperA . moveRight ( ) helperA . moveUp ( ) helperA . moveRight ( ) helperA . …" at bounding box center [1076, 423] width 446 height 470
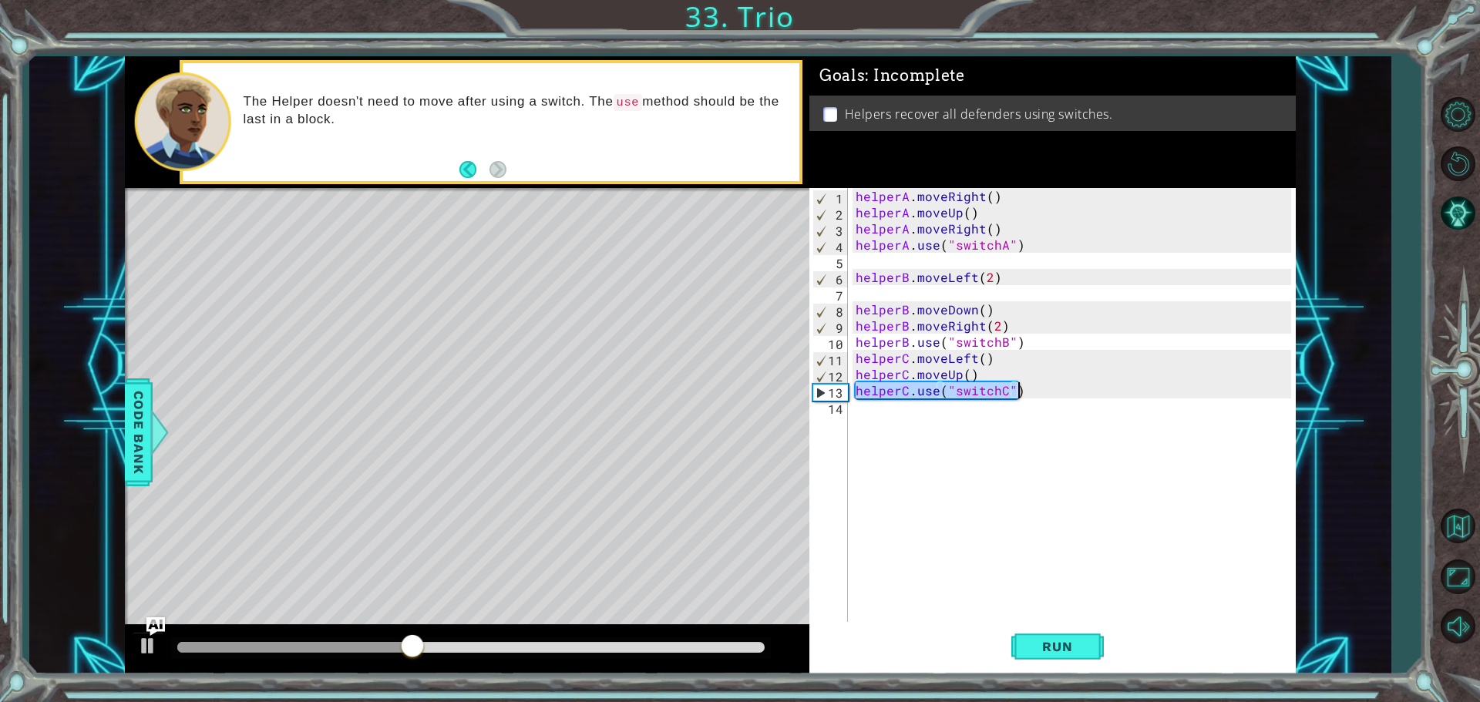
drag, startPoint x: 854, startPoint y: 391, endPoint x: 1019, endPoint y: 394, distance: 165.0
click at [1019, 394] on div "helperA . moveRight ( ) helperA . moveUp ( ) helperA . moveRight ( ) helperA . …" at bounding box center [1076, 423] width 446 height 470
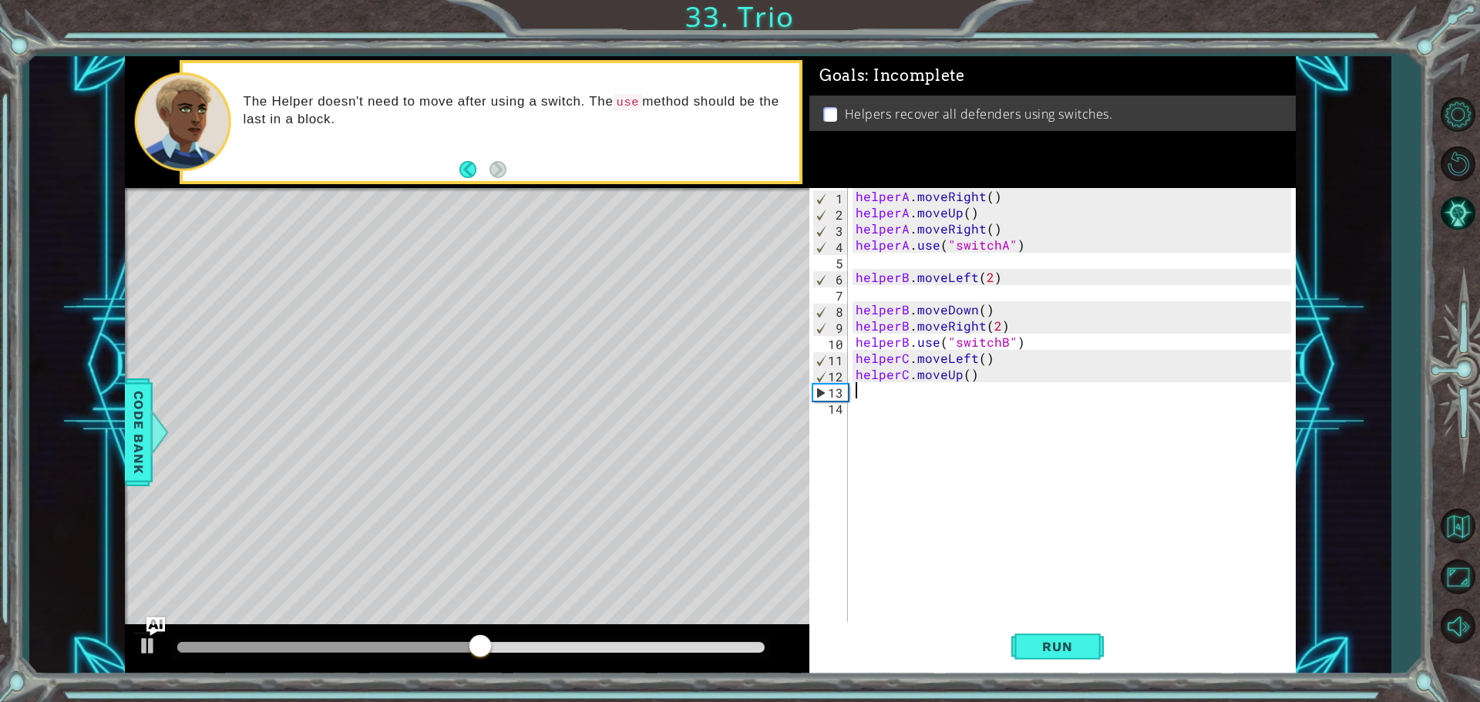
paste textarea "helperC.use("switchC")"
type textarea "helperC.use("switchC")"
drag, startPoint x: 1019, startPoint y: 394, endPoint x: 866, endPoint y: 387, distance: 153.6
click at [857, 389] on div "helperA . moveRight ( ) helperA . moveUp ( ) helperA . moveRight ( ) helperA . …" at bounding box center [1076, 423] width 446 height 470
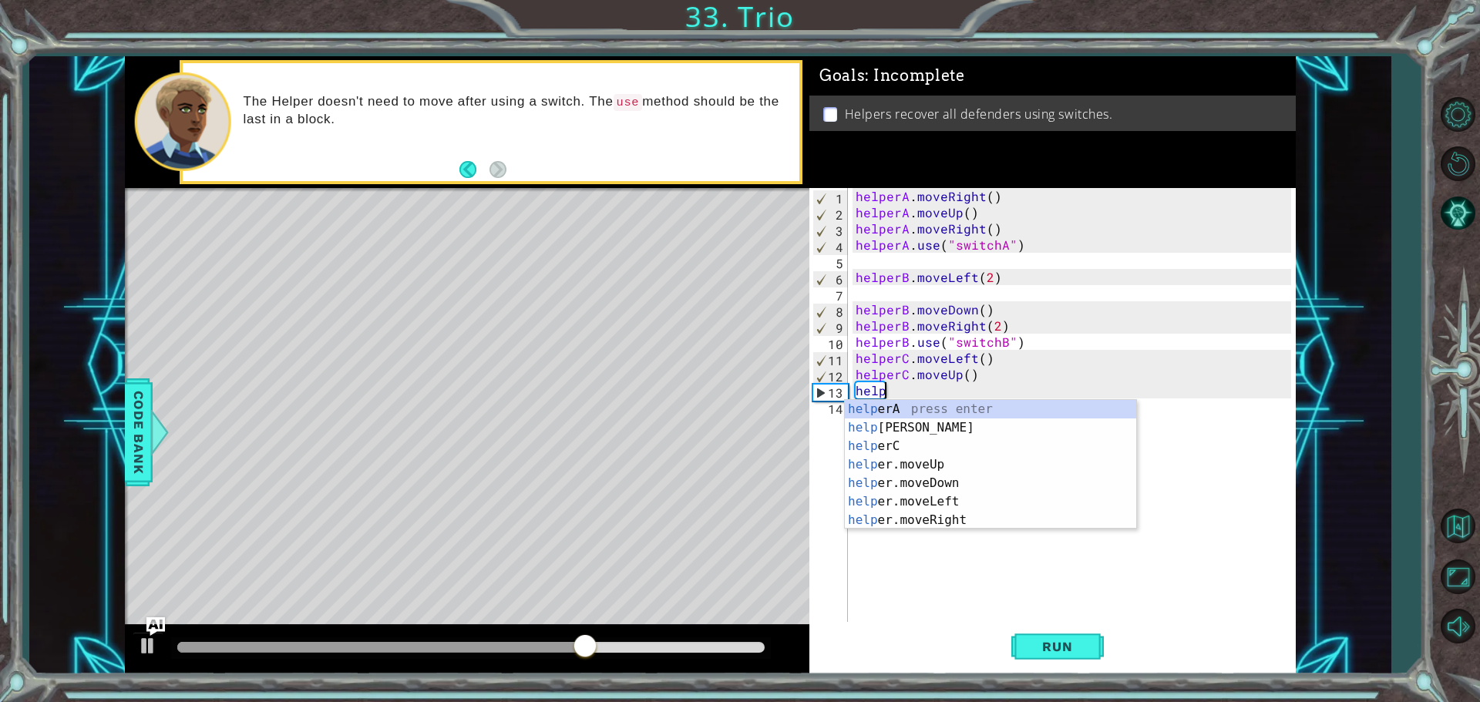
scroll to position [0, 2]
click at [895, 446] on div "helper A press enter helper B press enter helper C press enter helper .moveUp p…" at bounding box center [990, 483] width 291 height 167
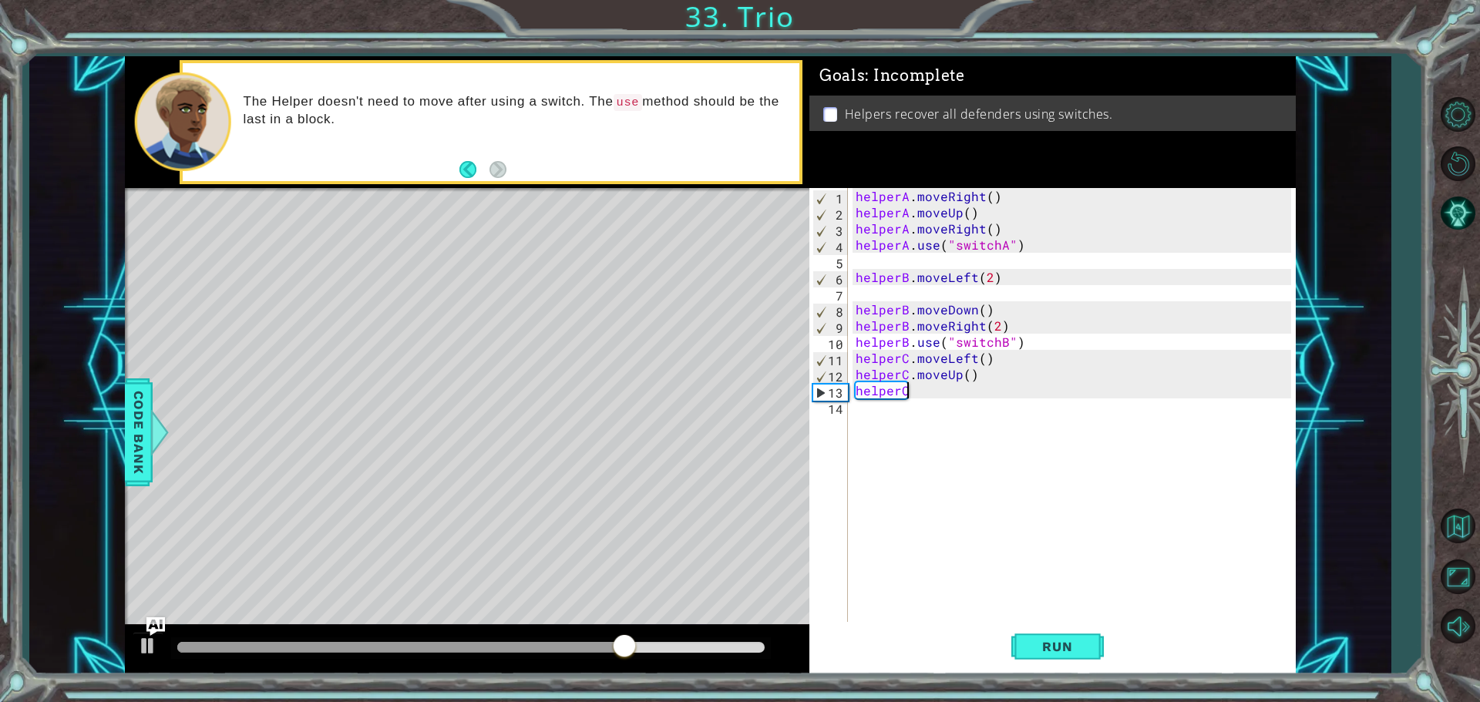
click at [921, 394] on div "helperA . moveRight ( ) helperA . moveUp ( ) helperA . moveRight ( ) helperA . …" at bounding box center [1076, 423] width 446 height 470
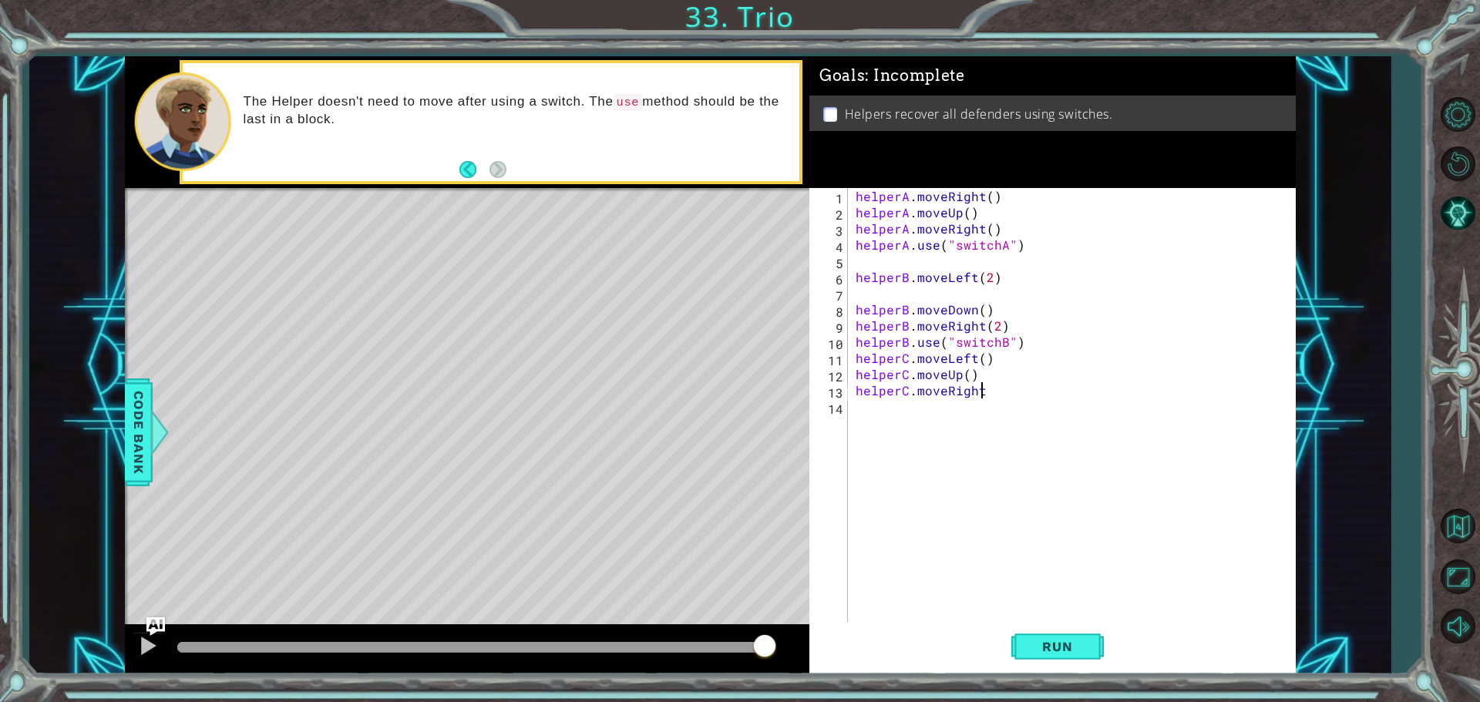
scroll to position [0, 7]
type textarea "helperC.moveRight()"
click at [904, 423] on div "helperA . moveRight ( ) helperA . moveUp ( ) helperA . moveRight ( ) helperA . …" at bounding box center [1076, 423] width 446 height 470
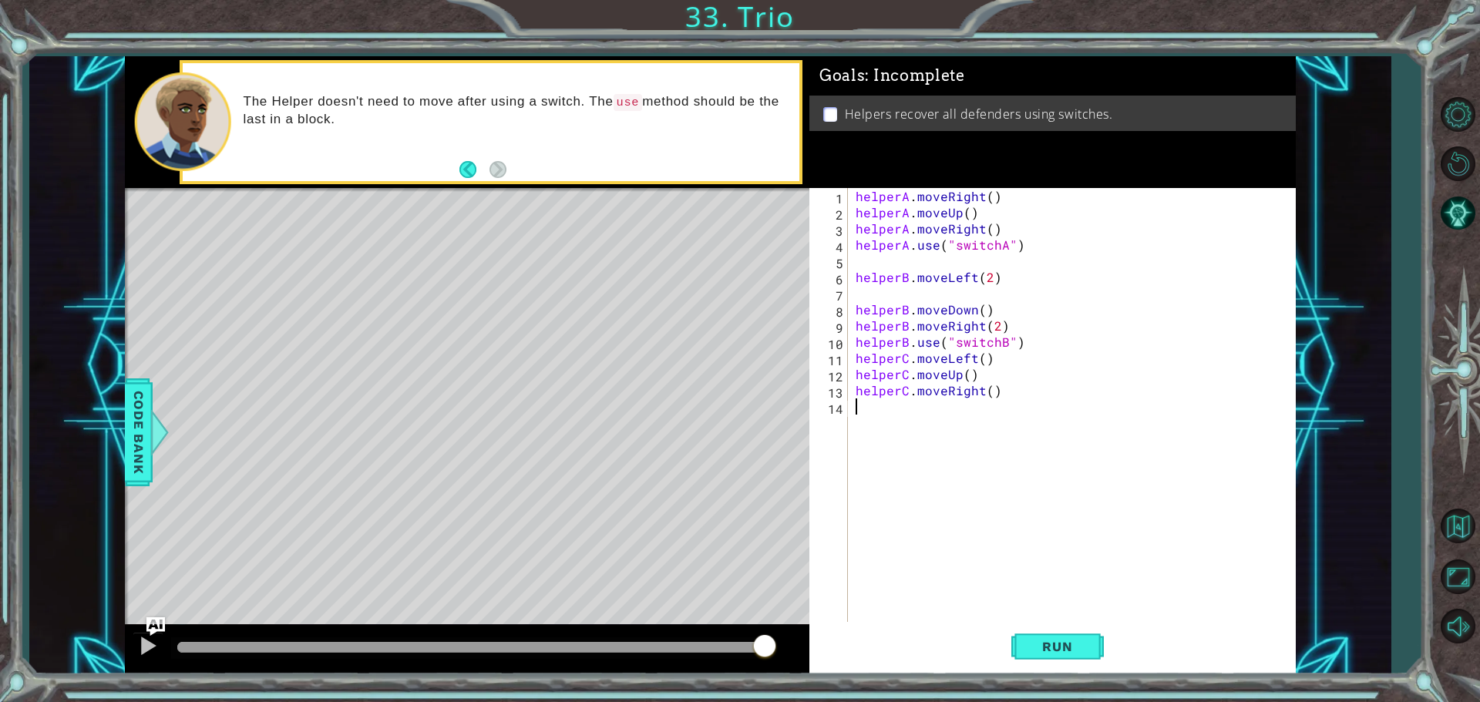
paste textarea "helperC.use("switchC")"
type textarea "helperC.use("switchC")"
click at [1062, 649] on span "Run" at bounding box center [1057, 646] width 61 height 15
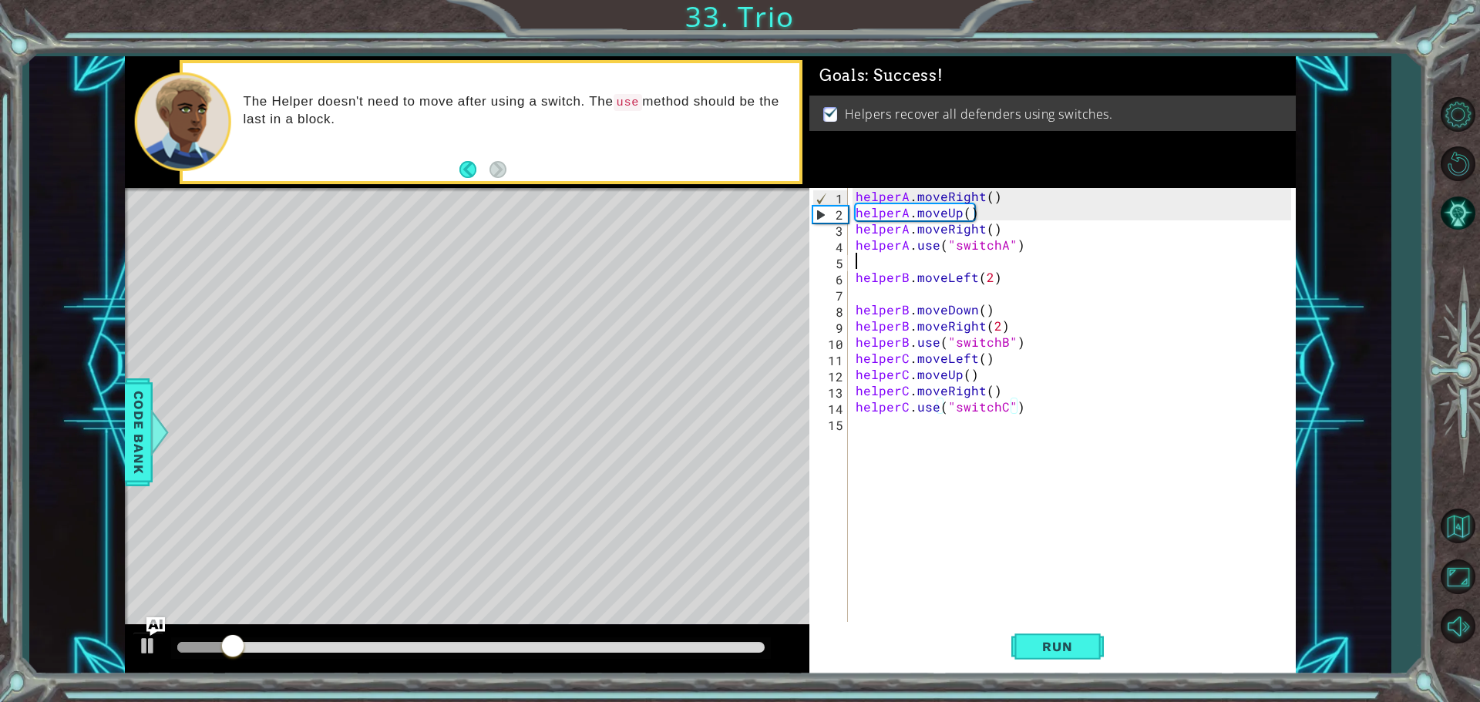
click at [926, 262] on div "helperA . moveRight ( ) helperA . moveUp ( ) helperA . moveRight ( ) helperA . …" at bounding box center [1076, 423] width 446 height 470
type textarea "helperA.use("switchA")"
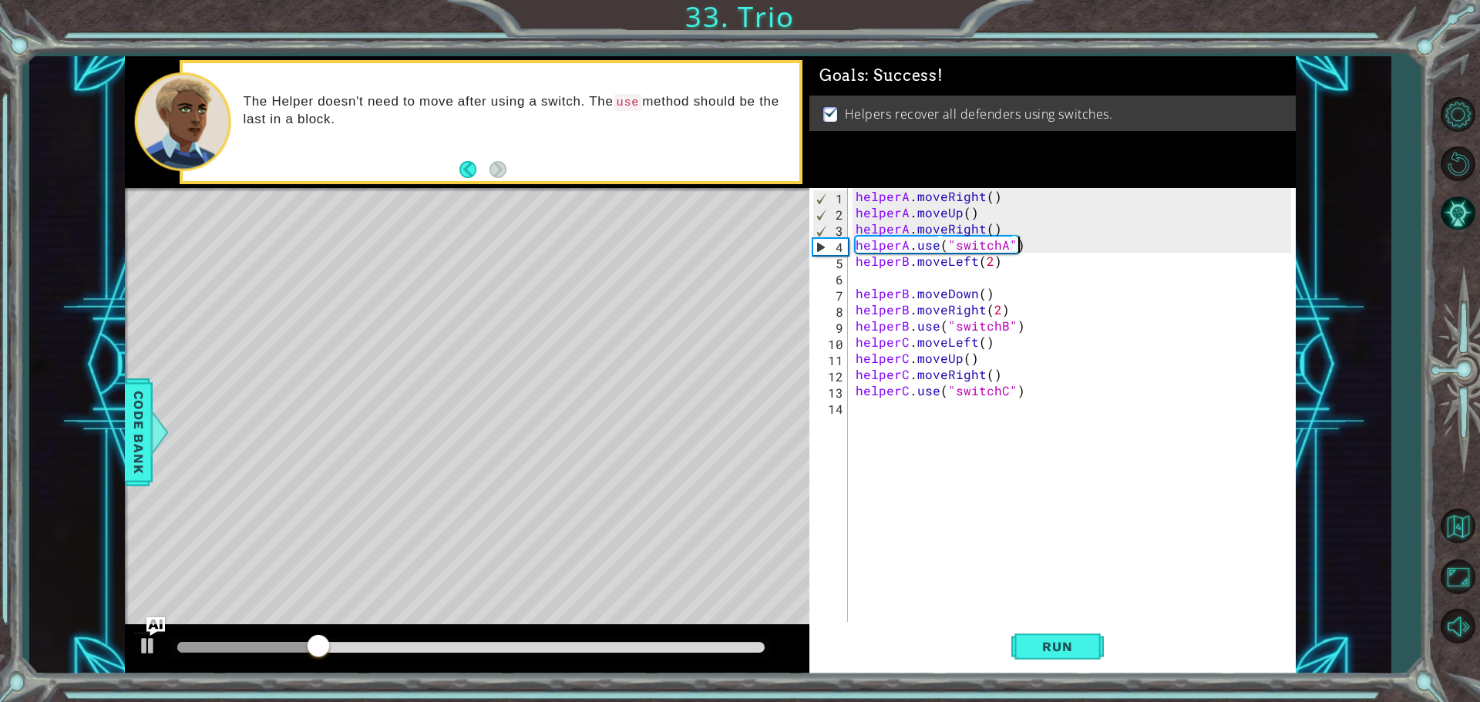
click at [883, 284] on div "helperA . moveRight ( ) helperA . moveUp ( ) helperA . moveRight ( ) helperA . …" at bounding box center [1076, 423] width 446 height 470
type textarea "helperB.moveLeft(2)"
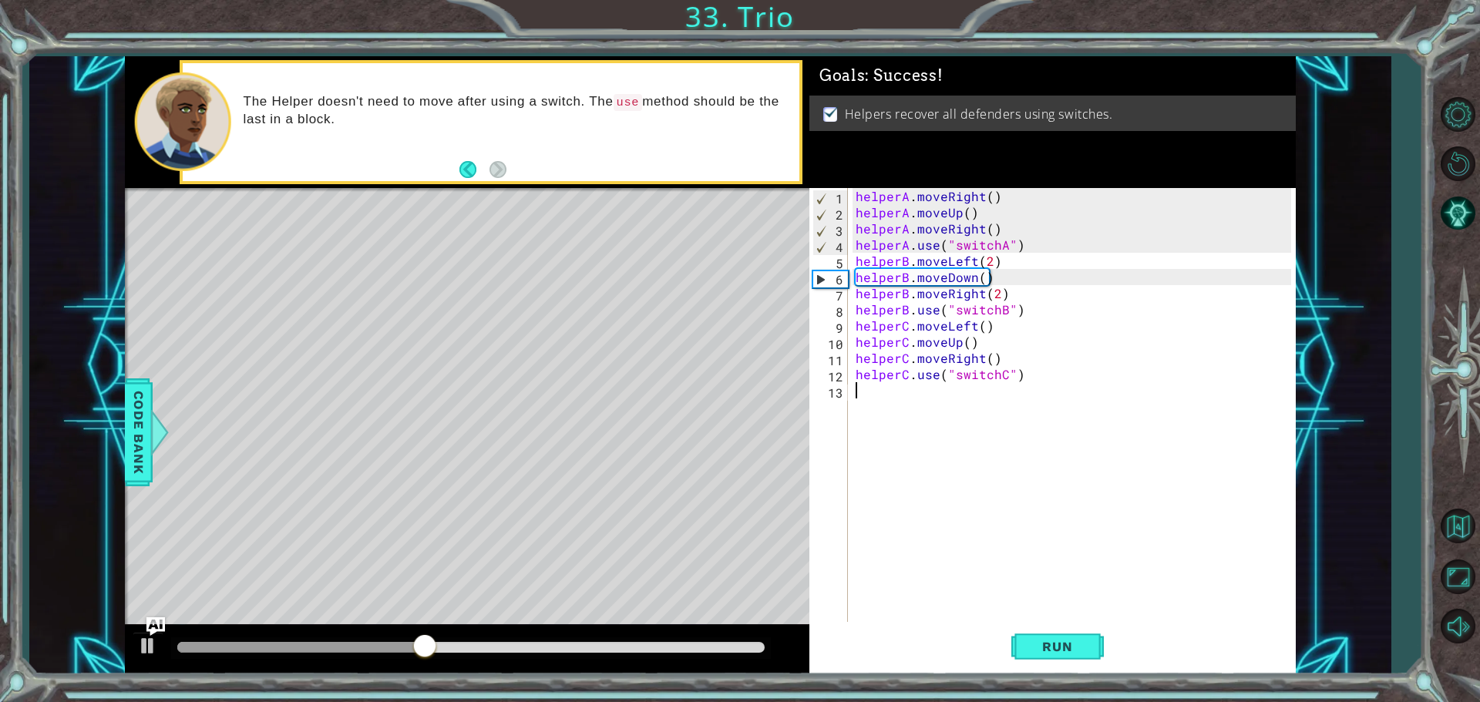
click at [903, 400] on div "helperA . moveRight ( ) helperA . moveUp ( ) helperA . moveRight ( ) helperA . …" at bounding box center [1076, 423] width 446 height 470
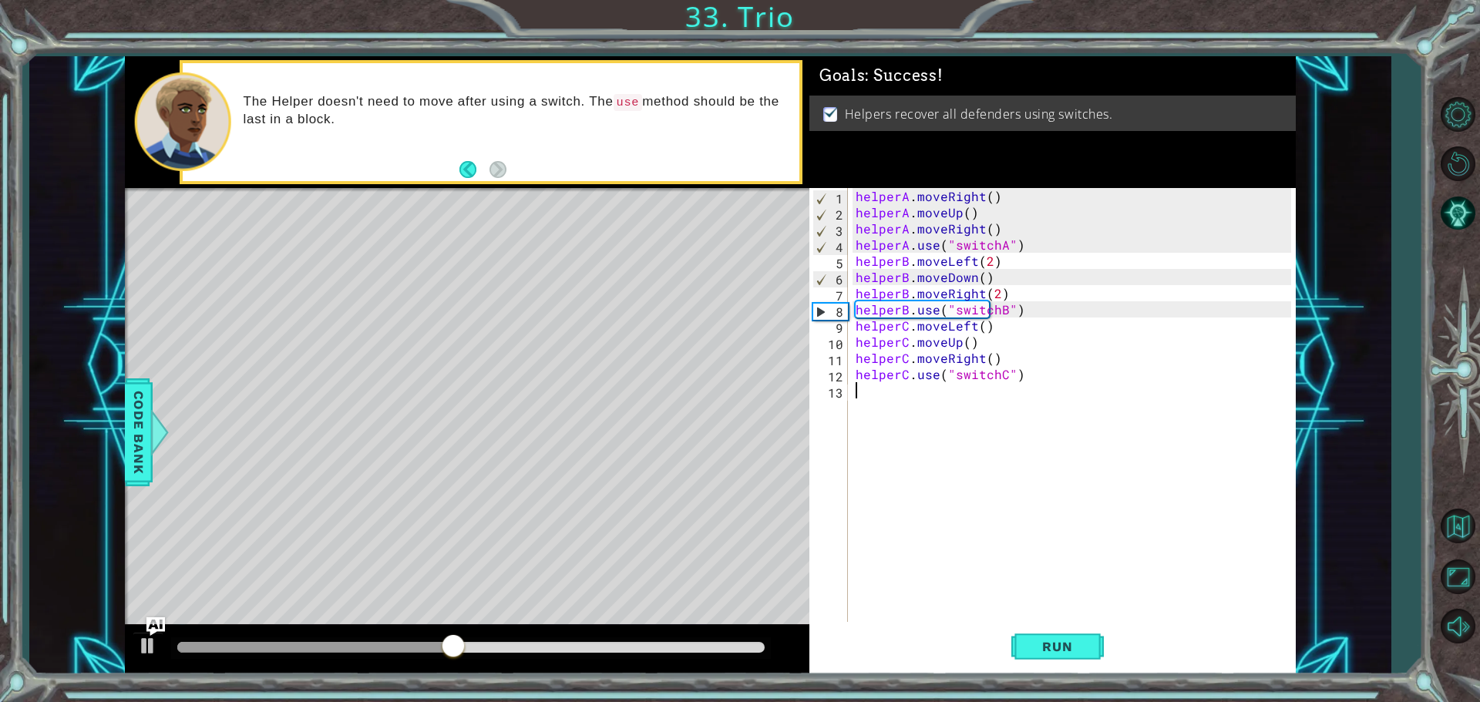
type textarea "helperC.use("switchC")"
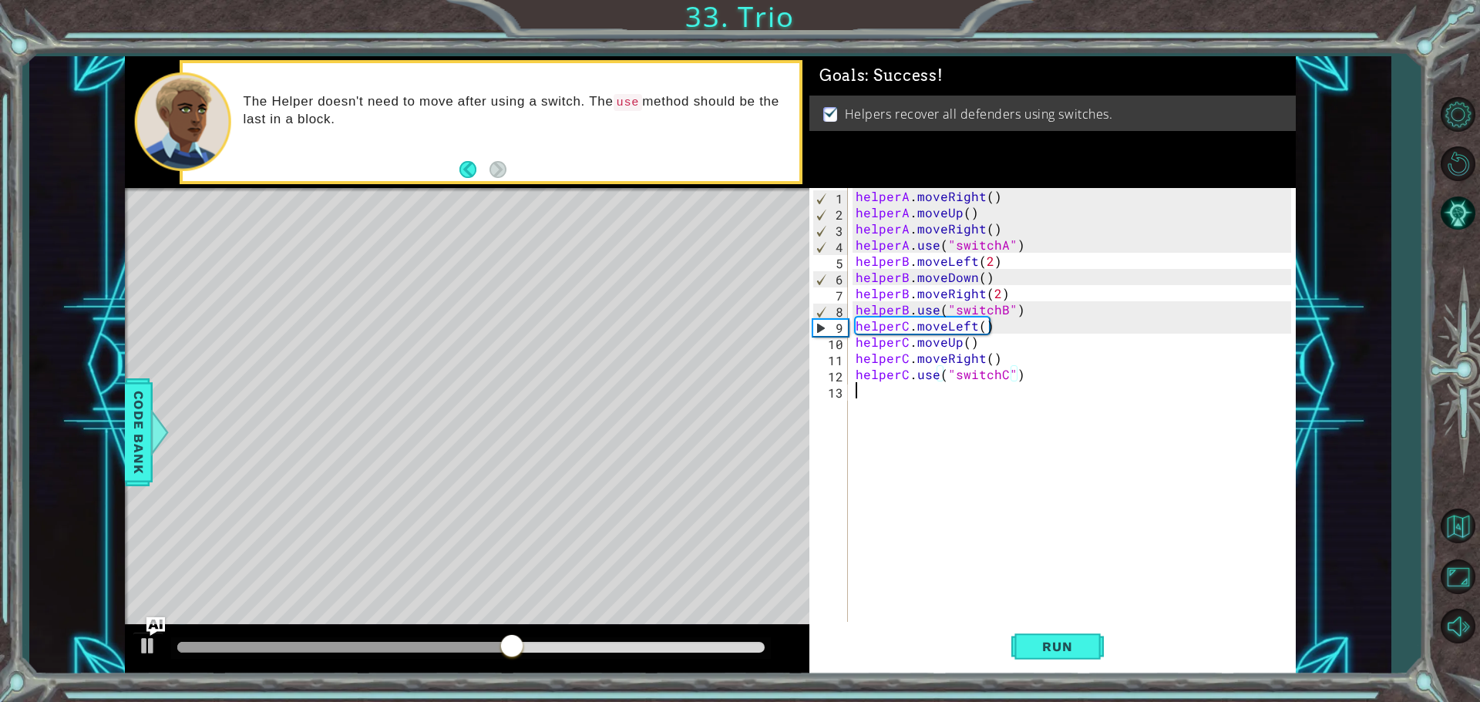
click at [903, 400] on div "helperA . moveRight ( ) helperA . moveUp ( ) helperA . moveRight ( ) helperA . …" at bounding box center [1076, 423] width 446 height 470
type textarea "helperC.use("switchC")"
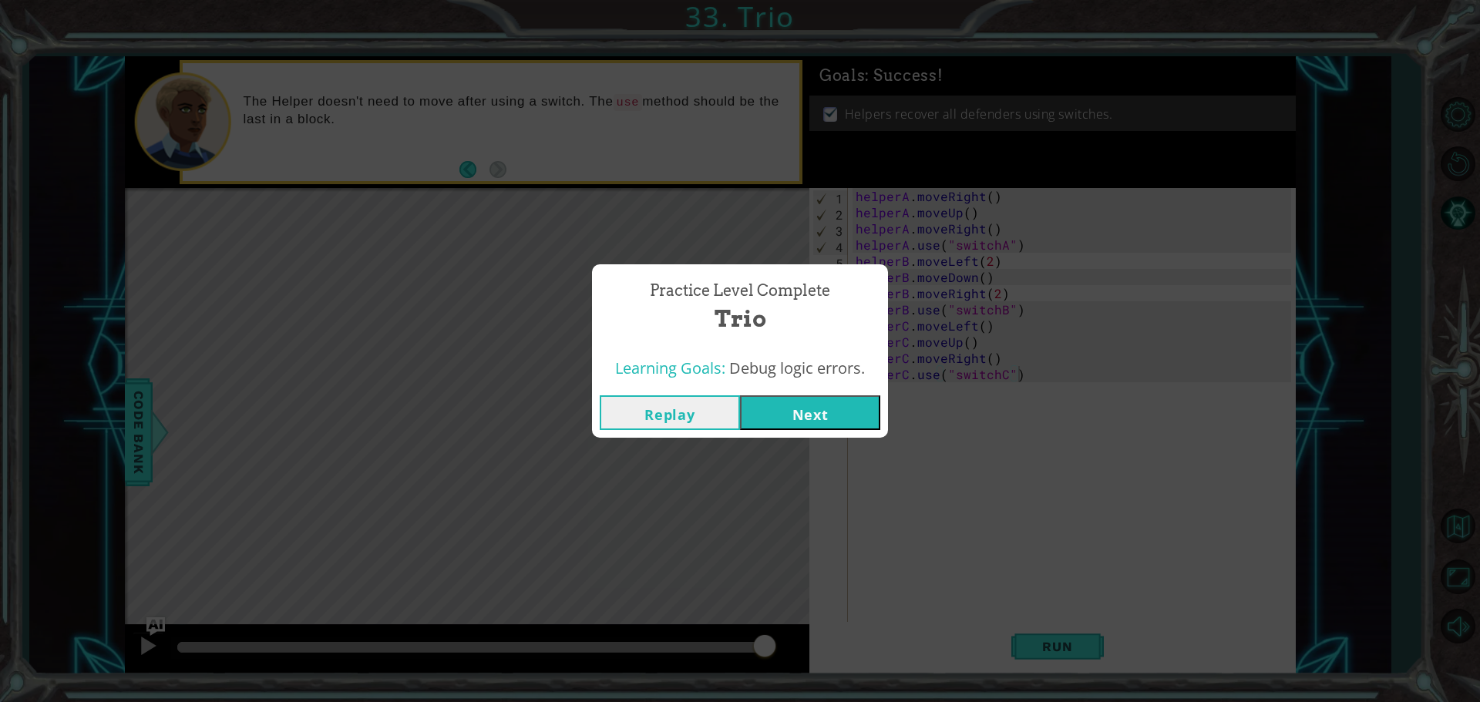
click at [756, 419] on button "Next" at bounding box center [810, 413] width 140 height 35
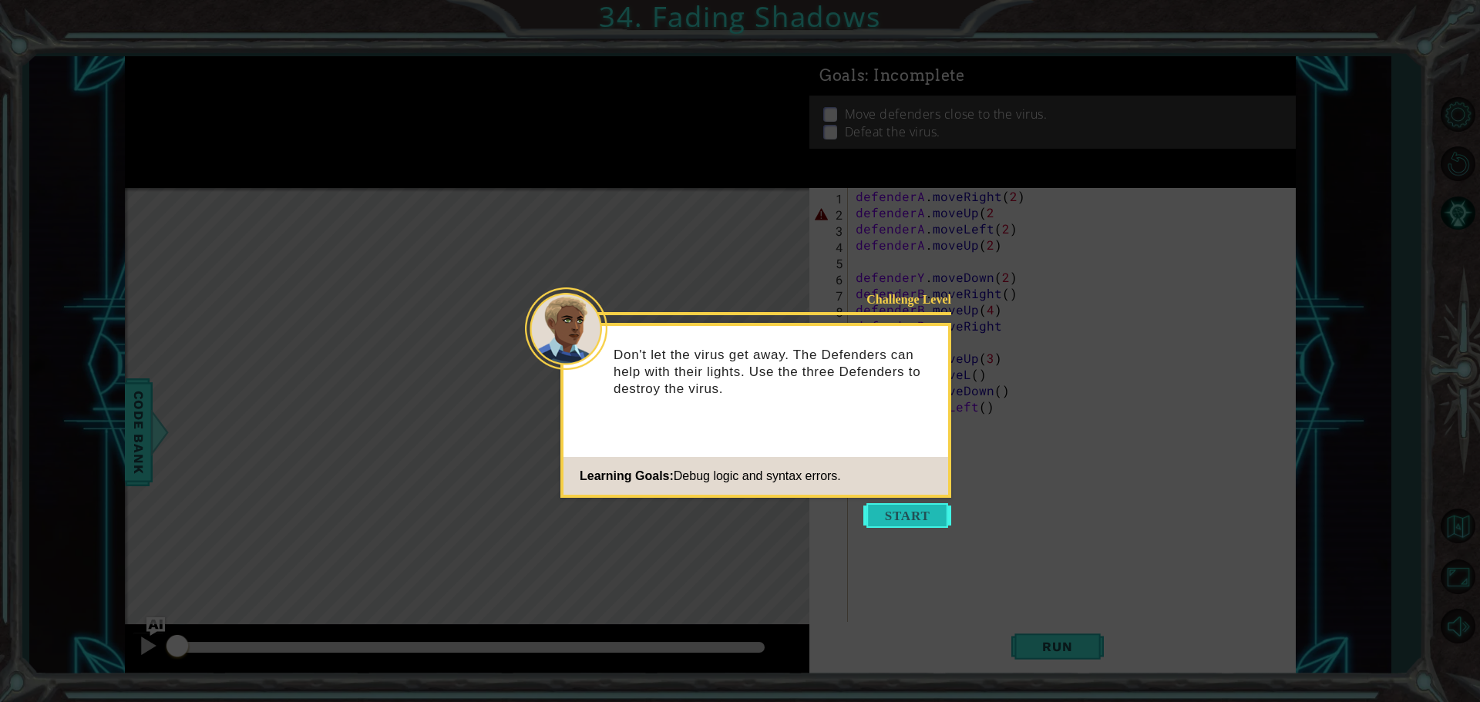
click at [885, 524] on button "Start" at bounding box center [908, 515] width 88 height 25
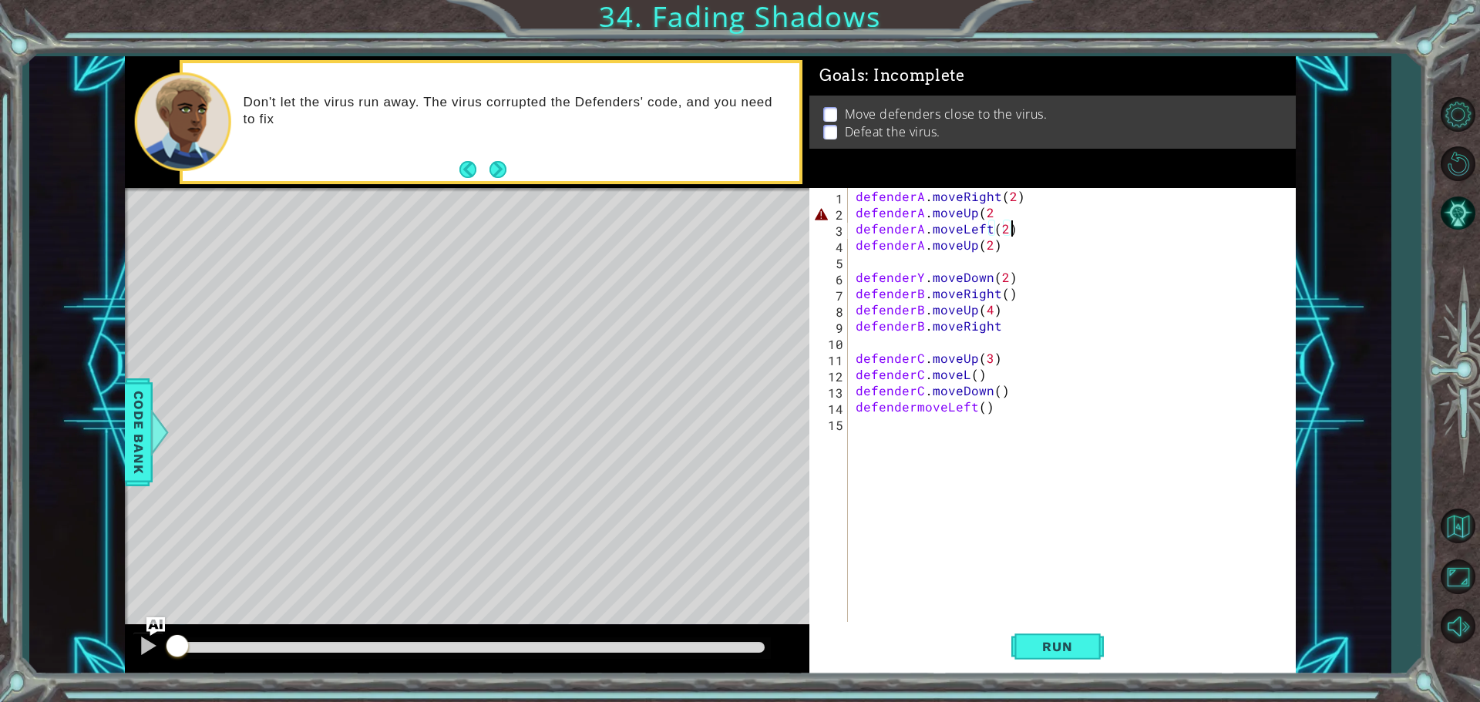
click at [1013, 221] on div "defenderA . moveRight ( 2 ) defenderA . moveUp ( 2 defenderA . moveLeft ( 2 ) d…" at bounding box center [1076, 423] width 446 height 470
click at [1010, 210] on div "defenderA . moveRight ( 2 ) defenderA . moveUp ( 2 defenderA . moveLeft ( 2 ) d…" at bounding box center [1076, 423] width 446 height 470
click at [1060, 668] on button "Run" at bounding box center [1058, 646] width 93 height 49
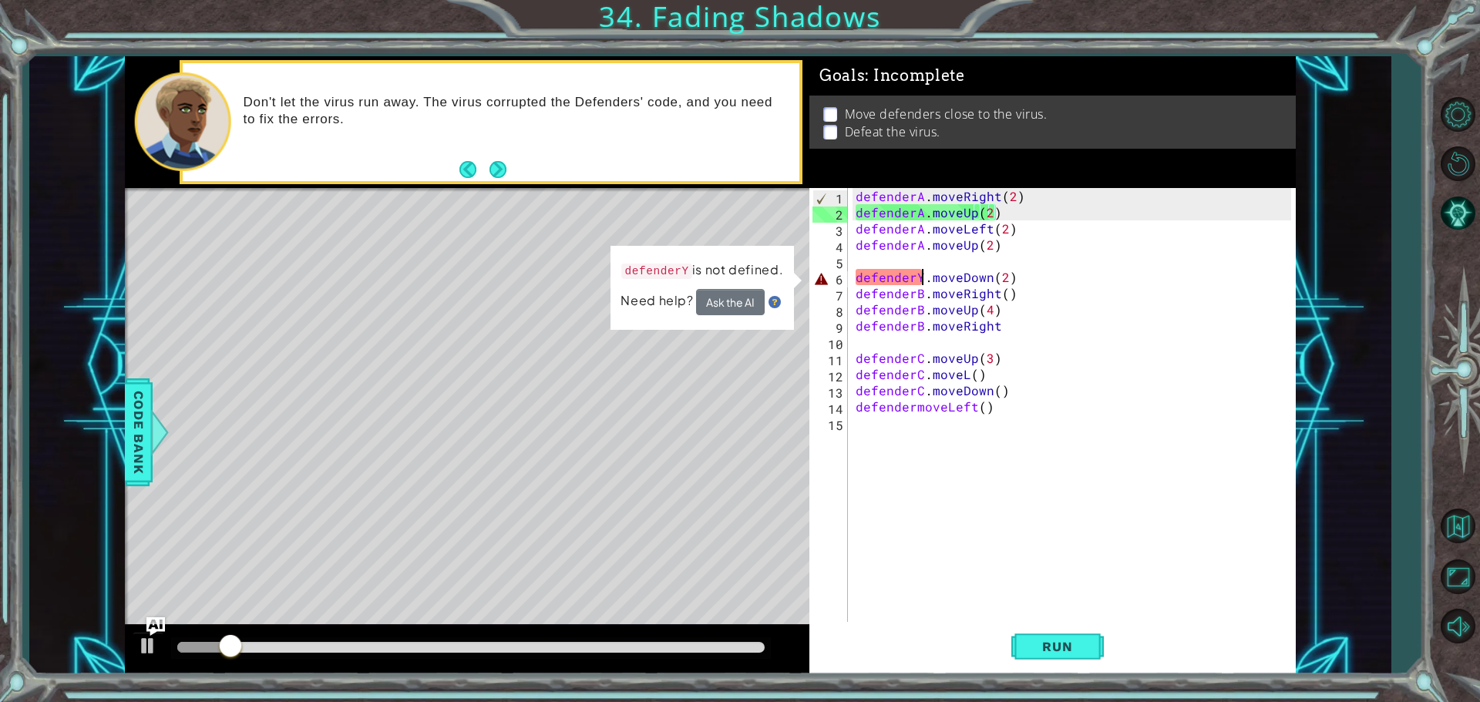
click at [921, 275] on div "defenderA . moveRight ( 2 ) defenderA . moveUp ( 2 ) defenderA . moveLeft ( 2 )…" at bounding box center [1076, 423] width 446 height 470
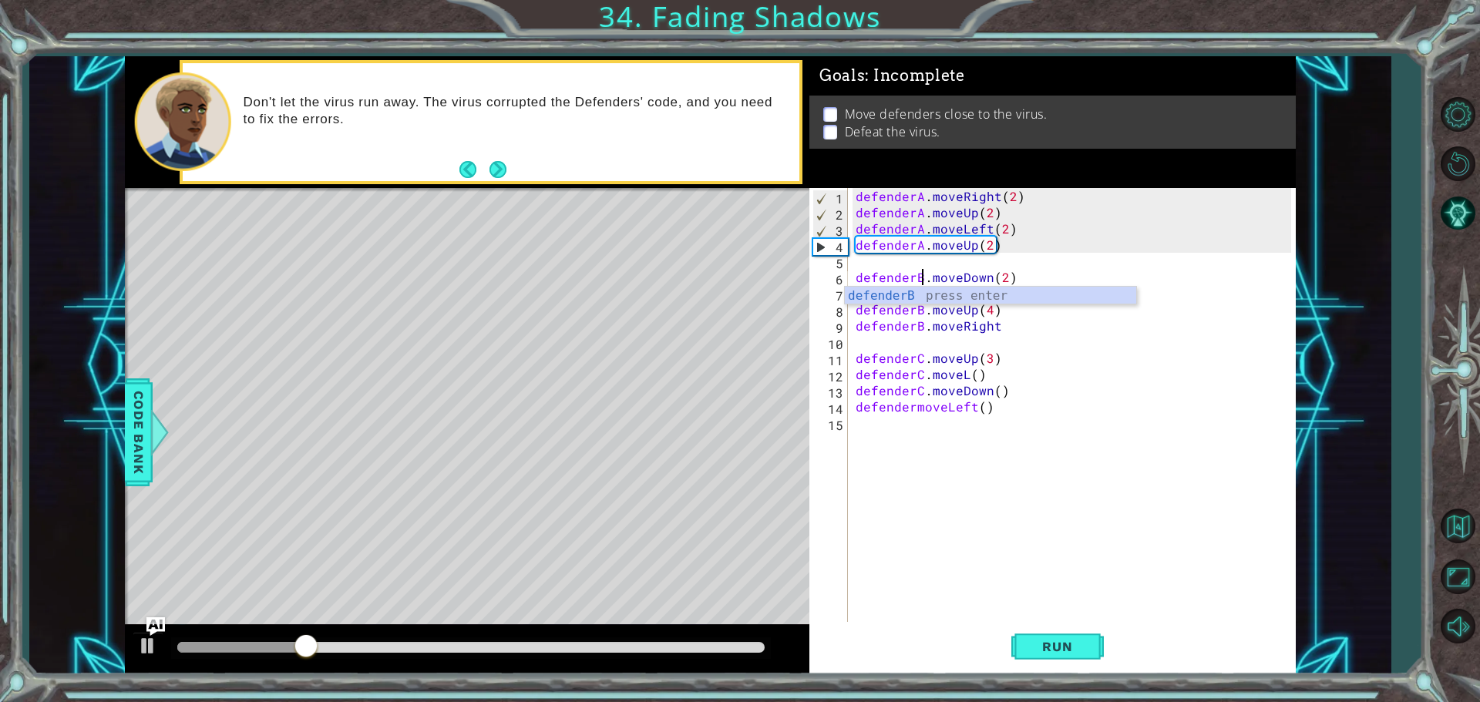
scroll to position [0, 5]
click at [910, 410] on div "defenderA . moveRight ( 2 ) defenderA . moveUp ( 2 ) defenderA . moveLeft ( 2 )…" at bounding box center [1076, 423] width 446 height 470
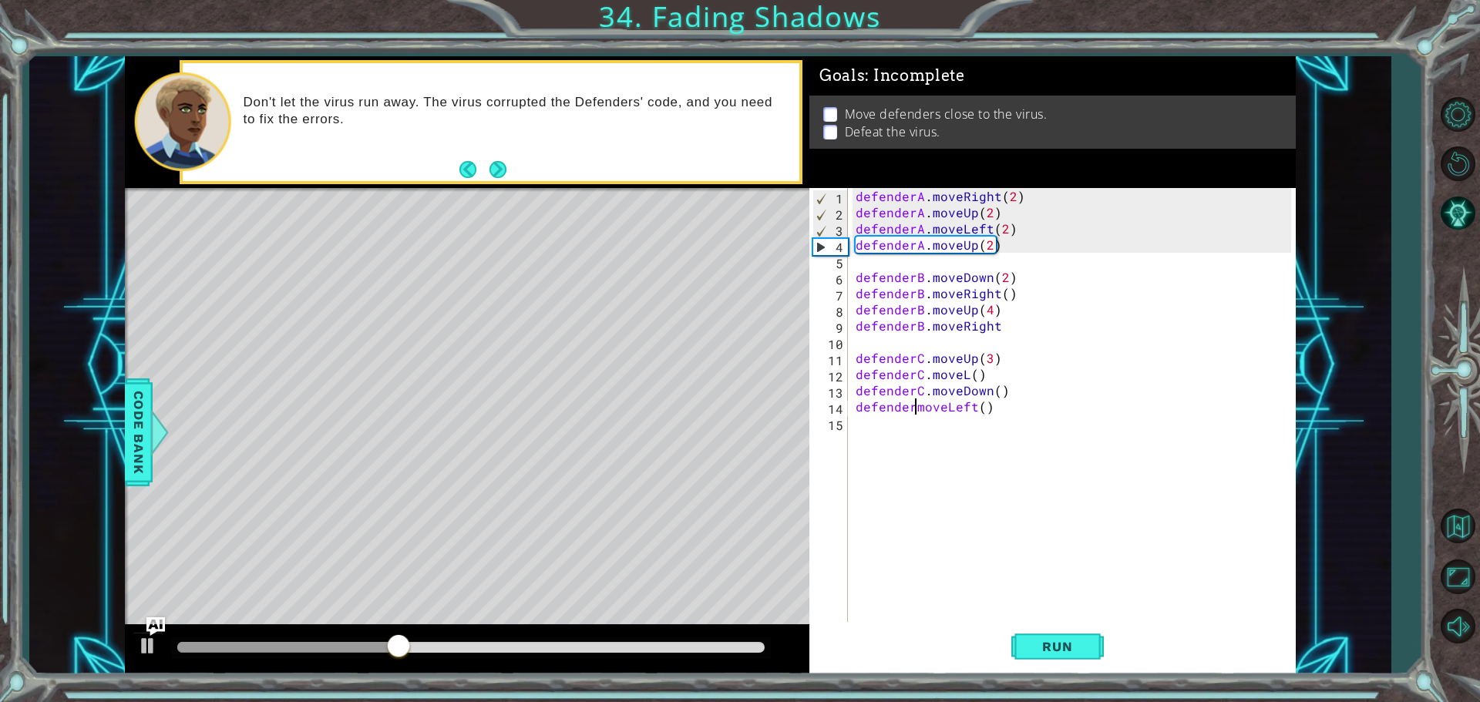
click at [915, 406] on div "defenderA . moveRight ( 2 ) defenderA . moveUp ( 2 ) defenderA . moveLeft ( 2 )…" at bounding box center [1076, 423] width 446 height 470
click at [1054, 647] on span "Run" at bounding box center [1057, 646] width 61 height 15
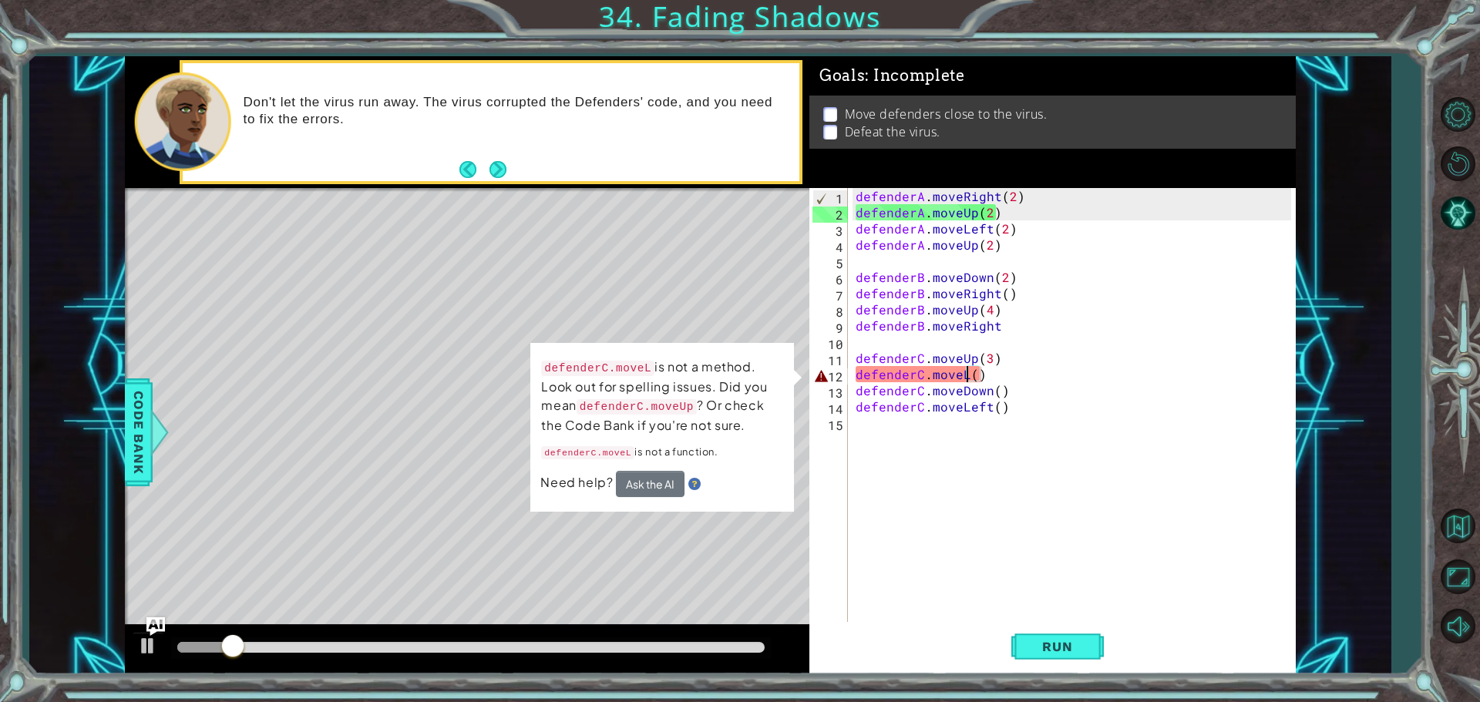
click at [967, 377] on div "defenderA . moveRight ( 2 ) defenderA . moveUp ( 2 ) defenderA . moveLeft ( 2 )…" at bounding box center [1076, 423] width 446 height 470
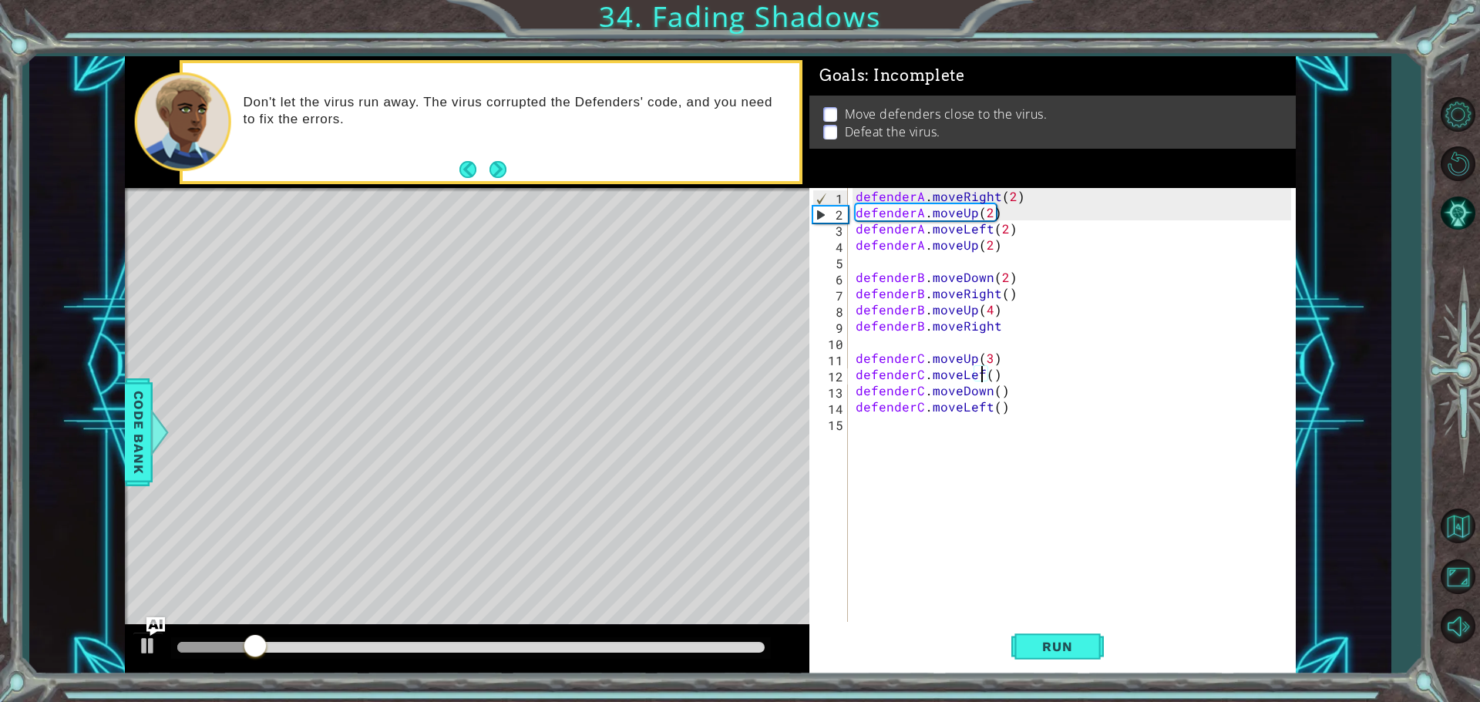
scroll to position [0, 8]
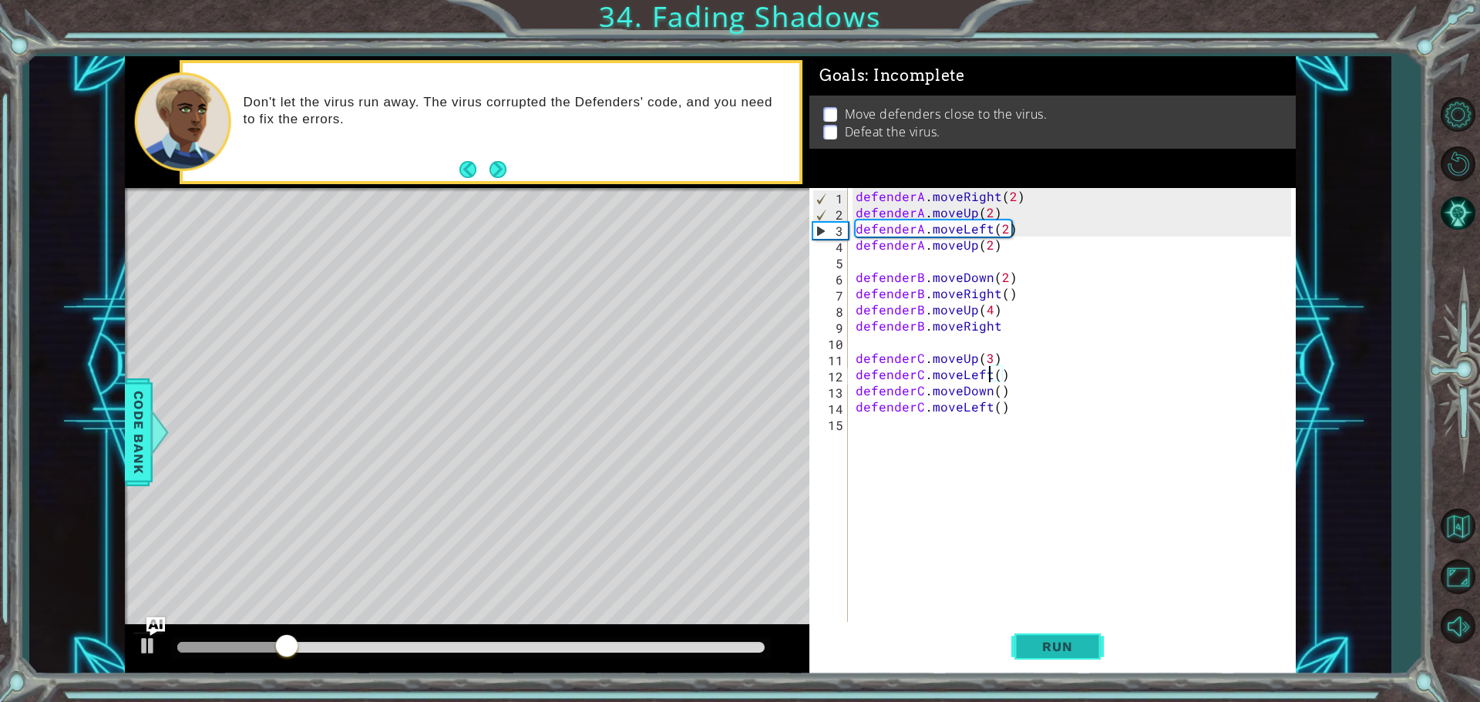
click at [1052, 648] on span "Run" at bounding box center [1057, 646] width 61 height 15
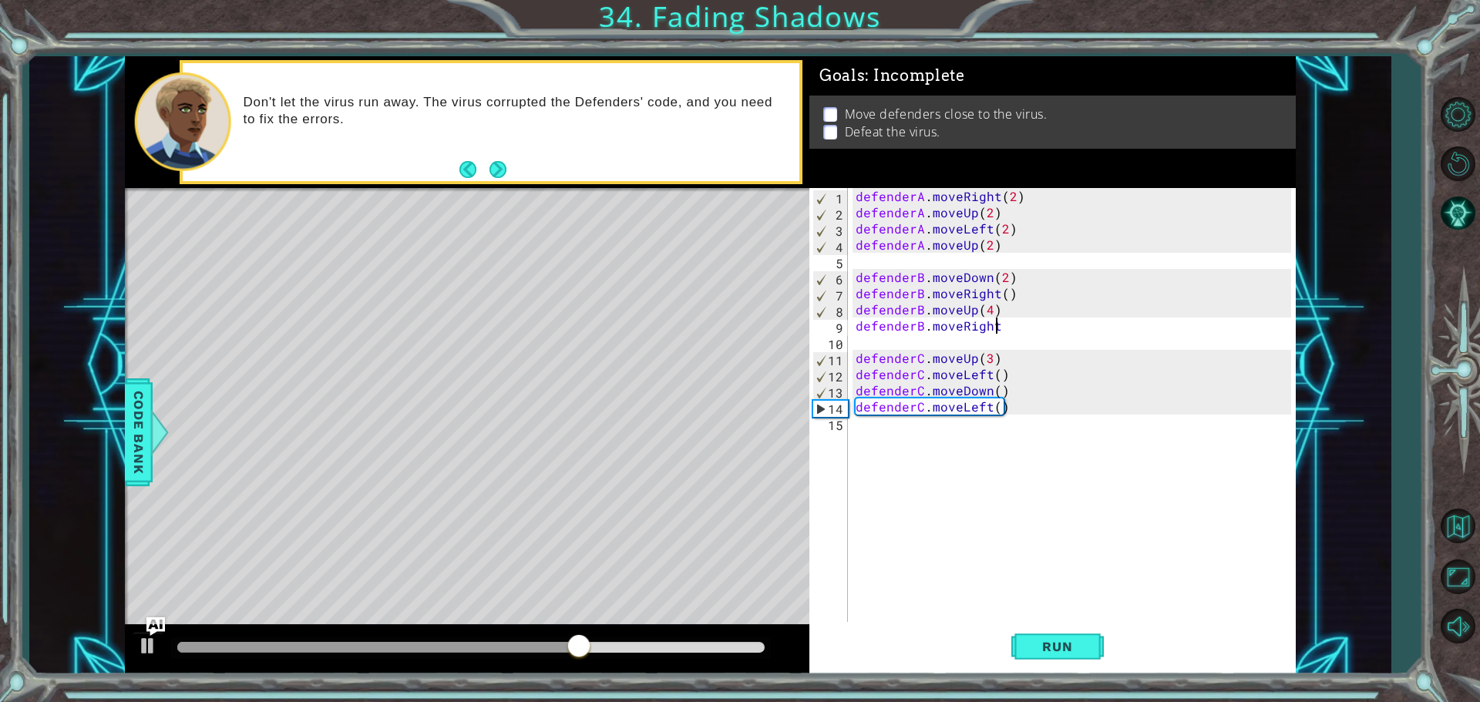
click at [1045, 326] on div "defenderA . moveRight ( 2 ) defenderA . moveUp ( 2 ) defenderA . moveLeft ( 2 )…" at bounding box center [1076, 423] width 446 height 470
click at [1065, 653] on span "Run" at bounding box center [1057, 646] width 61 height 15
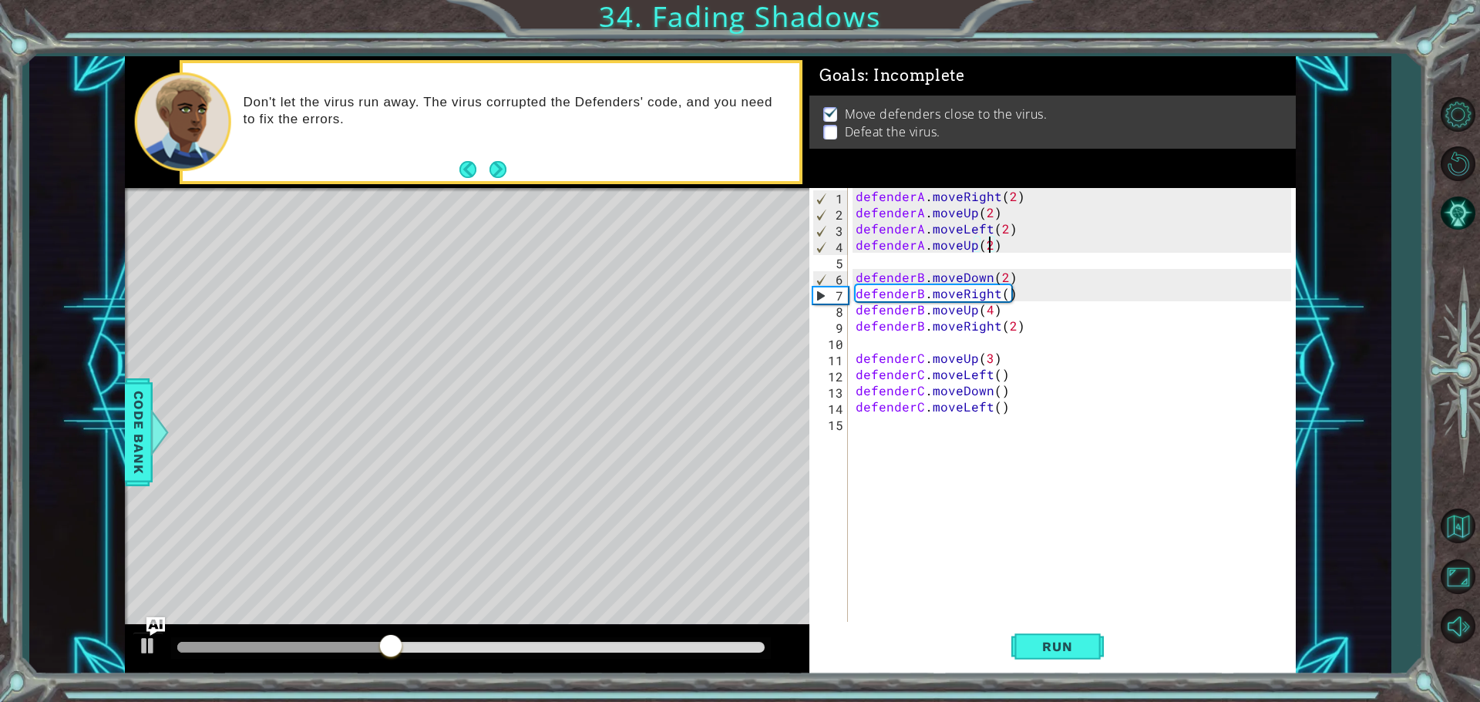
click at [992, 244] on div "defenderA . moveRight ( 2 ) defenderA . moveUp ( 2 ) defenderA . moveLeft ( 2 )…" at bounding box center [1076, 423] width 446 height 470
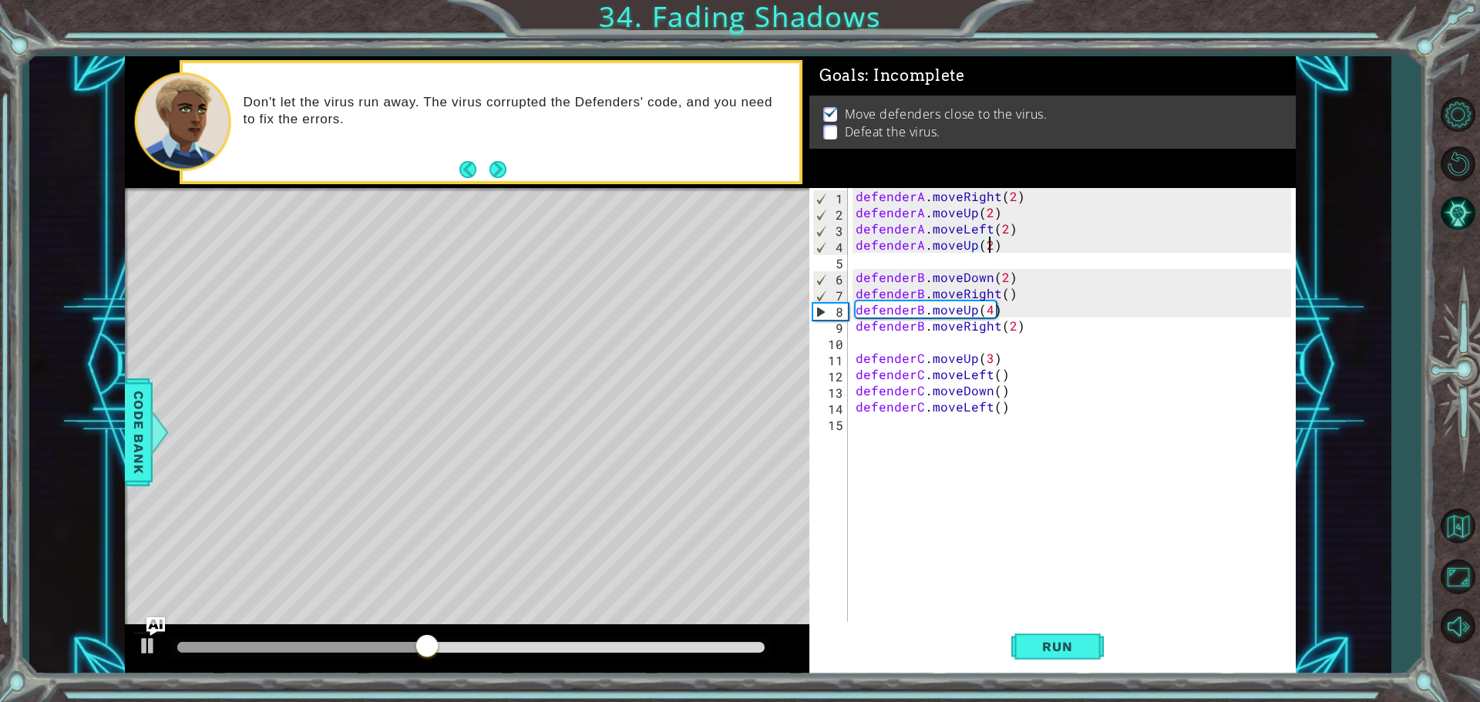
type textarea "defenderA.moveUp()"
click at [1079, 653] on span "Run" at bounding box center [1057, 646] width 61 height 15
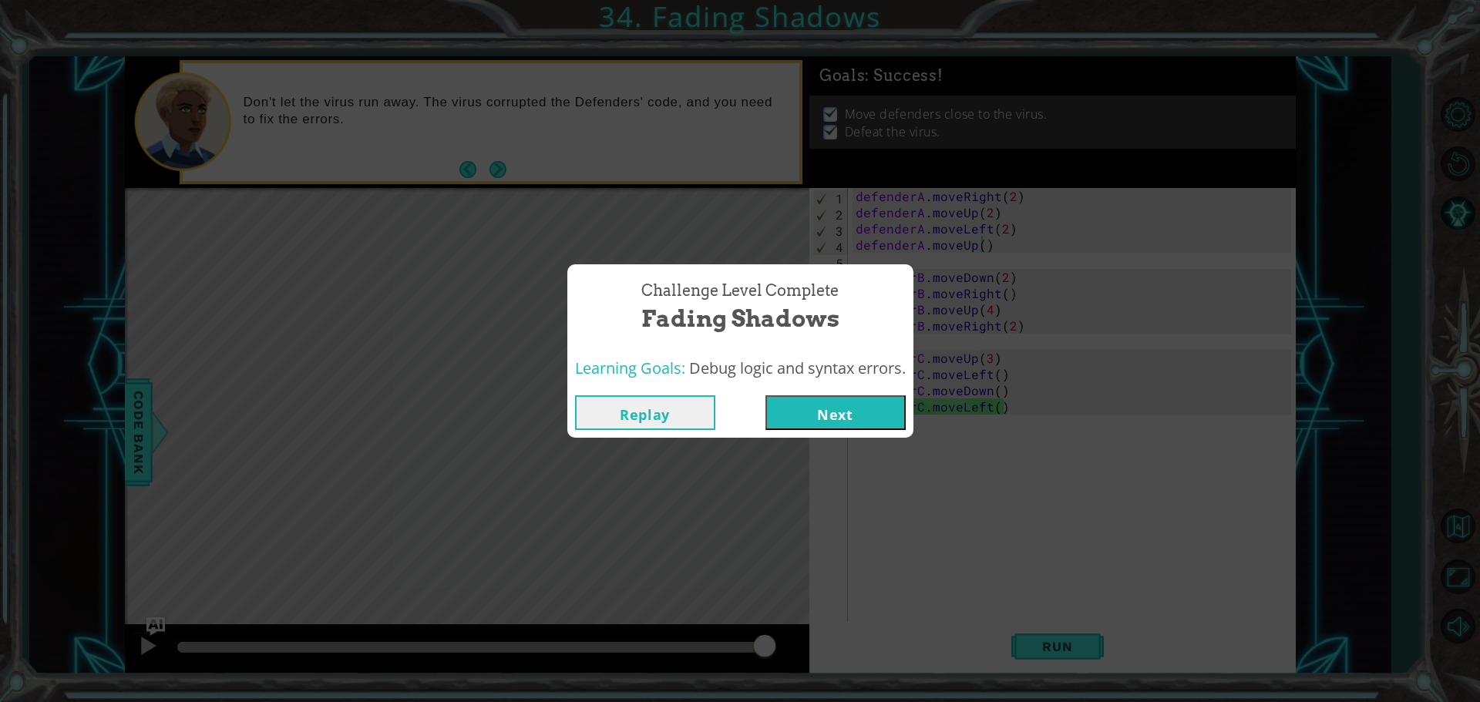
click at [891, 429] on button "Next" at bounding box center [836, 413] width 140 height 35
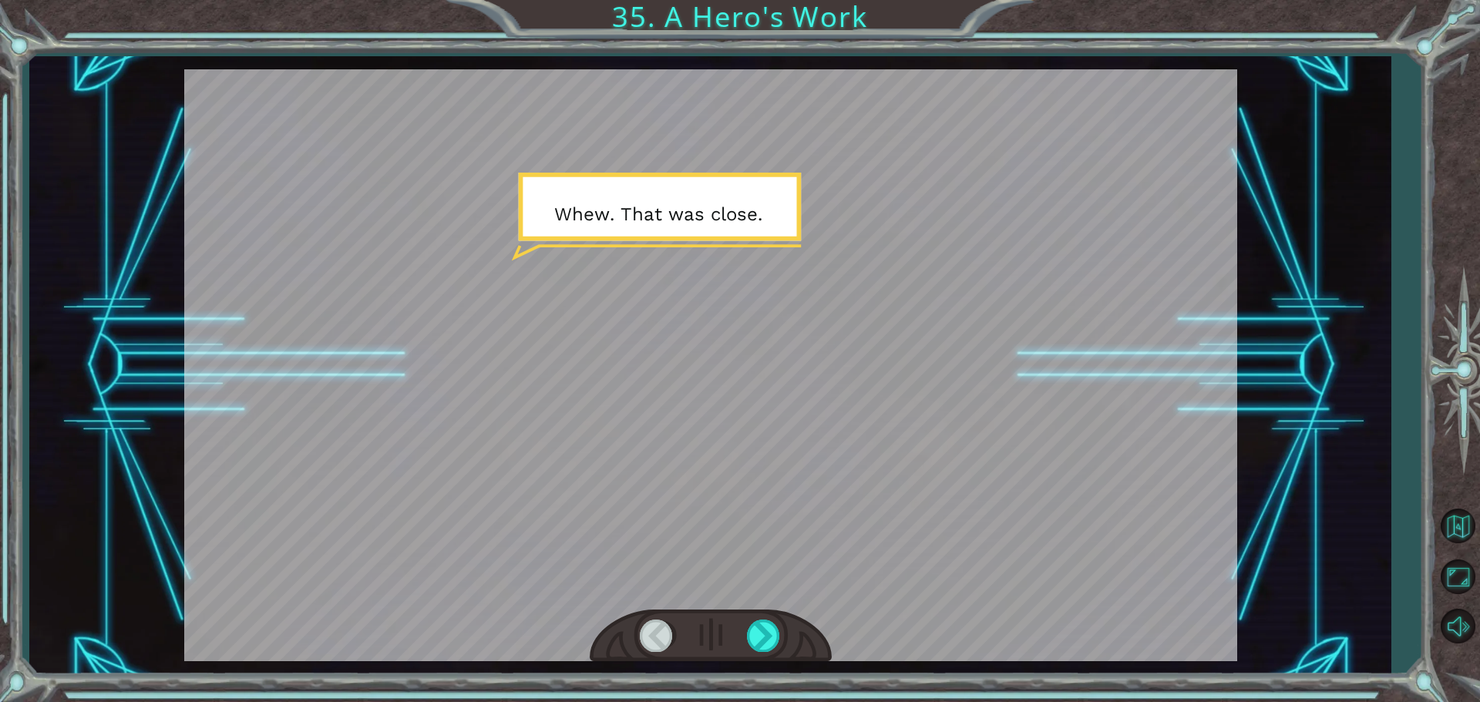
click at [692, 562] on div at bounding box center [710, 365] width 1053 height 592
click at [657, 645] on div at bounding box center [657, 636] width 35 height 32
click at [742, 628] on div at bounding box center [711, 636] width 242 height 53
click at [769, 639] on div at bounding box center [764, 636] width 35 height 32
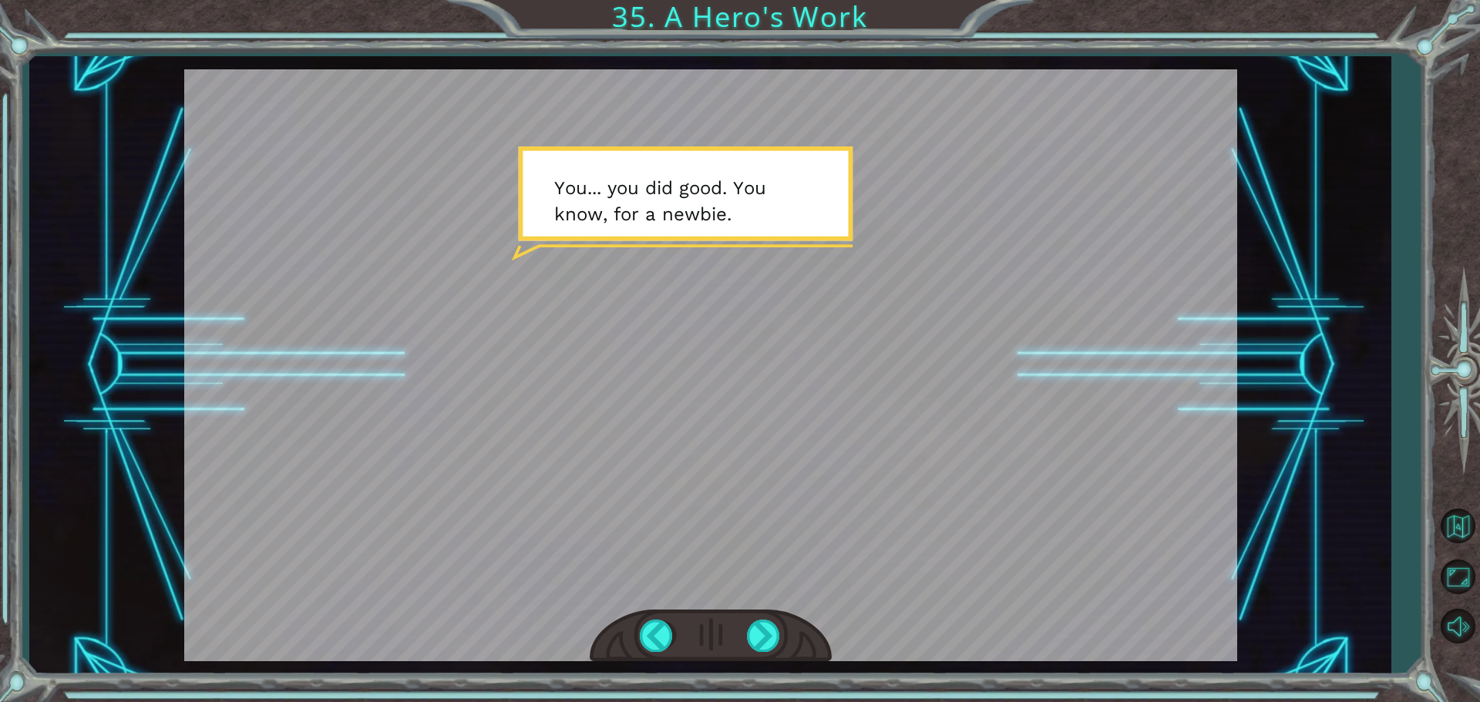
click at [677, 486] on div at bounding box center [710, 365] width 1053 height 592
click at [755, 624] on div at bounding box center [711, 636] width 242 height 53
click at [755, 624] on div at bounding box center [764, 636] width 35 height 32
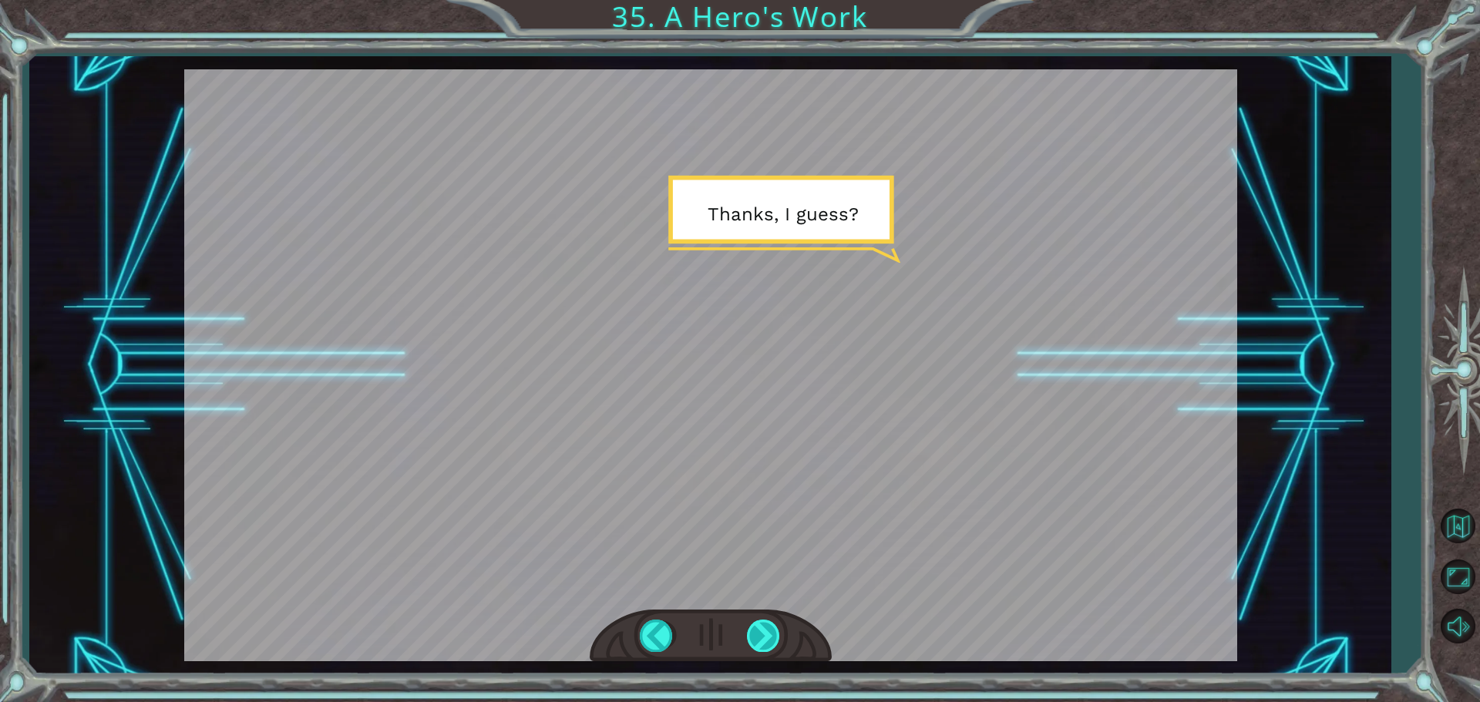
click at [755, 624] on div at bounding box center [764, 636] width 35 height 32
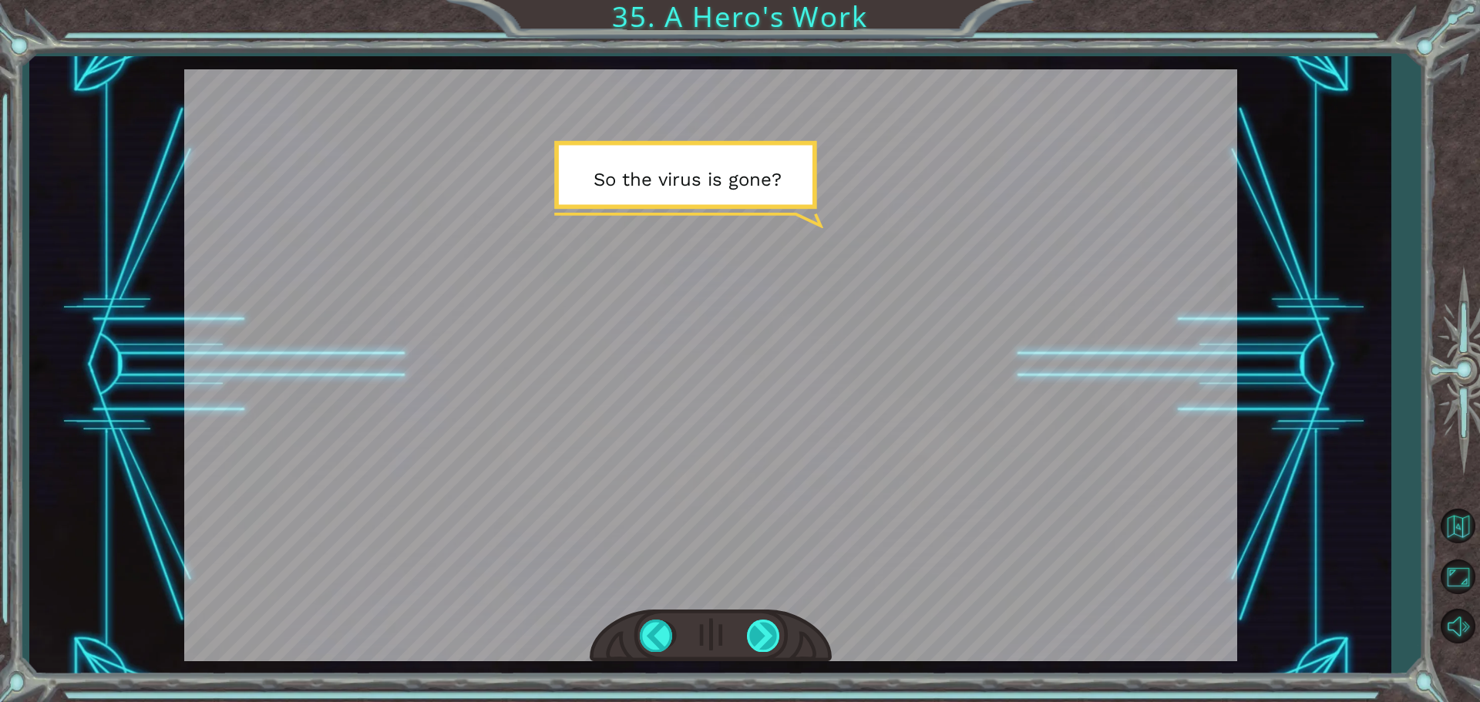
click at [771, 625] on div at bounding box center [764, 636] width 35 height 32
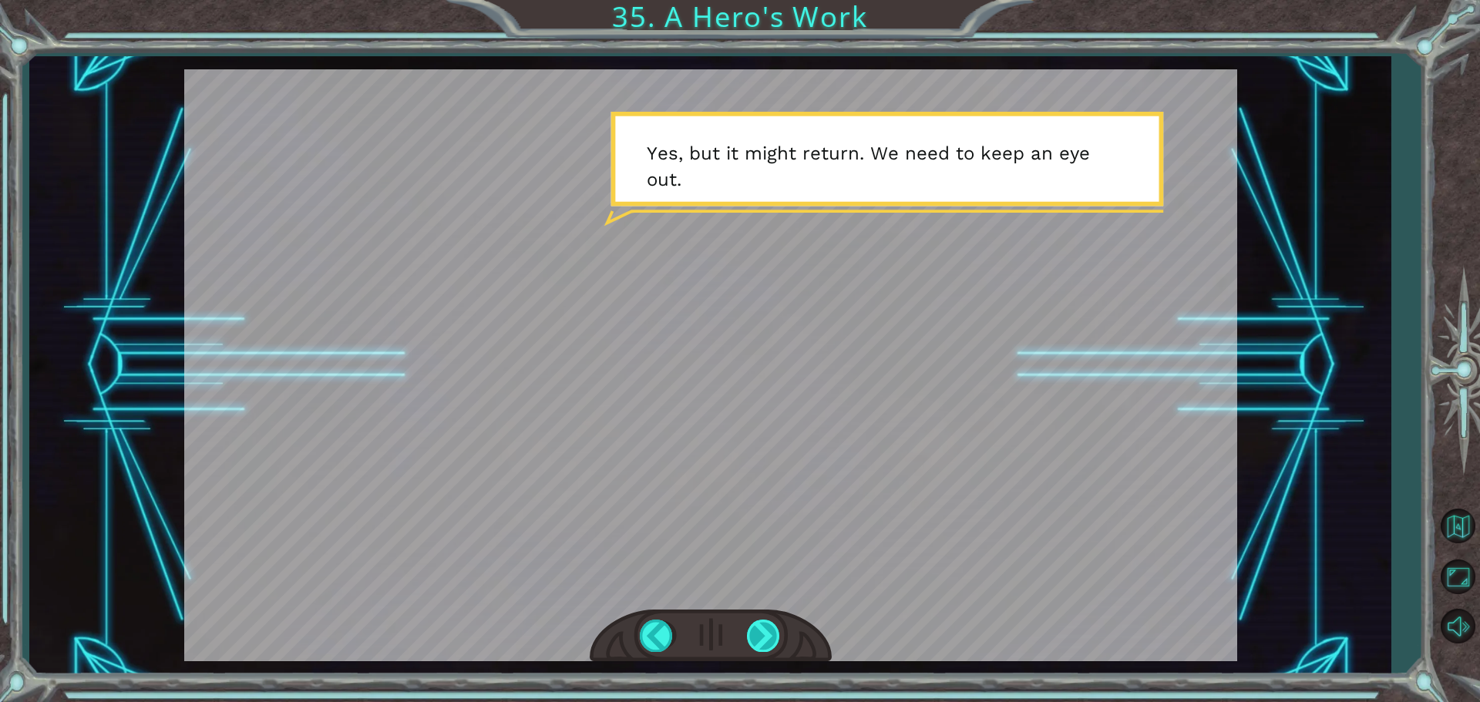
click at [758, 631] on div at bounding box center [764, 636] width 35 height 32
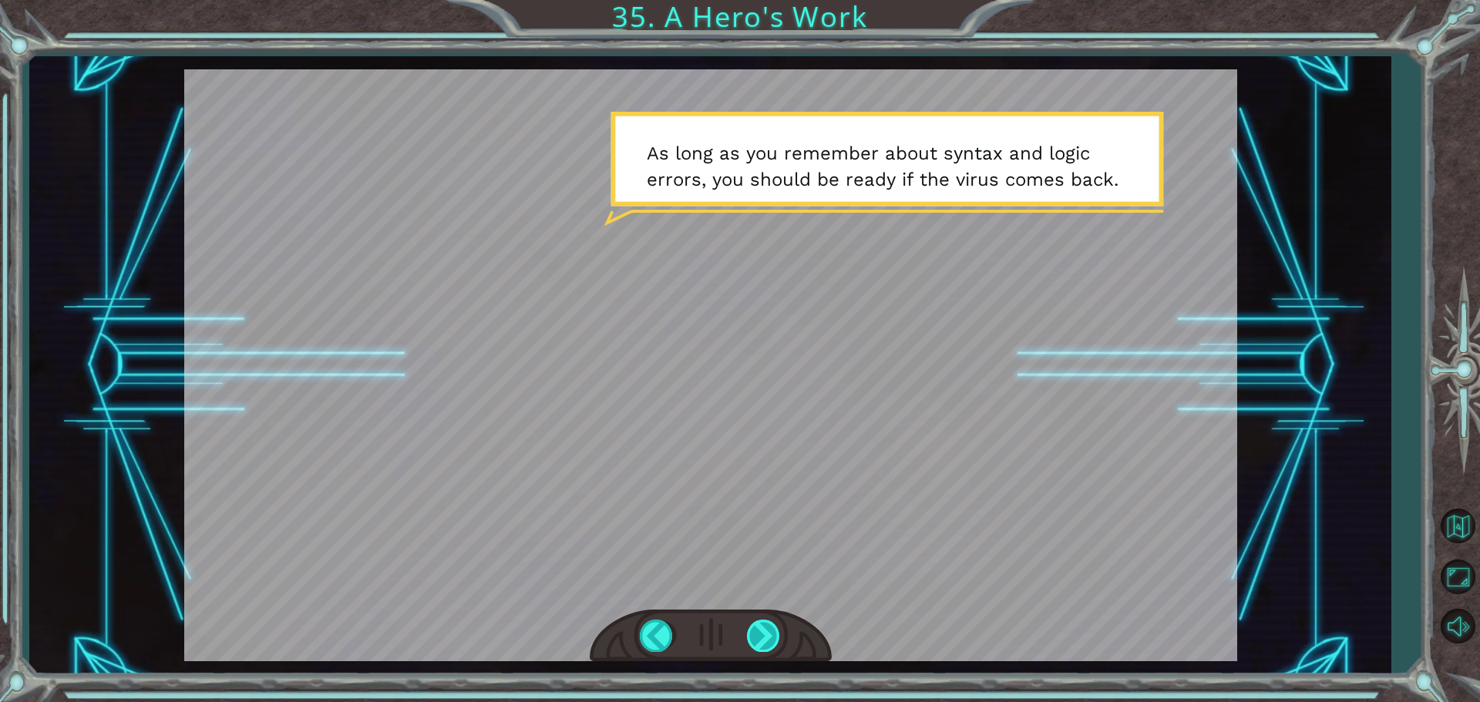
click at [758, 631] on div at bounding box center [764, 636] width 35 height 32
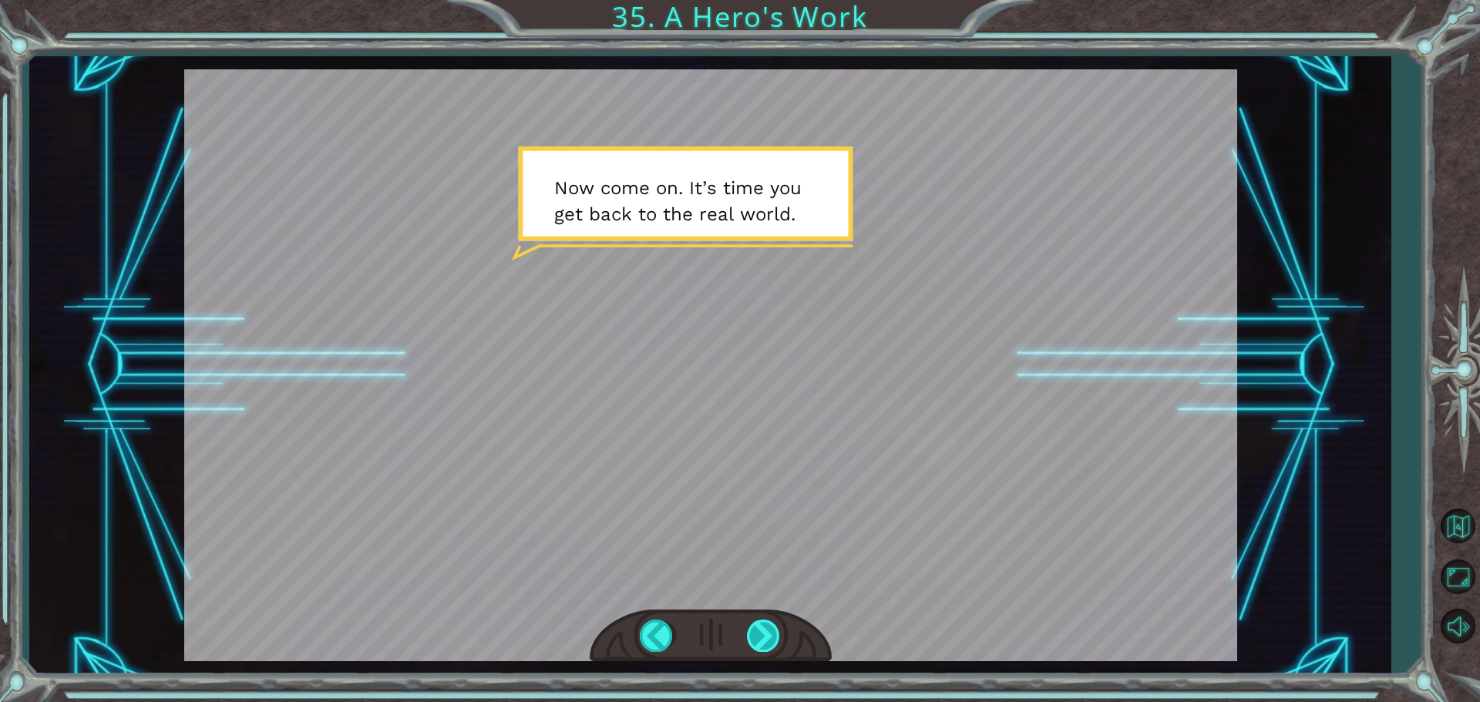
click at [758, 631] on div at bounding box center [764, 636] width 35 height 32
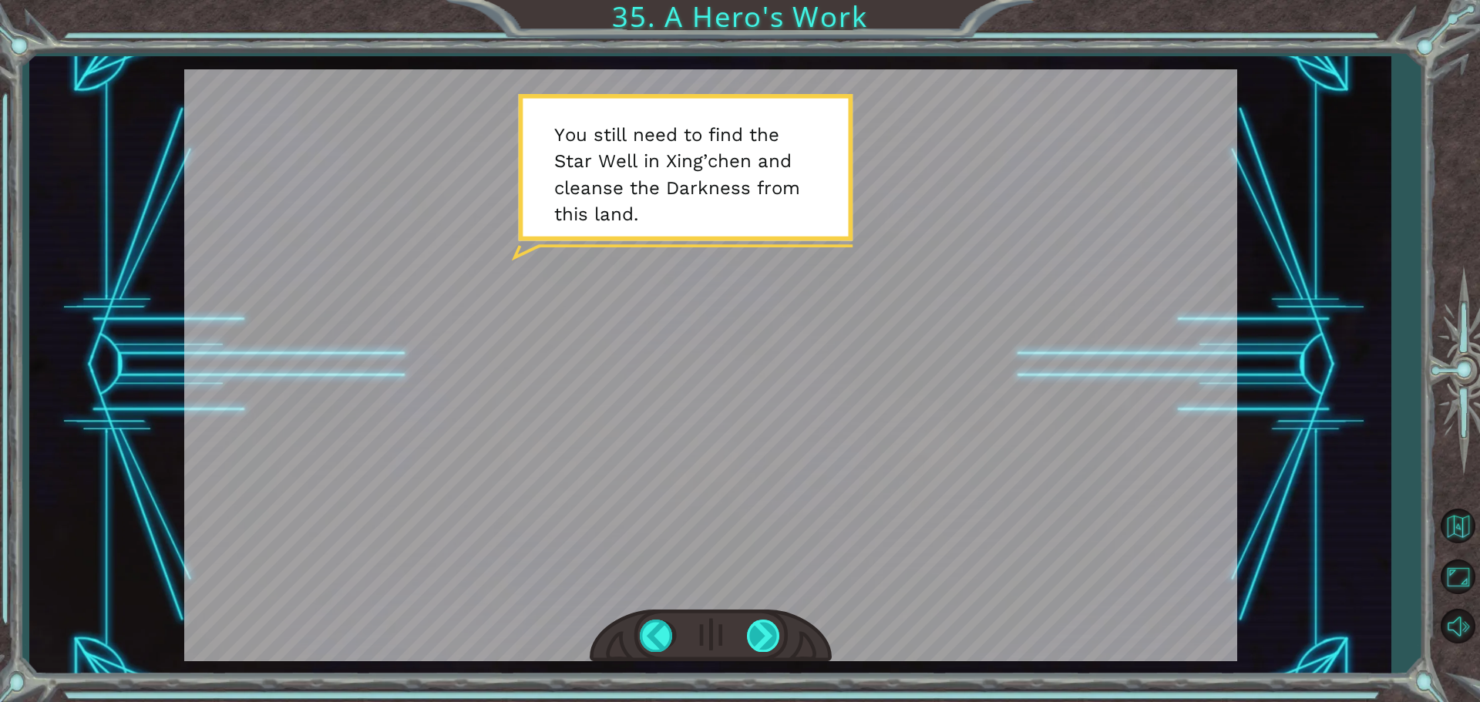
click at [770, 636] on div at bounding box center [764, 636] width 35 height 32
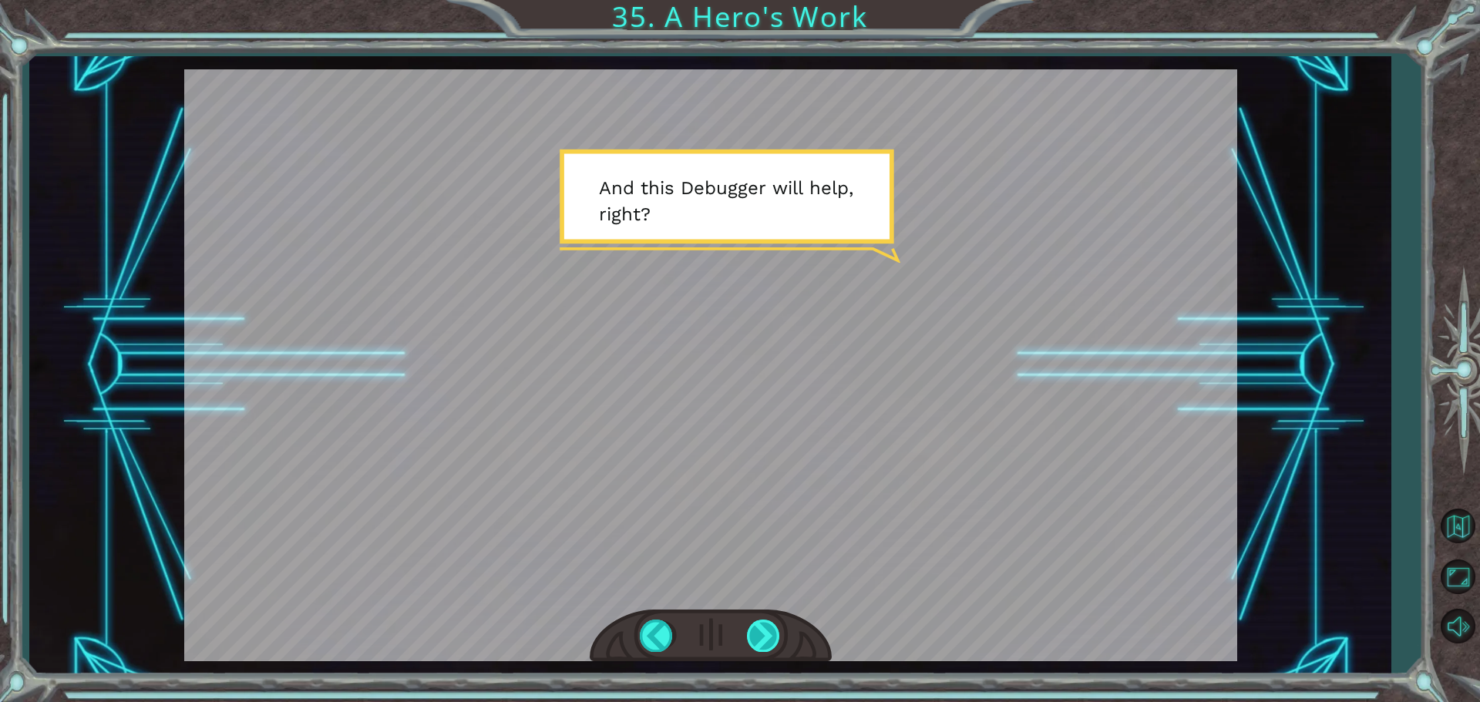
click at [770, 636] on div at bounding box center [764, 636] width 35 height 32
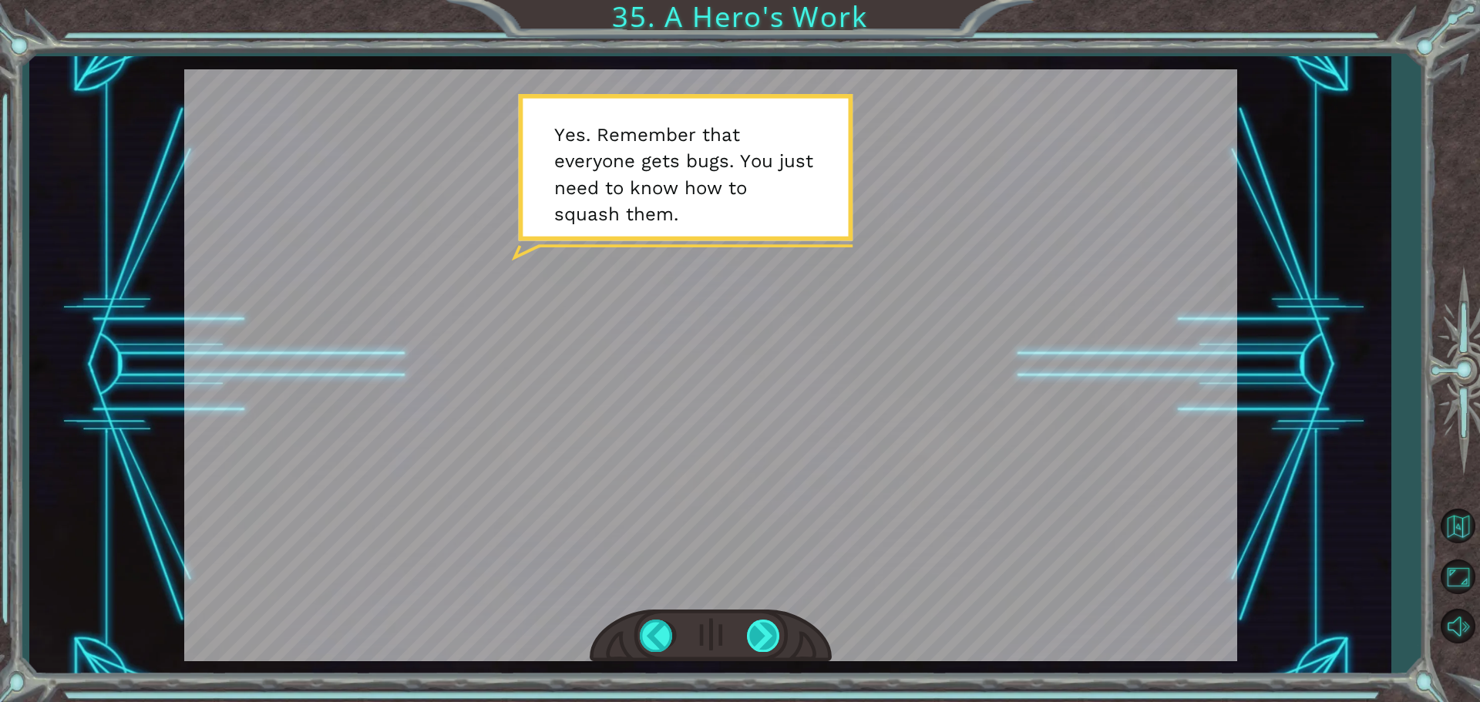
click at [770, 636] on div at bounding box center [764, 636] width 35 height 32
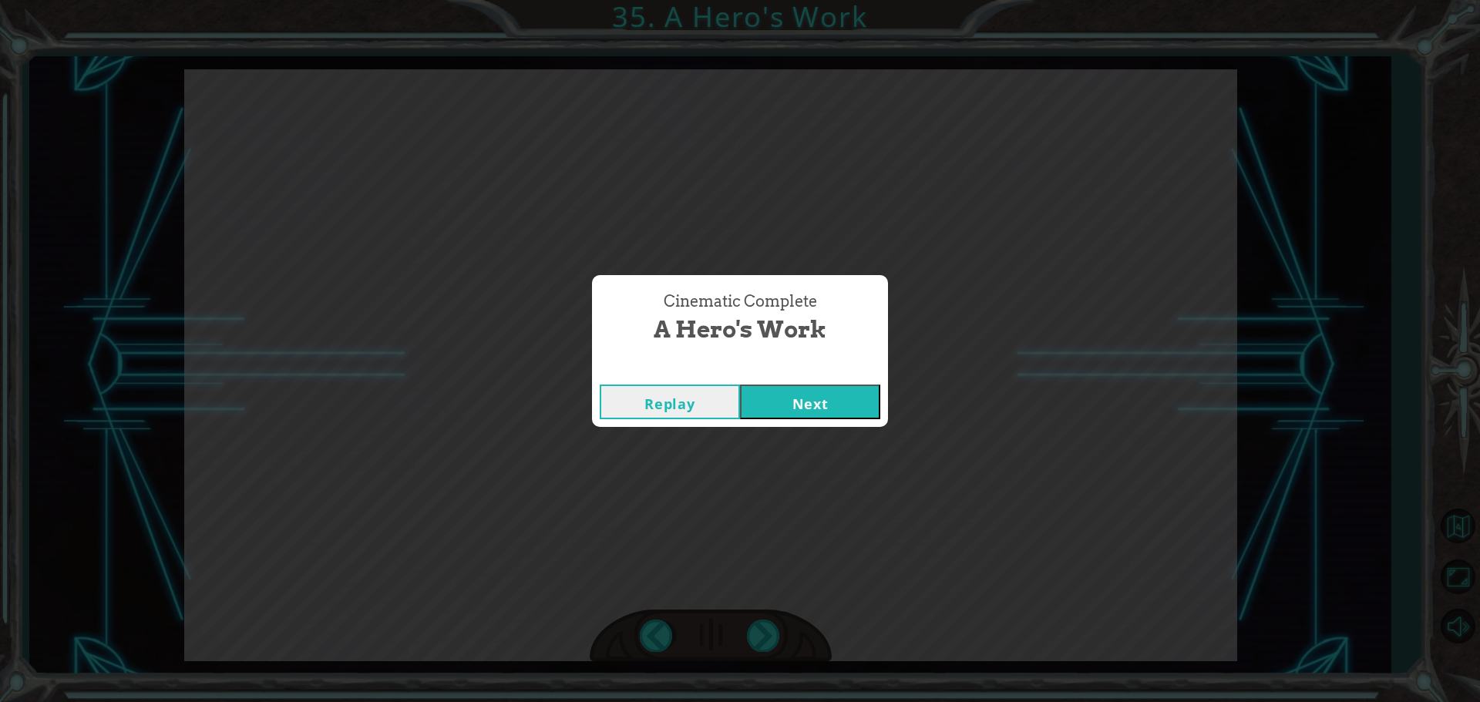
click at [785, 389] on button "Next" at bounding box center [810, 402] width 140 height 35
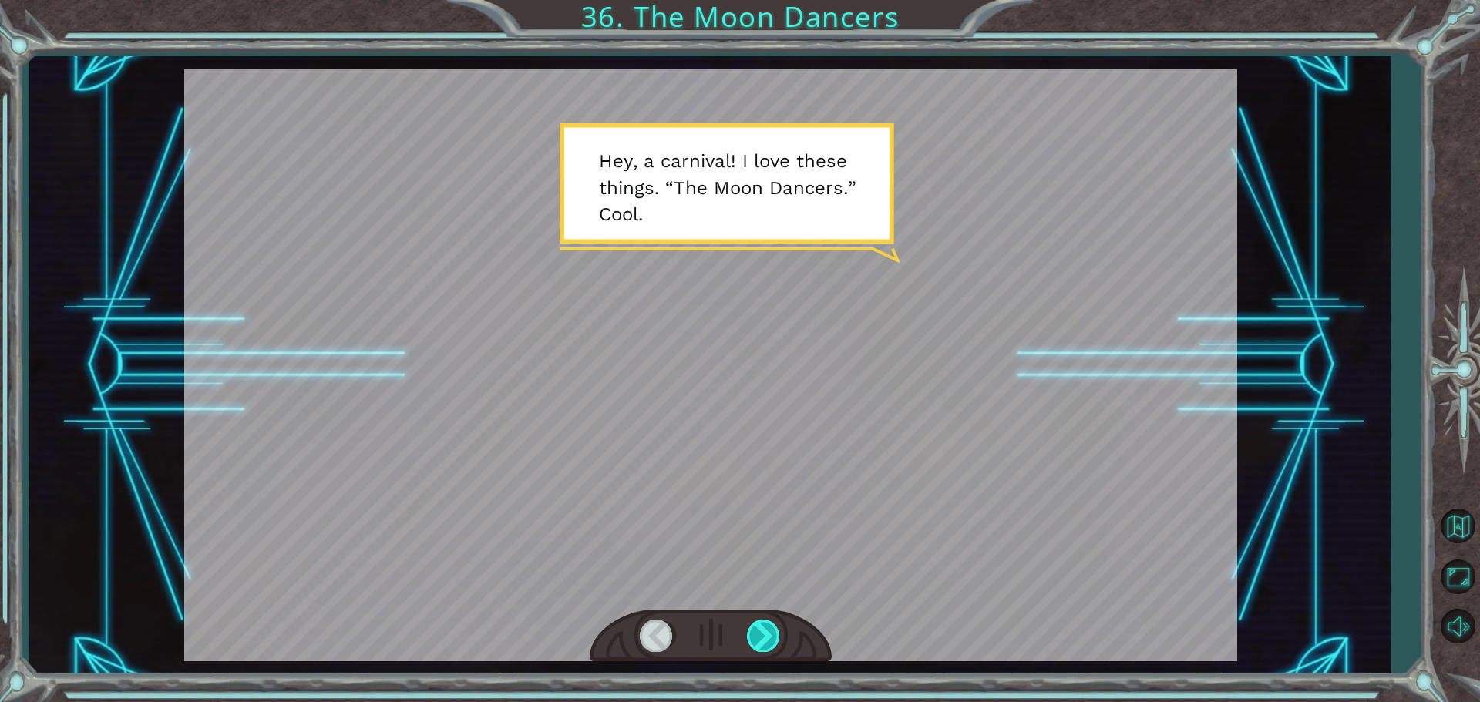
click at [778, 645] on div at bounding box center [764, 636] width 35 height 32
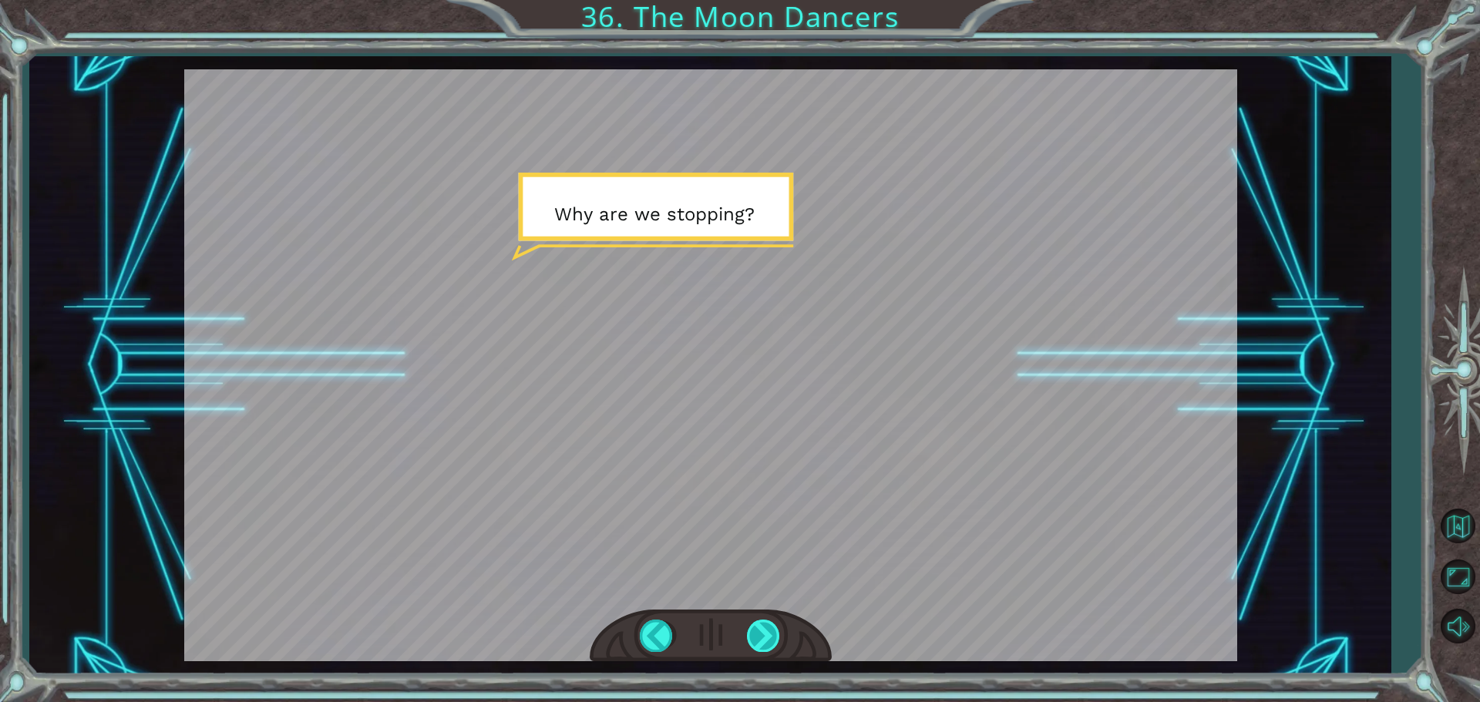
click at [759, 633] on div at bounding box center [764, 636] width 35 height 32
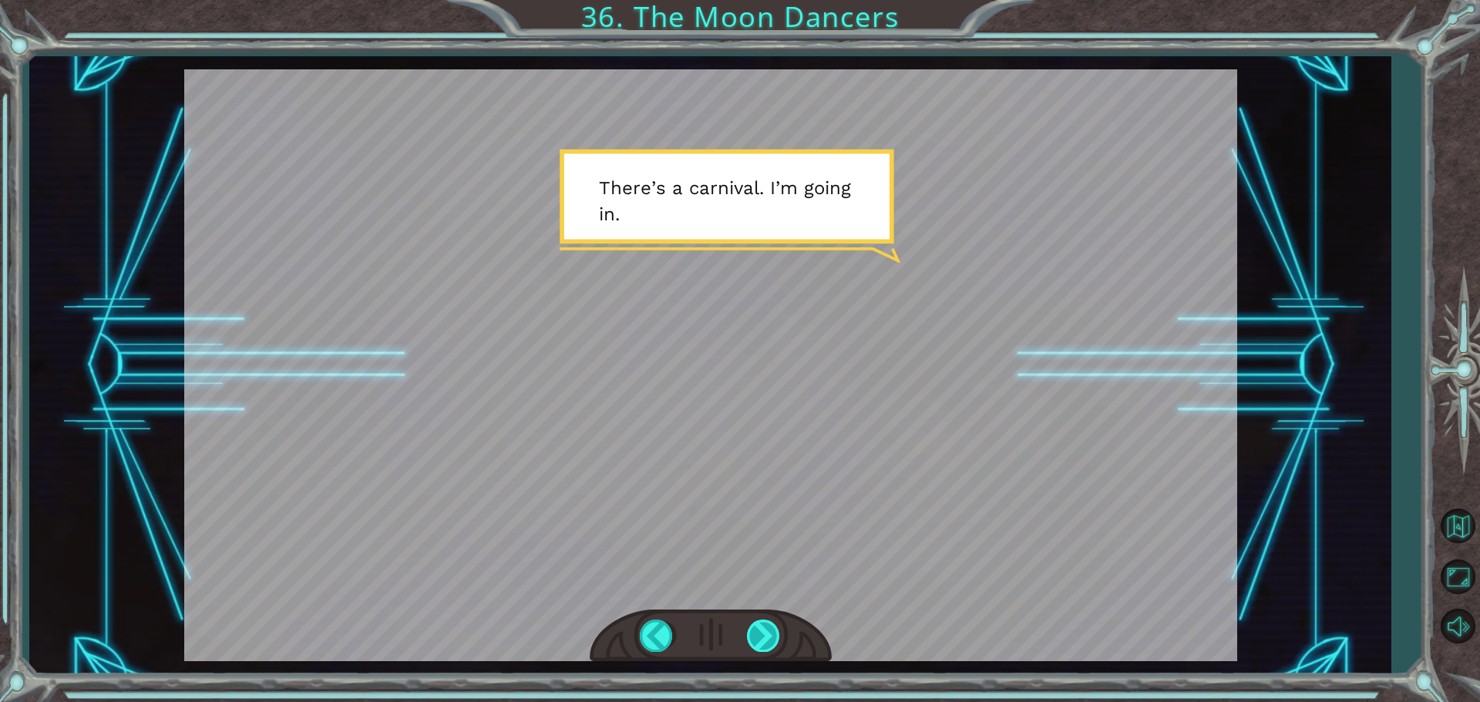
click at [753, 621] on div at bounding box center [711, 636] width 242 height 53
click at [753, 635] on div at bounding box center [764, 636] width 35 height 32
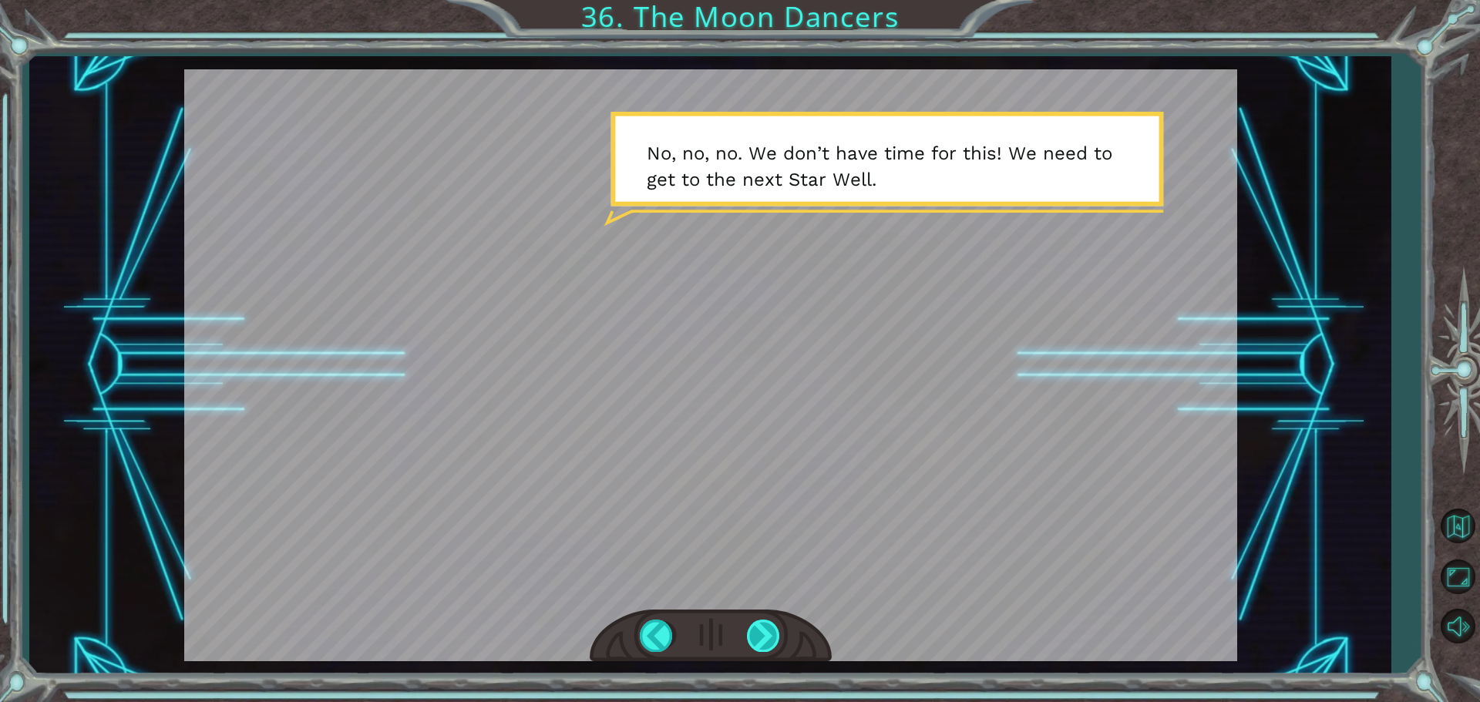
click at [753, 635] on div at bounding box center [764, 636] width 35 height 32
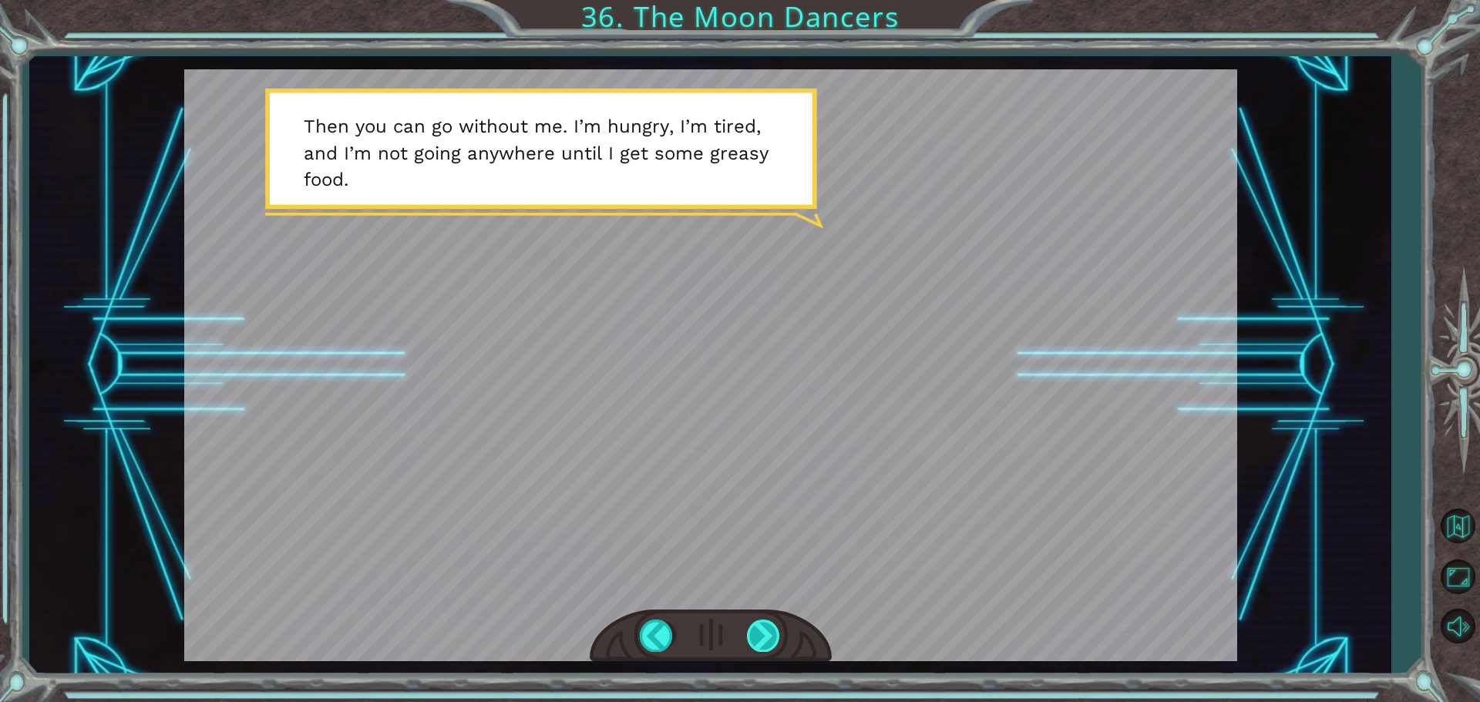
click at [756, 637] on div at bounding box center [764, 636] width 35 height 32
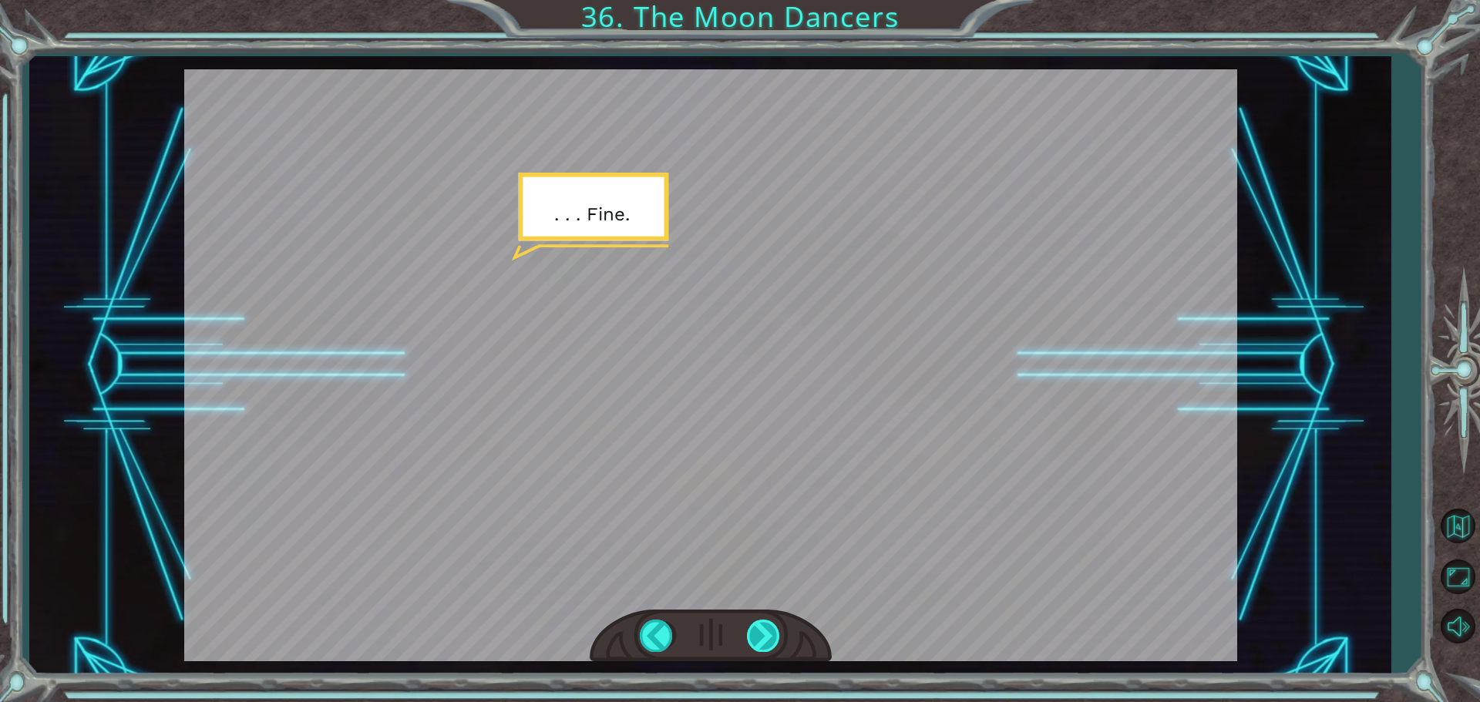
click at [756, 637] on div at bounding box center [764, 636] width 35 height 32
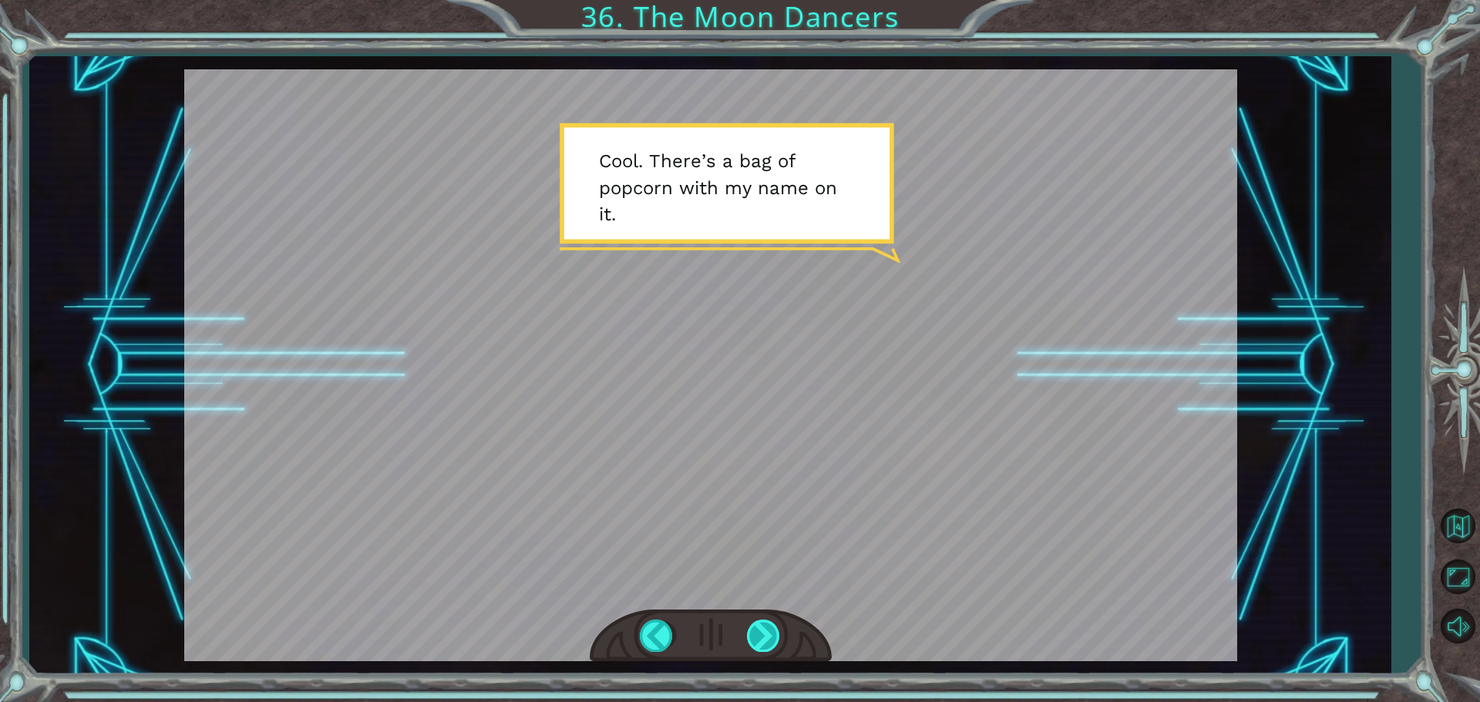
click at [756, 637] on div at bounding box center [764, 636] width 35 height 32
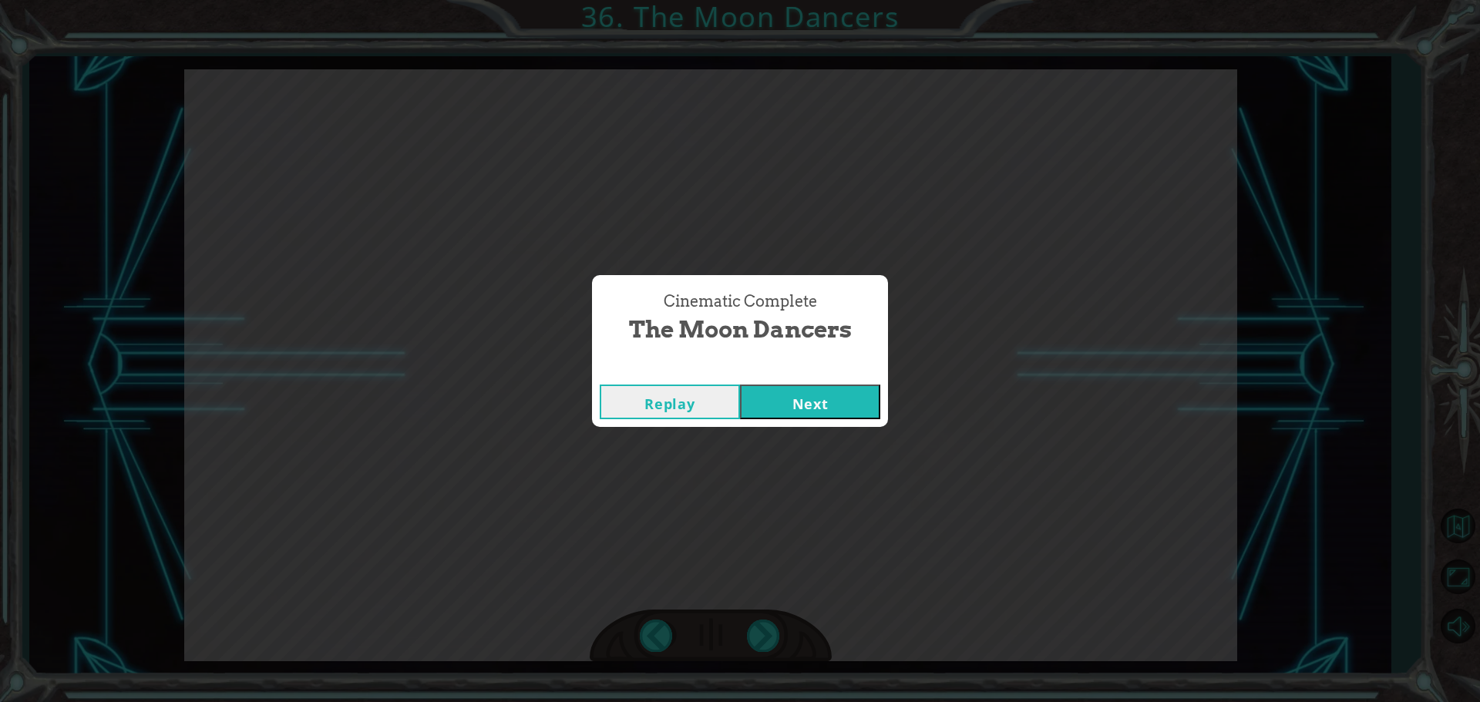
click at [783, 402] on button "Next" at bounding box center [810, 402] width 140 height 35
